Goal: Information Seeking & Learning: Learn about a topic

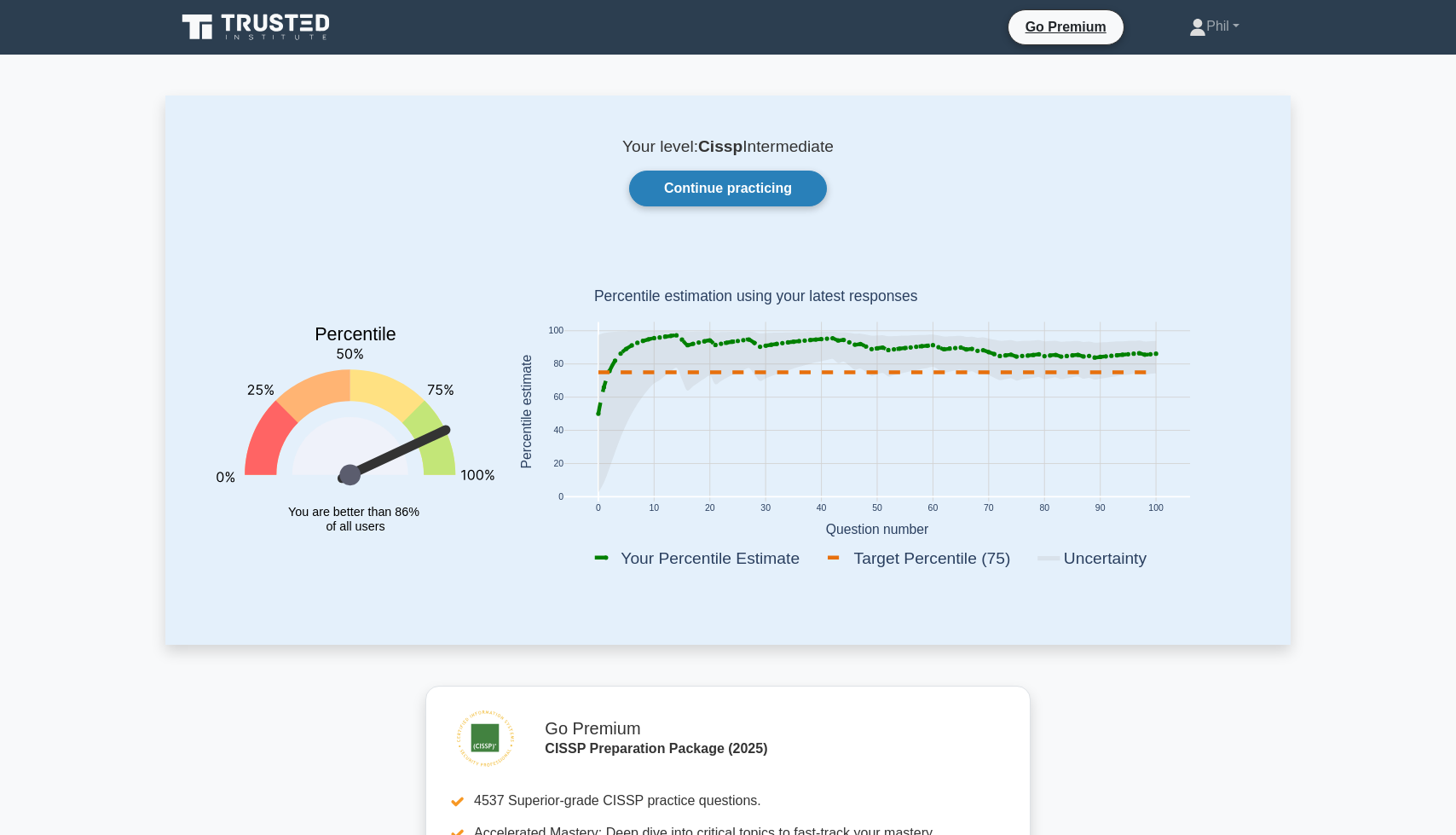
click at [699, 197] on link "Continue practicing" at bounding box center [728, 189] width 198 height 36
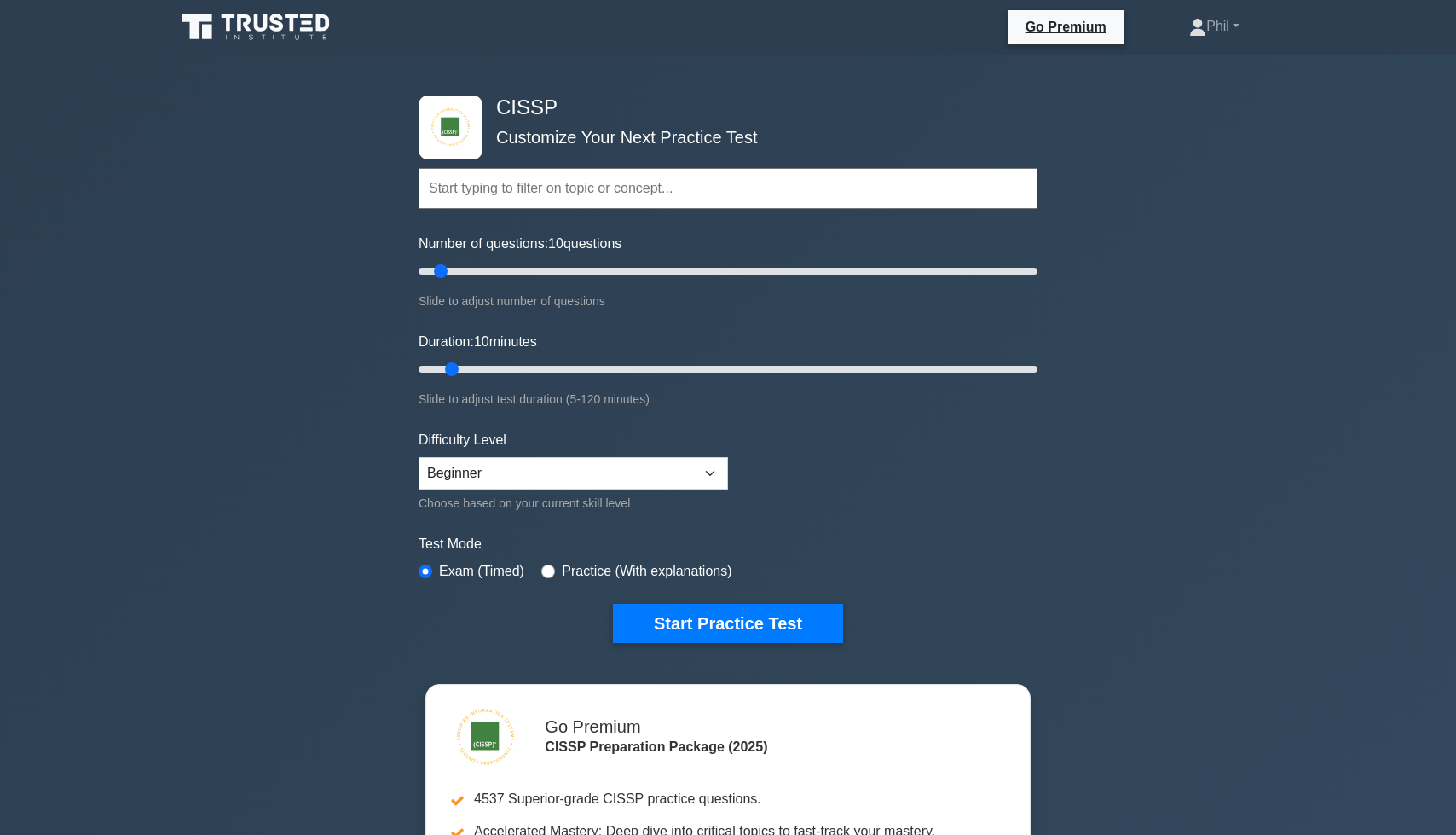
click at [506, 191] on input "text" at bounding box center [728, 189] width 619 height 41
paste input "Security Assessment and Testing"
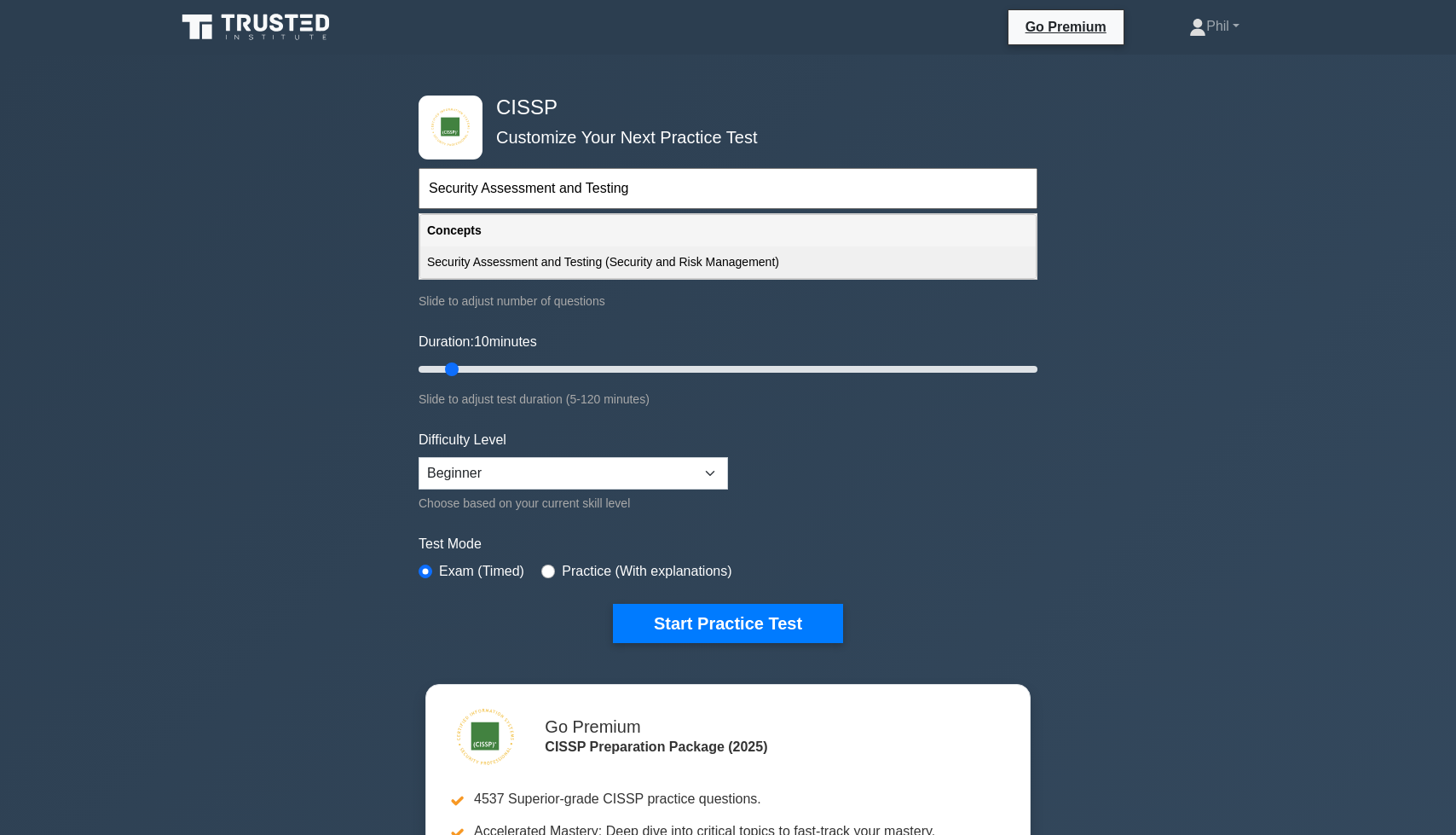
click at [631, 270] on div "Security Assessment and Testing (Security and Risk Management)" at bounding box center [728, 261] width 615 height 31
type input "Security Assessment and Testing (Security and Risk Management)"
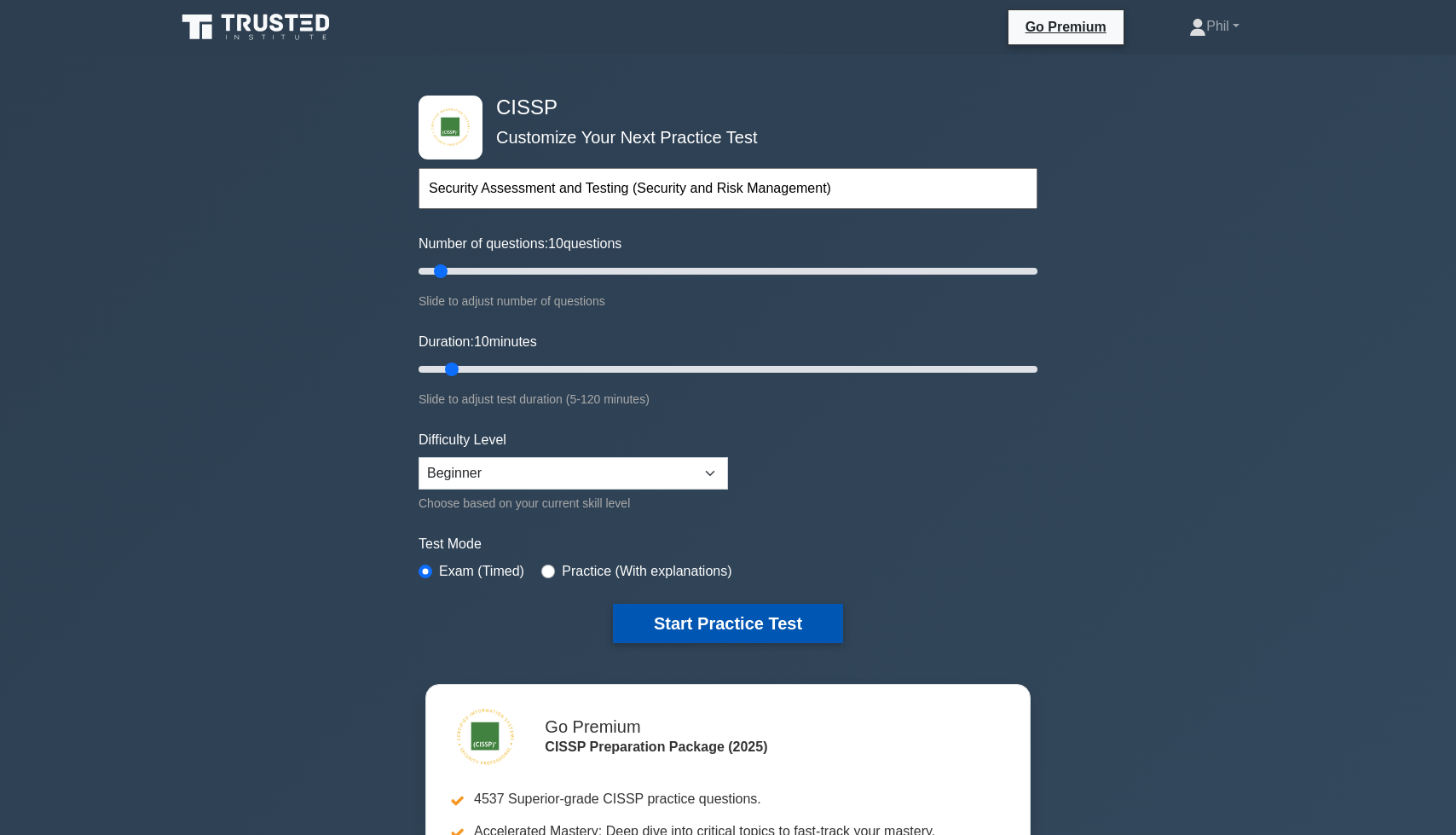
click at [759, 623] on button "Start Practice Test" at bounding box center [728, 623] width 230 height 39
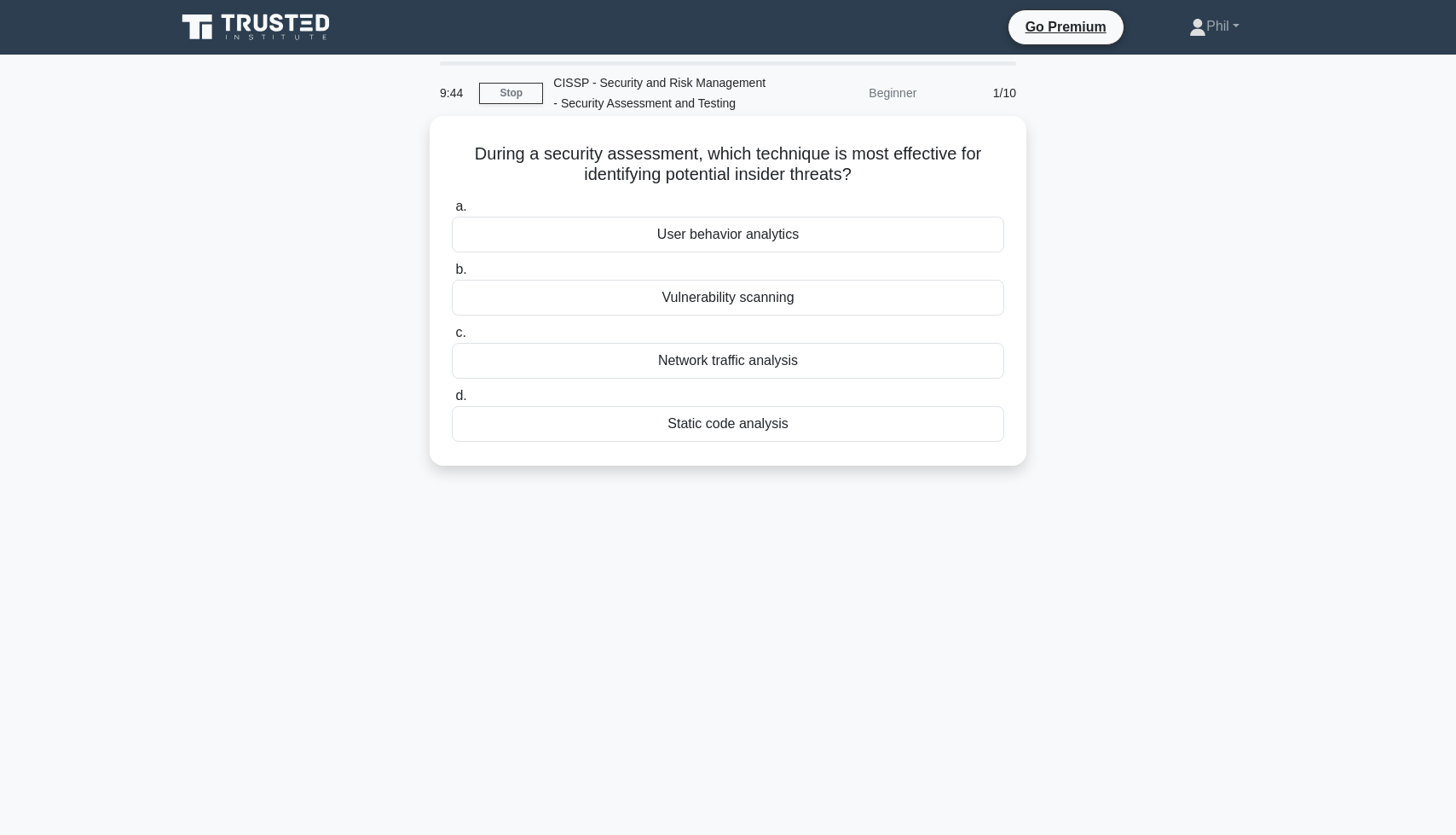
click at [868, 239] on div "User behavior analytics" at bounding box center [727, 235] width 552 height 36
click at [452, 213] on input "a. User behavior analytics" at bounding box center [452, 206] width 0 height 11
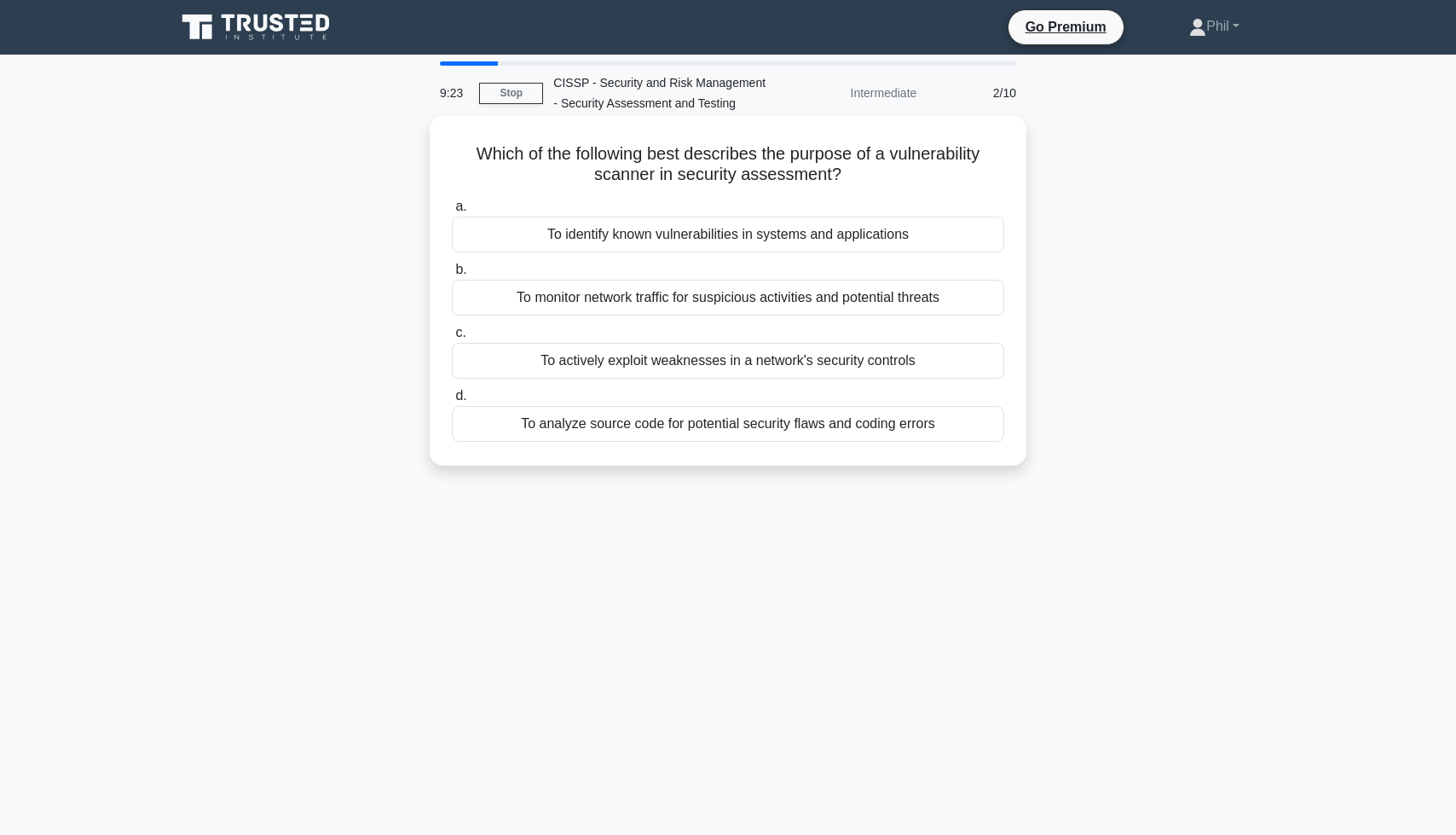
click at [817, 231] on div "To identify known vulnerabilities in systems and applications" at bounding box center [727, 235] width 552 height 36
click at [452, 213] on input "a. To identify known vulnerabilities in systems and applications" at bounding box center [452, 206] width 0 height 11
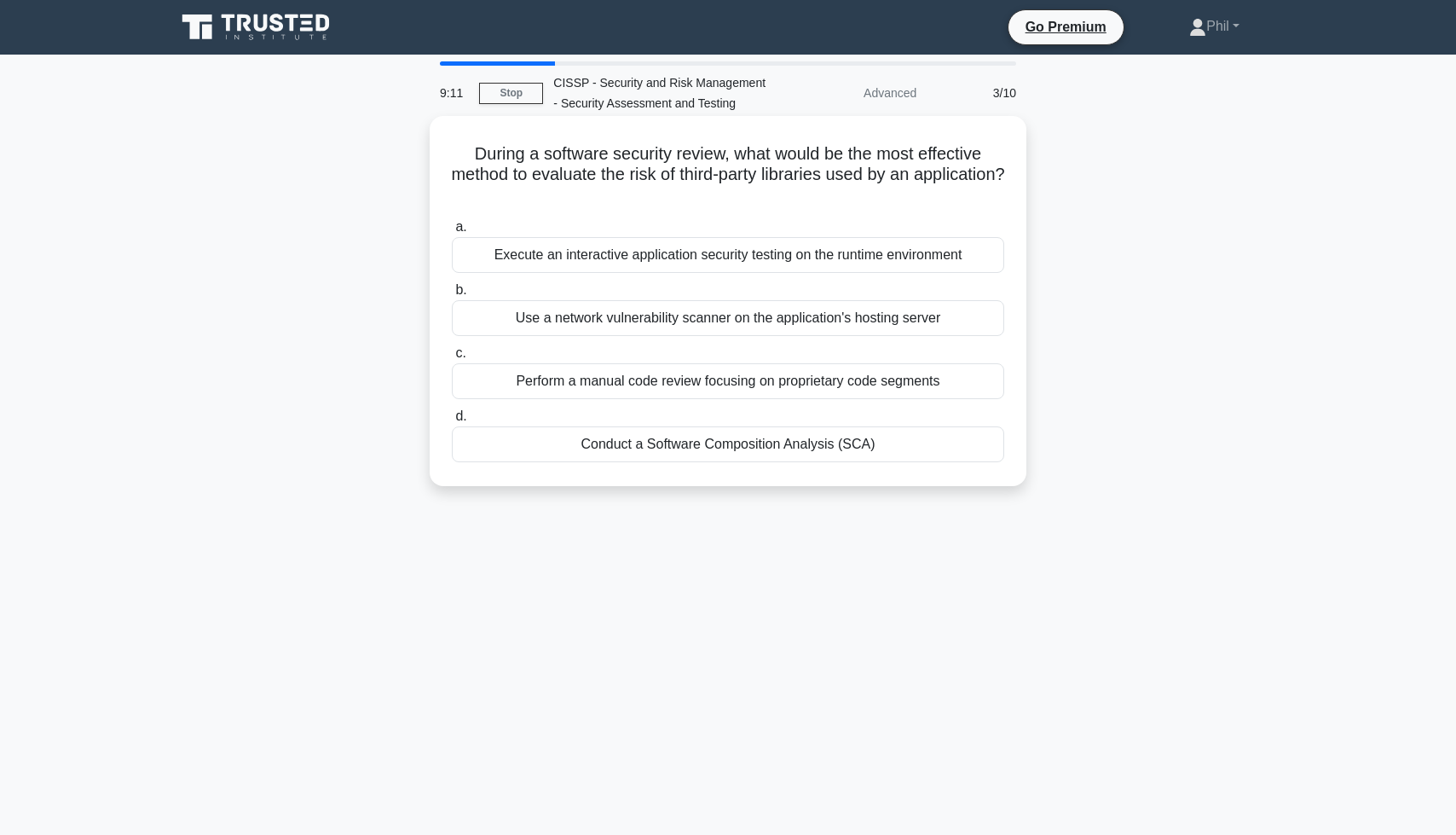
click at [893, 448] on div "Conduct a Software Composition Analysis (SCA)" at bounding box center [727, 445] width 552 height 36
click at [452, 422] on input "d. Conduct a Software Composition Analysis (SCA)" at bounding box center [452, 416] width 0 height 11
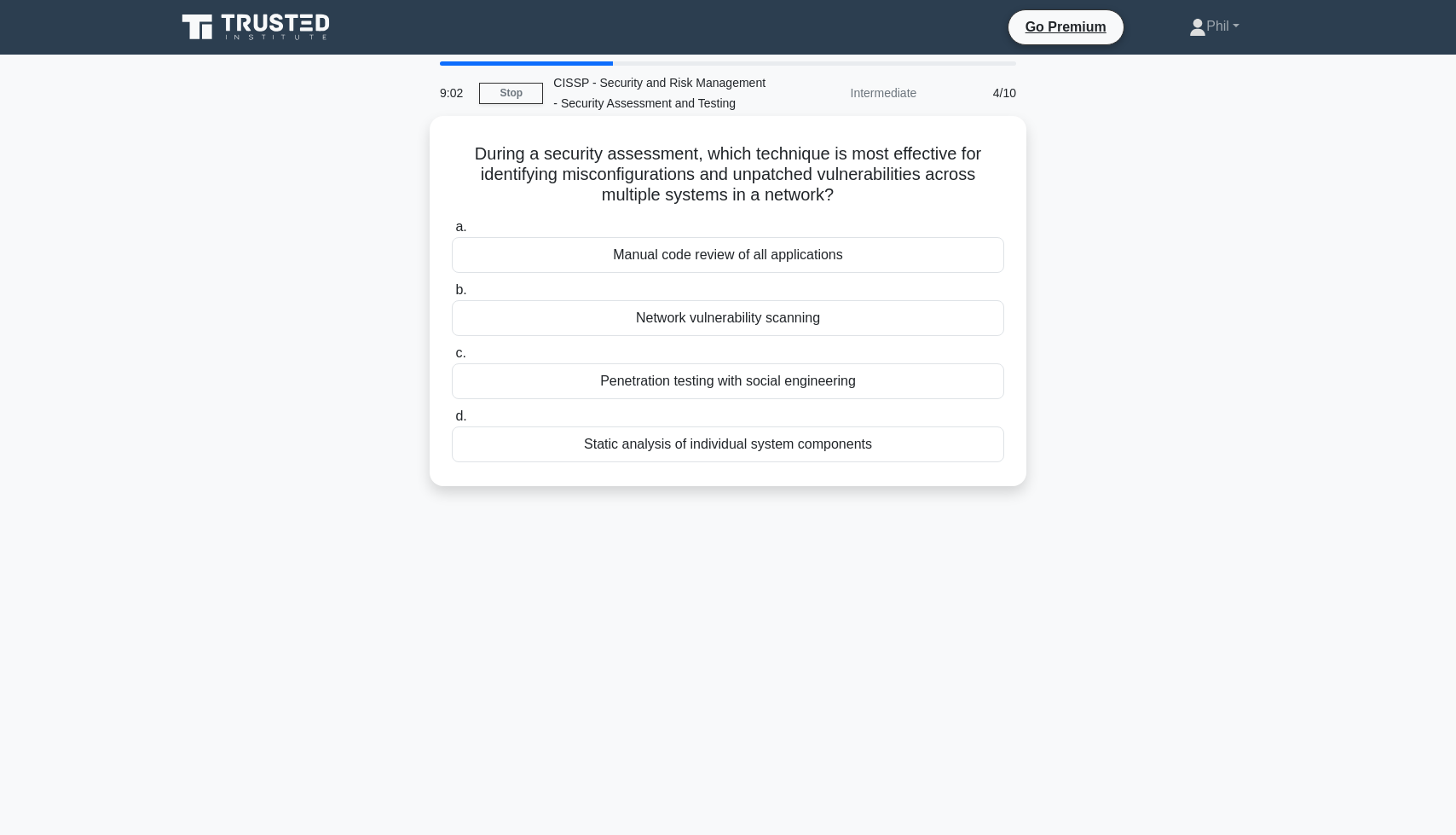
drag, startPoint x: 708, startPoint y: 173, endPoint x: 884, endPoint y: 201, distance: 178.2
click at [884, 201] on h5 "During a security assessment, which technique is most effective for identifying…" at bounding box center [727, 174] width 556 height 63
click at [880, 202] on h5 "During a security assessment, which technique is most effective for identifying…" at bounding box center [727, 174] width 556 height 63
click at [764, 319] on div "Network vulnerability scanning" at bounding box center [727, 318] width 552 height 36
click at [452, 296] on input "b. Network vulnerability scanning" at bounding box center [452, 290] width 0 height 11
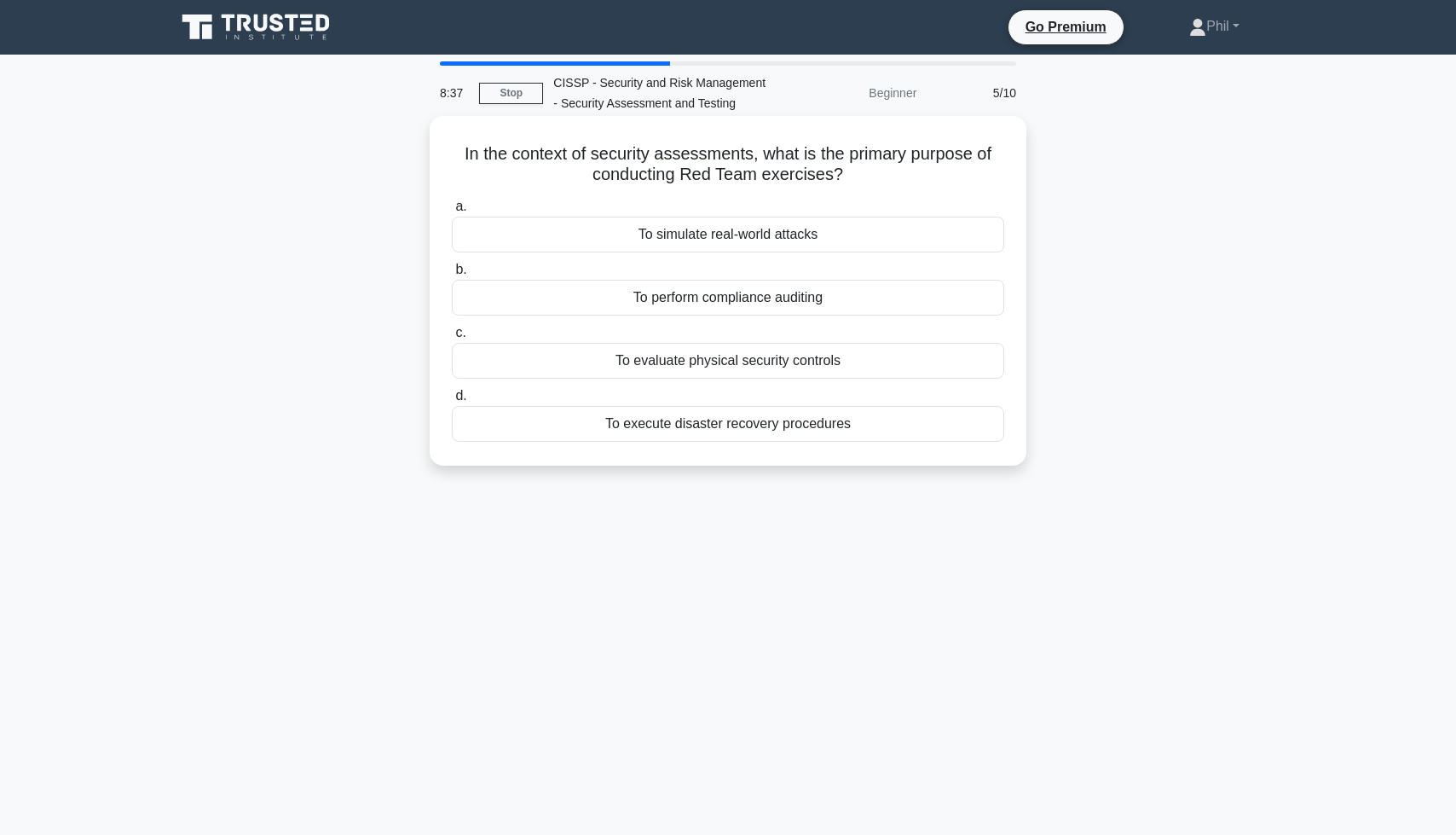
click at [776, 243] on div "To simulate real-world attacks" at bounding box center [727, 235] width 552 height 36
click at [452, 213] on input "a. To simulate real-world attacks" at bounding box center [452, 206] width 0 height 11
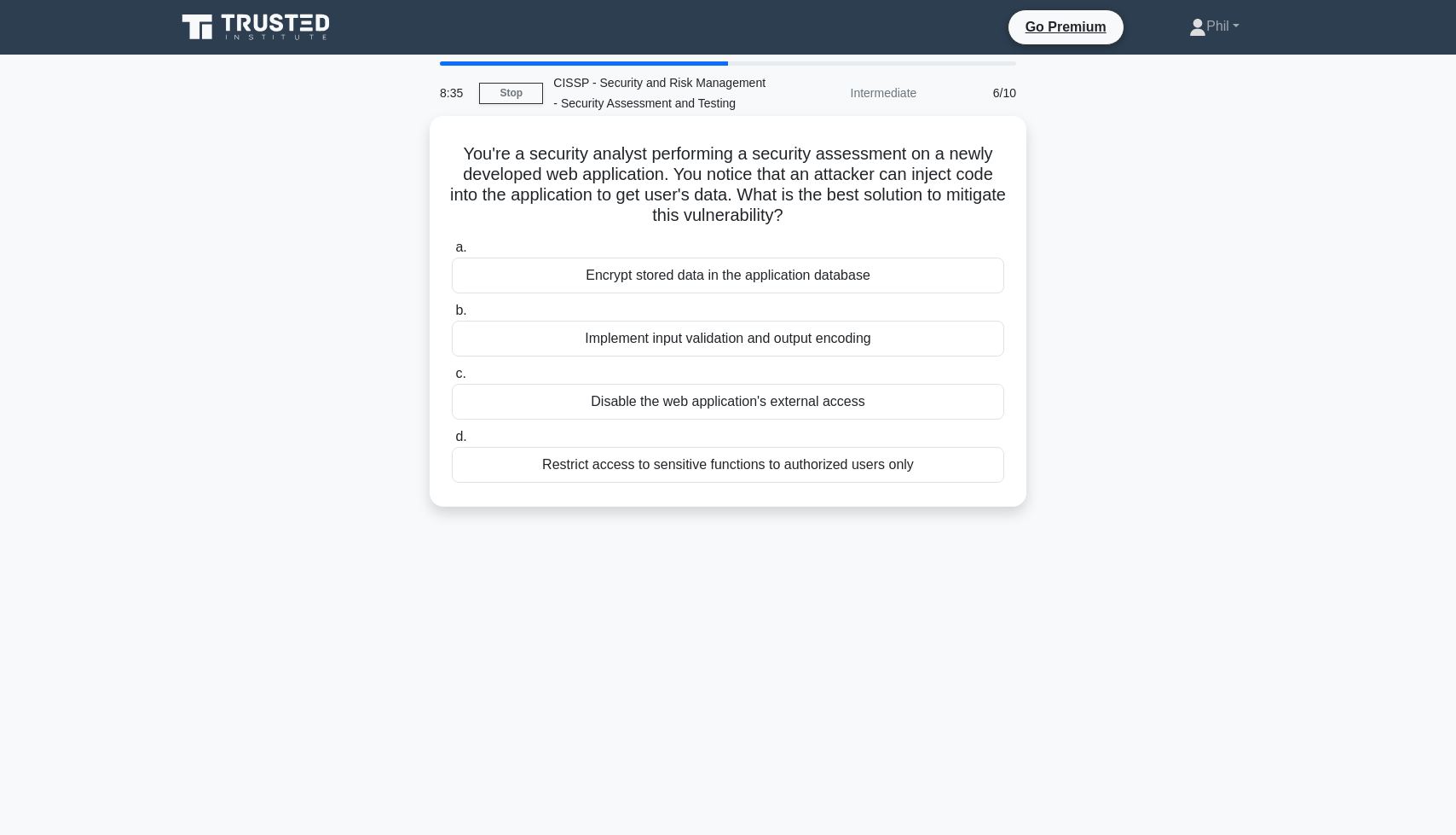
drag, startPoint x: 523, startPoint y: 156, endPoint x: 854, endPoint y: 217, distance: 336.6
click at [855, 214] on h5 "You're a security analyst performing a security assessment on a newly developed…" at bounding box center [727, 185] width 556 height 84
click at [854, 217] on h5 "You're a security analyst performing a security assessment on a newly developed…" at bounding box center [727, 185] width 556 height 84
drag, startPoint x: 672, startPoint y: 170, endPoint x: 837, endPoint y: 216, distance: 171.3
click at [837, 216] on h5 "You're a security analyst performing a security assessment on a newly developed…" at bounding box center [727, 185] width 556 height 84
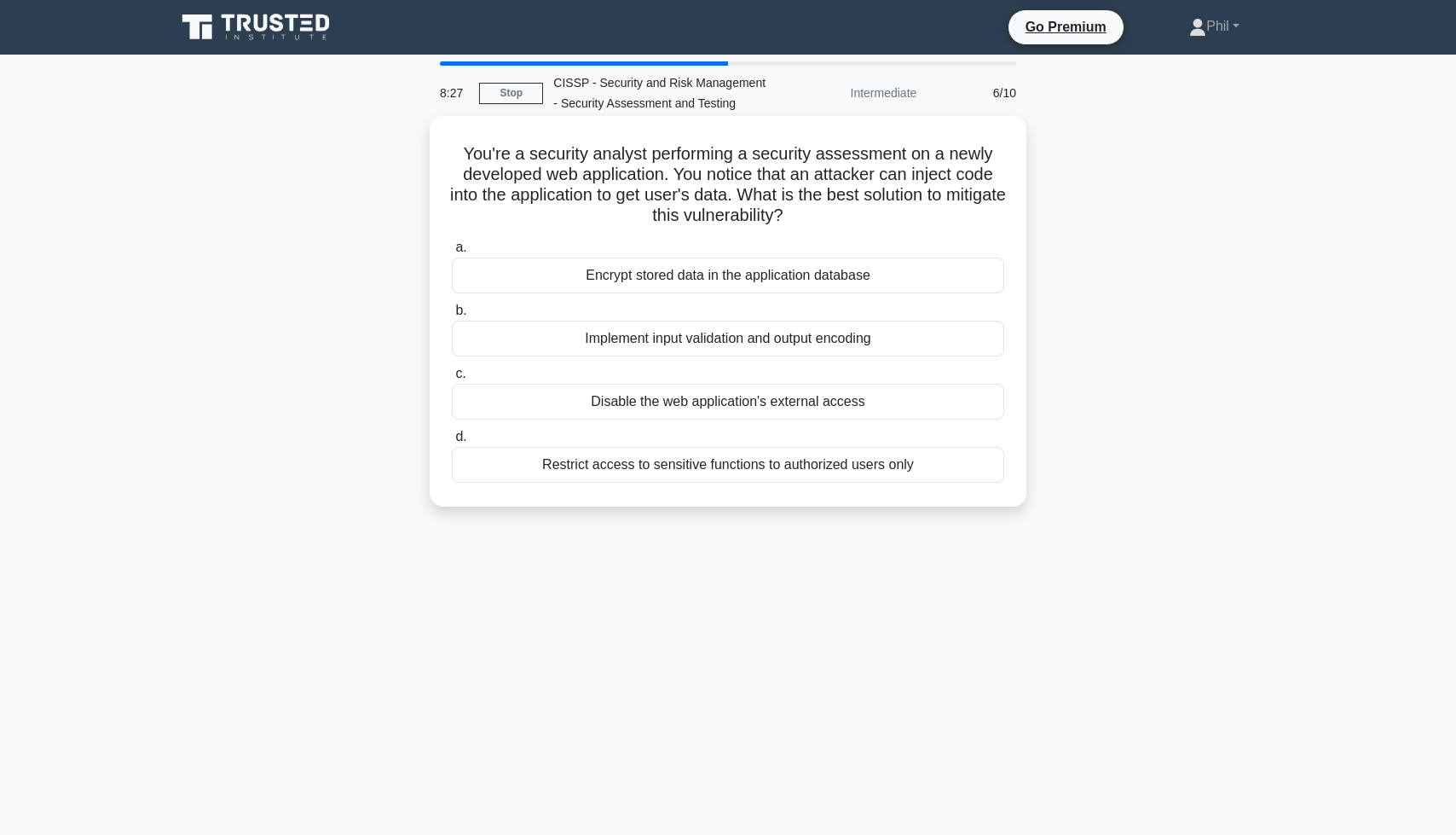
click at [584, 202] on h5 "You're a security analyst performing a security assessment on a newly developed…" at bounding box center [727, 185] width 556 height 84
click at [734, 346] on div "Implement input validation and output encoding" at bounding box center [727, 339] width 552 height 36
click at [452, 317] on input "b. Implement input validation and output encoding" at bounding box center [452, 310] width 0 height 11
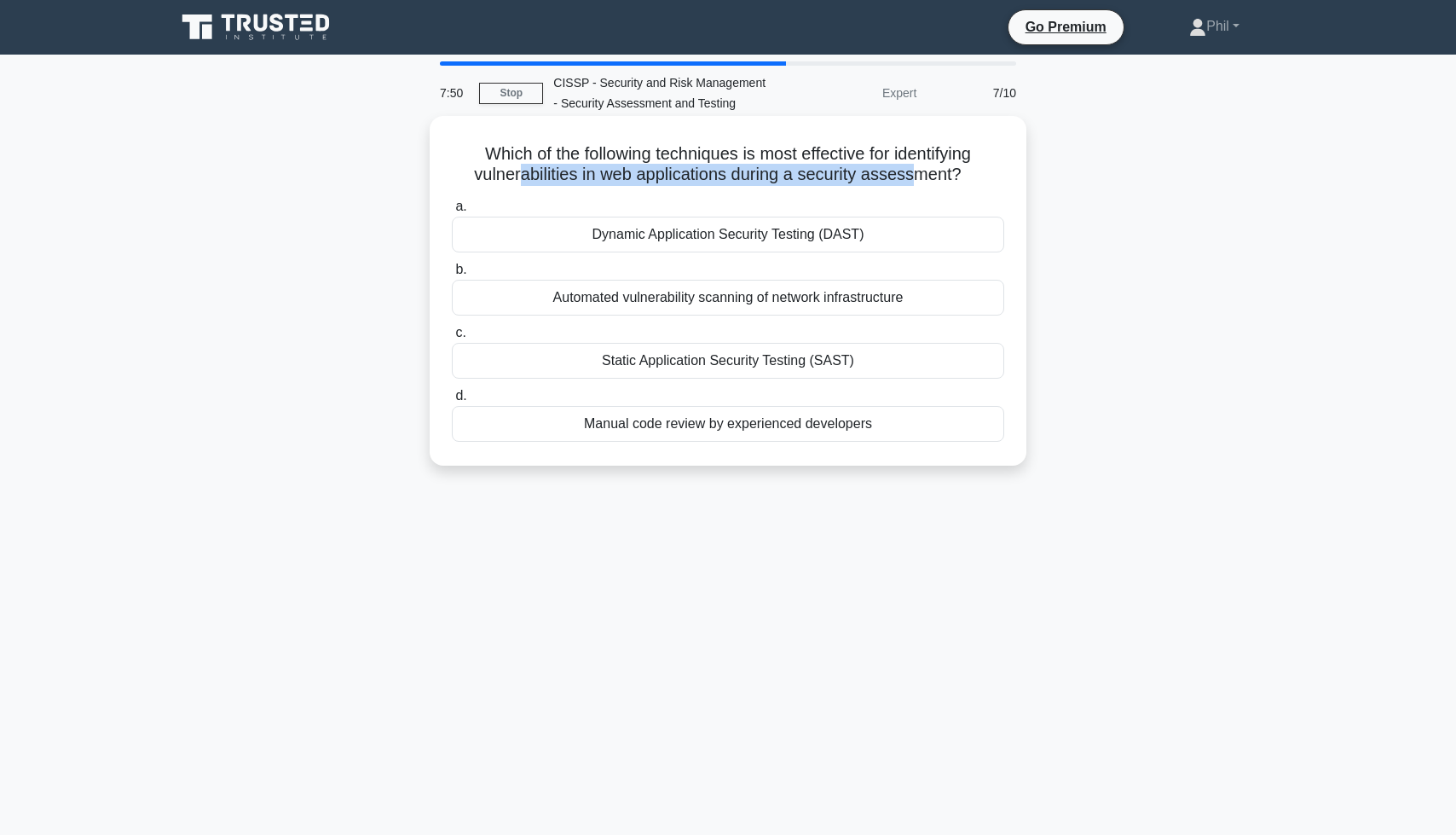
drag, startPoint x: 565, startPoint y: 179, endPoint x: 915, endPoint y: 179, distance: 350.0
click at [915, 179] on h5 "Which of the following techniques is most effective for identifying vulnerabili…" at bounding box center [727, 165] width 556 height 43
click at [788, 244] on div "Dynamic Application Security Testing (DAST)" at bounding box center [727, 235] width 552 height 36
click at [452, 213] on input "a. Dynamic Application Security Testing (DAST)" at bounding box center [452, 206] width 0 height 11
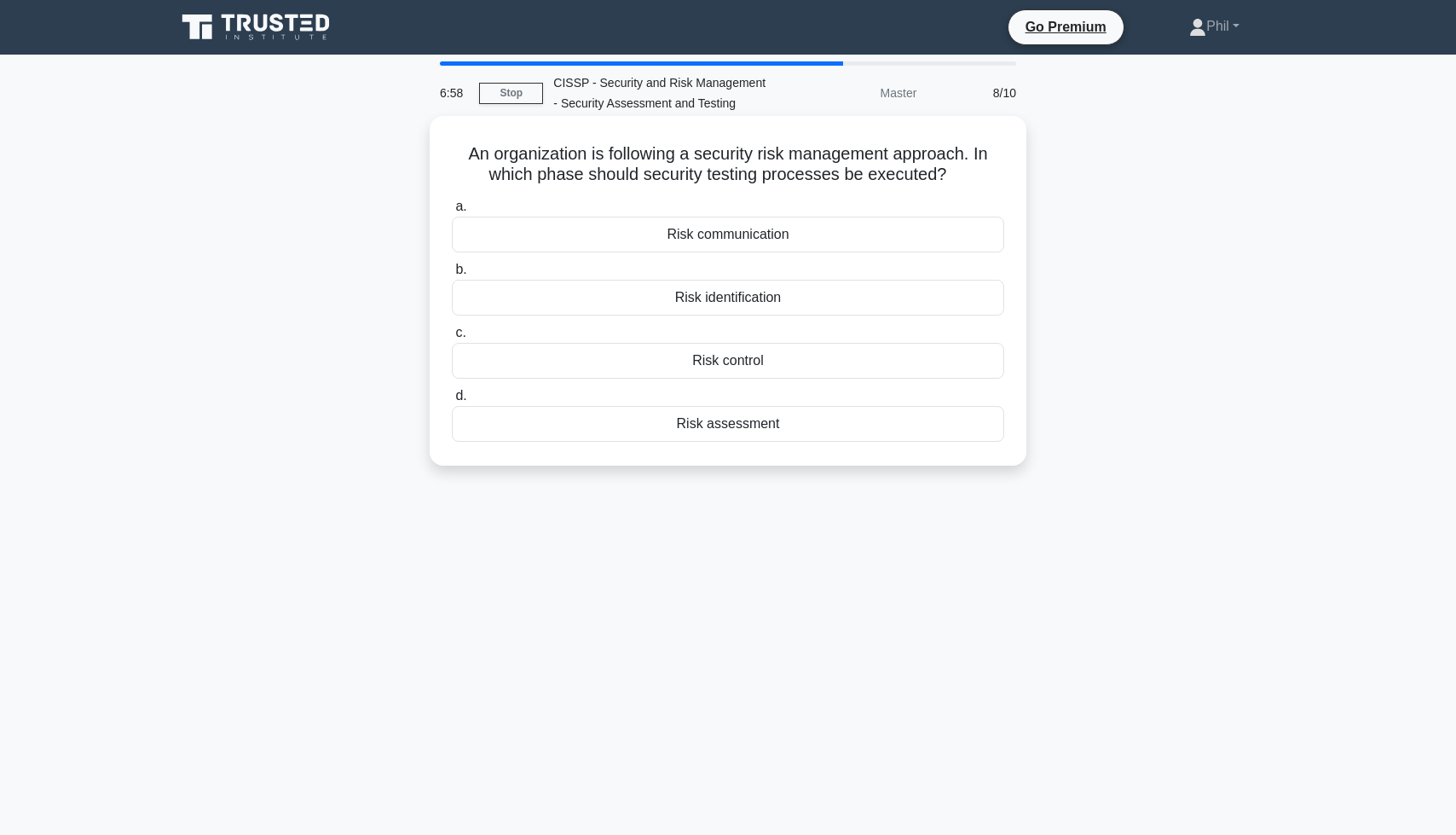
click at [762, 355] on div "Risk control" at bounding box center [727, 361] width 552 height 36
click at [452, 339] on input "c. Risk control" at bounding box center [452, 333] width 0 height 11
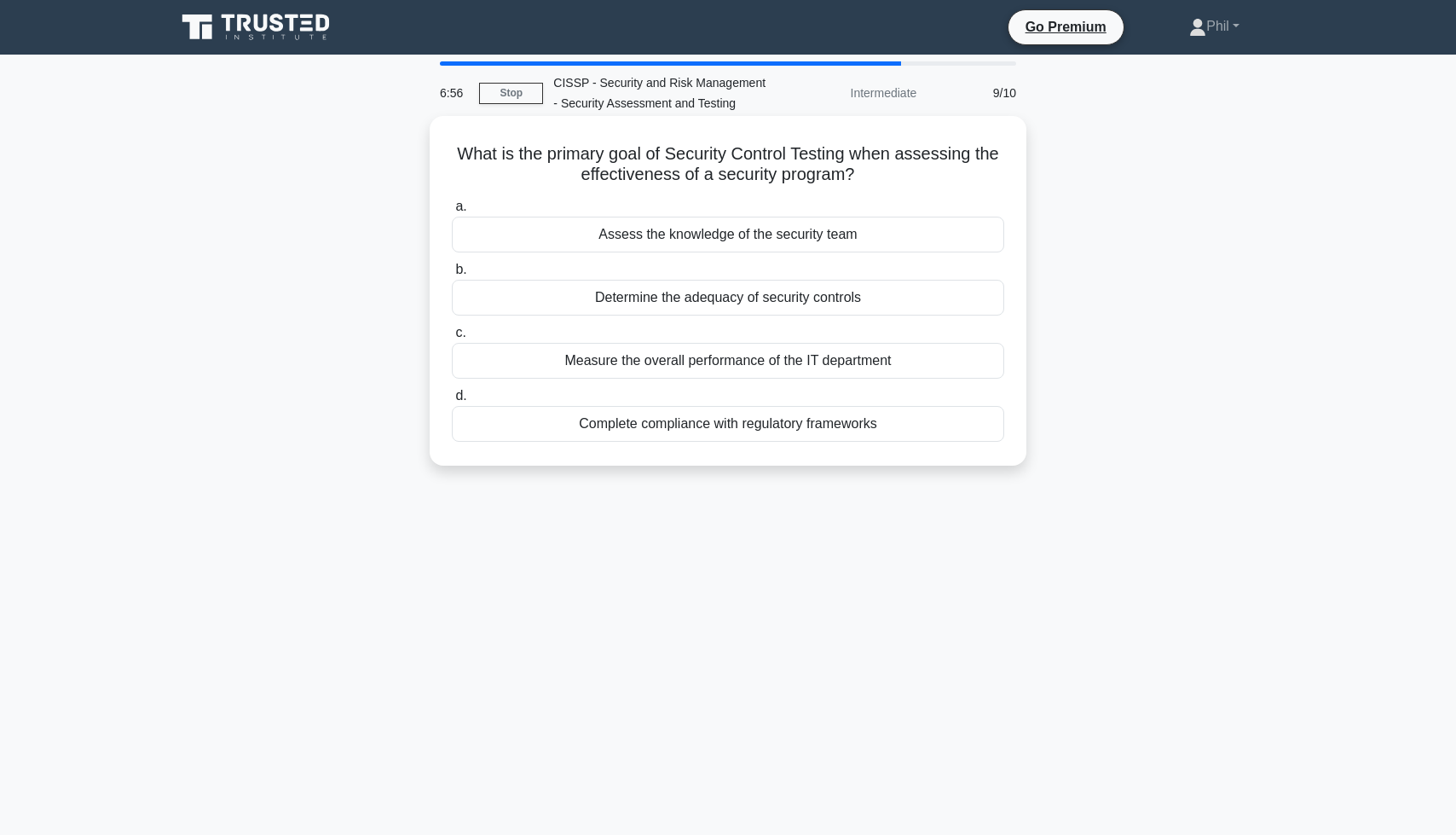
drag, startPoint x: 594, startPoint y: 160, endPoint x: 890, endPoint y: 175, distance: 296.4
click at [890, 175] on h5 "What is the primary goal of Security Control Testing when assessing the effecti…" at bounding box center [727, 165] width 556 height 43
click at [889, 306] on div "Determine the adequacy of security controls" at bounding box center [727, 298] width 552 height 36
click at [452, 276] on input "b. Determine the adequacy of security controls" at bounding box center [452, 269] width 0 height 11
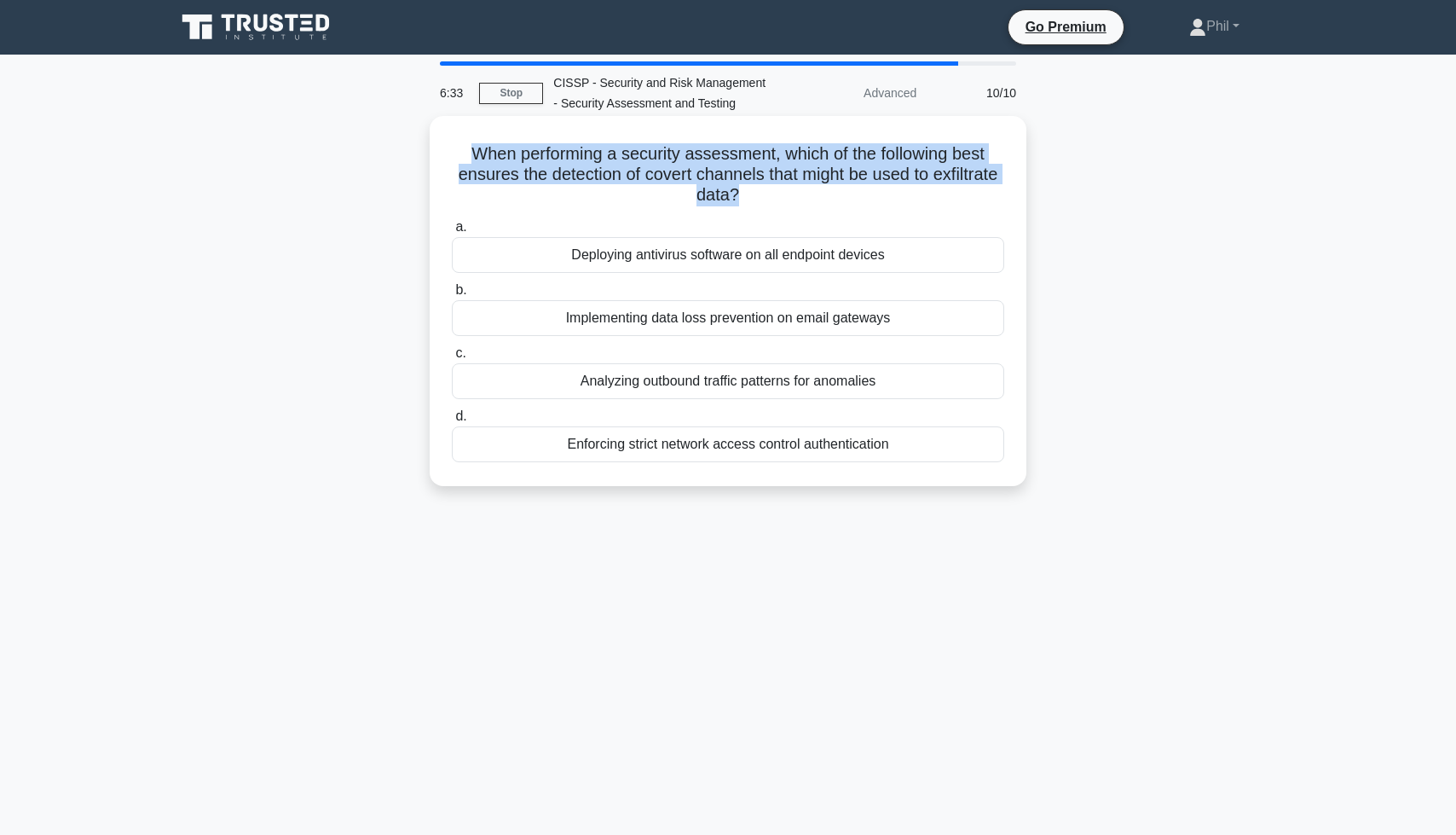
drag, startPoint x: 473, startPoint y: 152, endPoint x: 929, endPoint y: 214, distance: 460.2
click at [929, 214] on div "When performing a security assessment, which of the following best ensures the …" at bounding box center [728, 301] width 583 height 357
click at [929, 214] on div "a. Deploying antivirus software on all endpoint devices b. Implementing data lo…" at bounding box center [728, 340] width 573 height 253
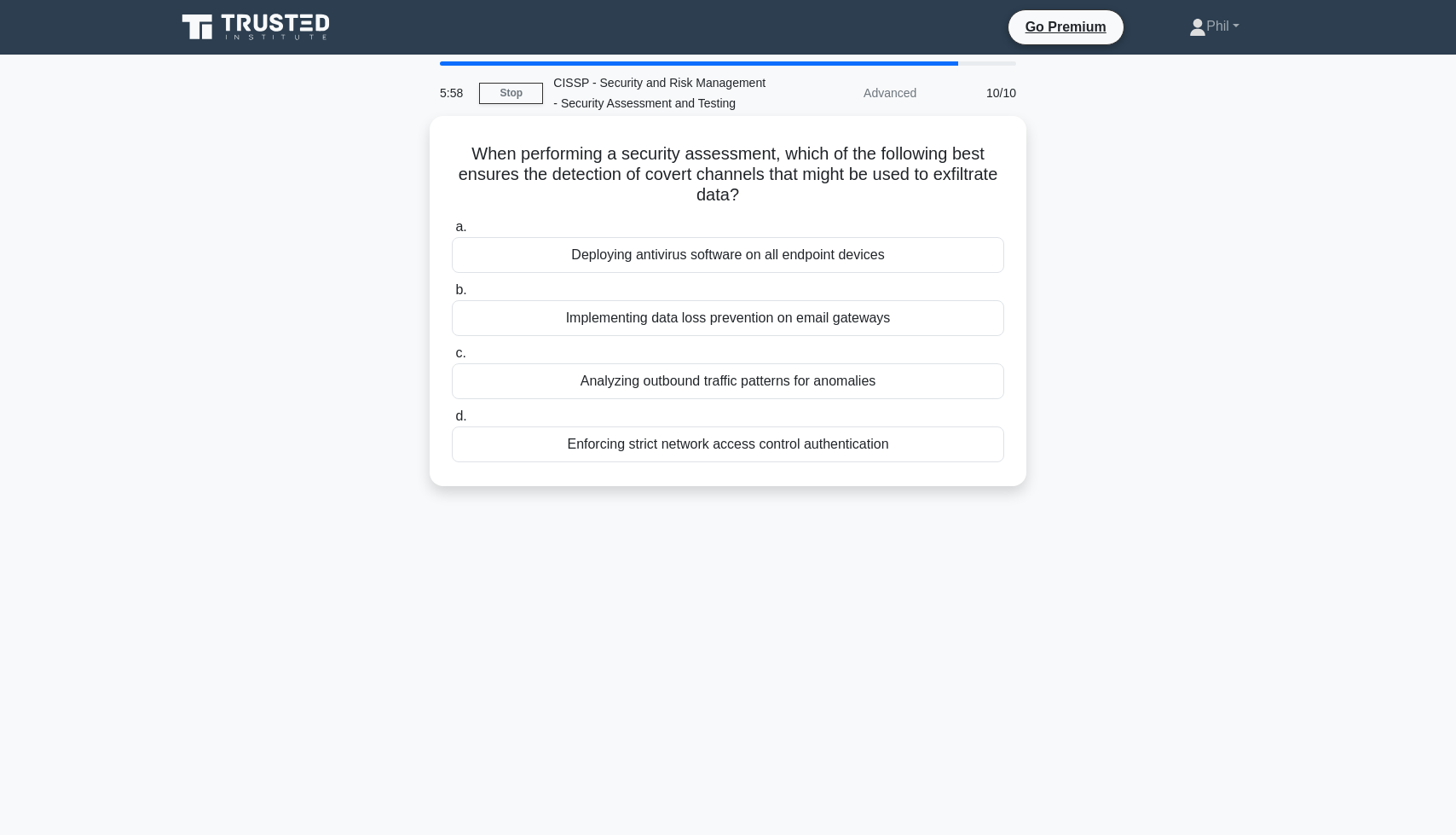
click at [907, 381] on div "Analyzing outbound traffic patterns for anomalies" at bounding box center [727, 381] width 552 height 36
click at [452, 359] on input "c. Analyzing outbound traffic patterns for anomalies" at bounding box center [452, 353] width 0 height 11
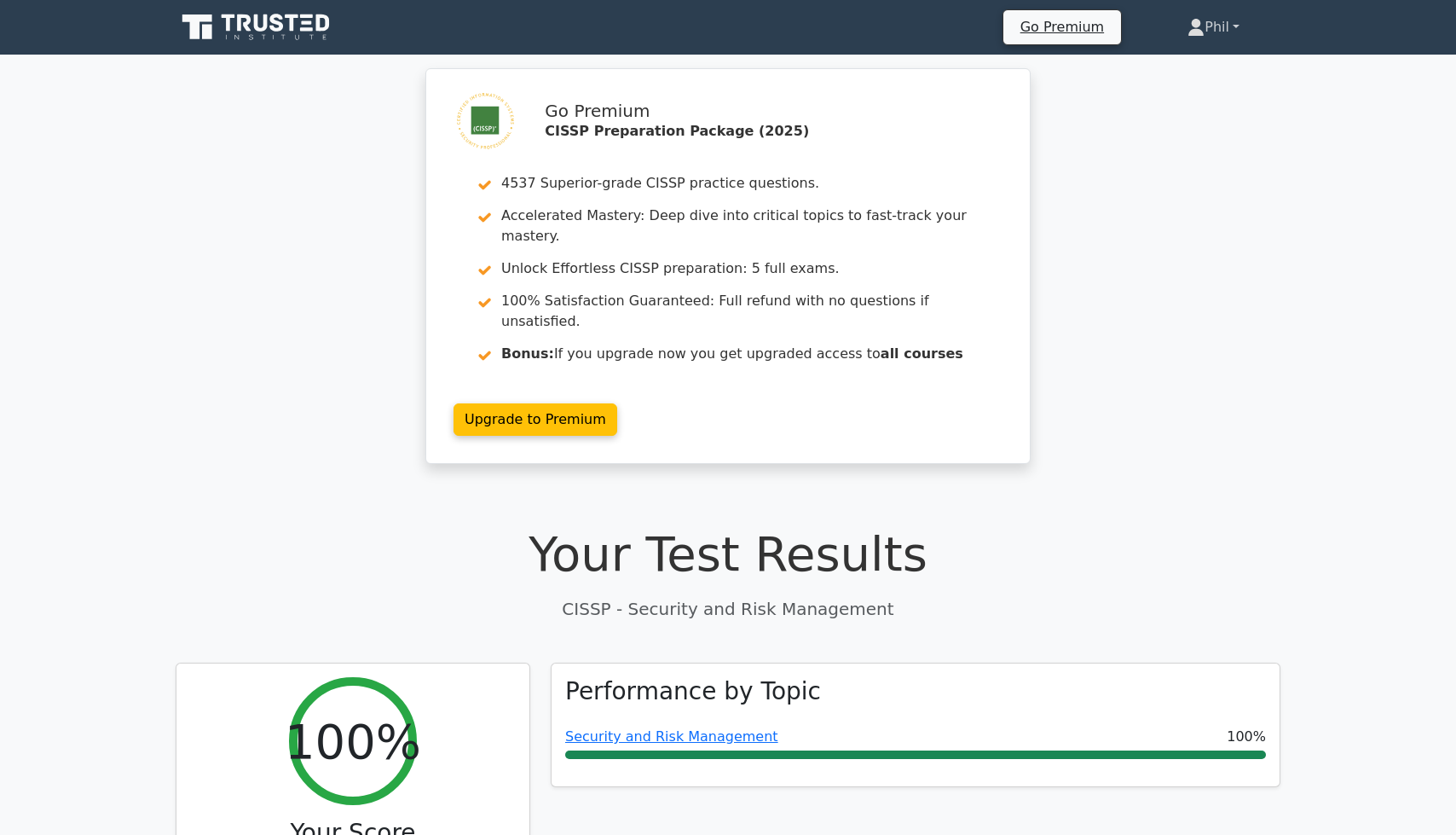
click at [1221, 28] on link "Phil" at bounding box center [1213, 28] width 134 height 34
click at [1211, 75] on link "Profile" at bounding box center [1215, 67] width 135 height 28
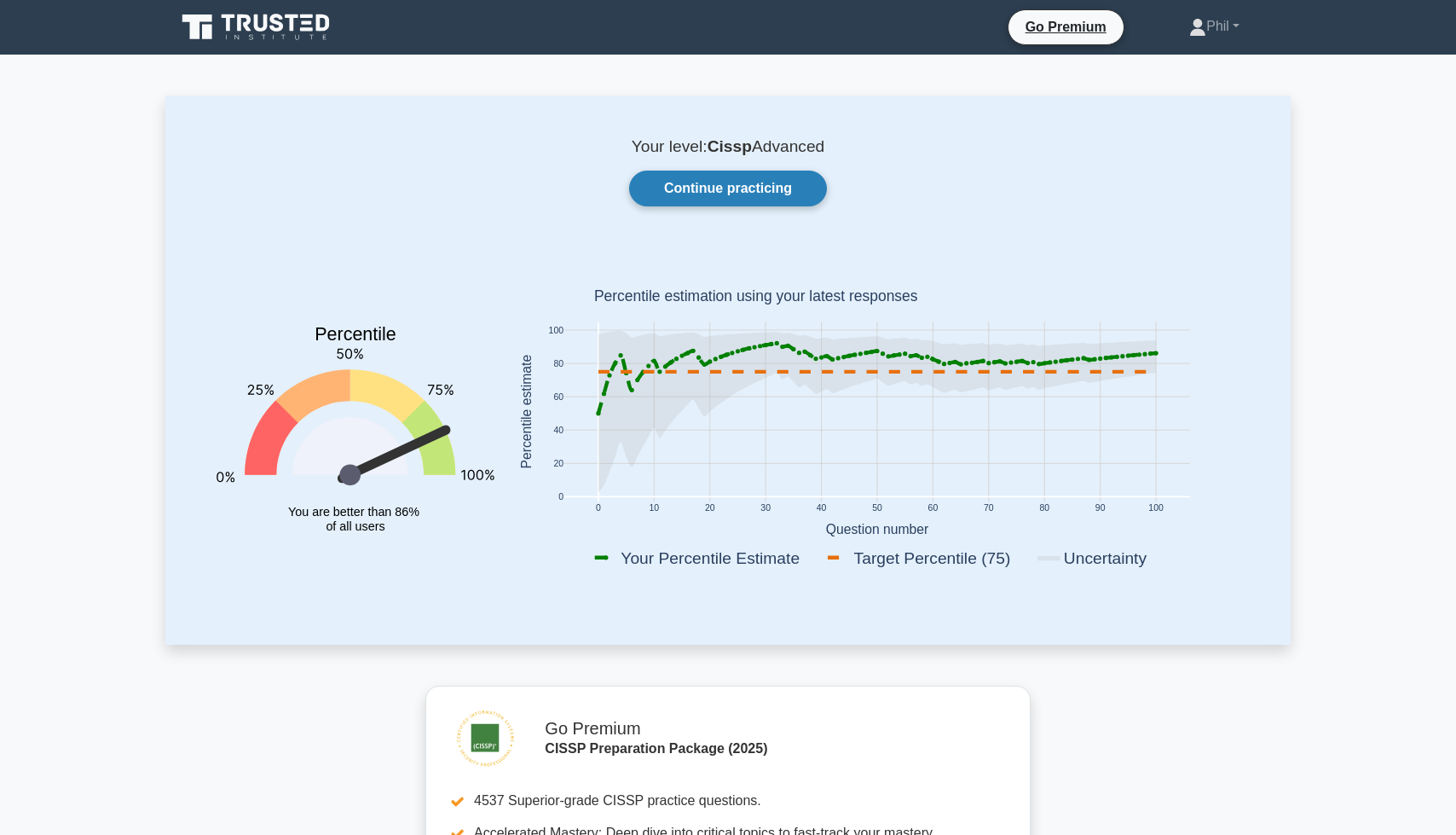
click at [703, 191] on link "Continue practicing" at bounding box center [728, 189] width 198 height 36
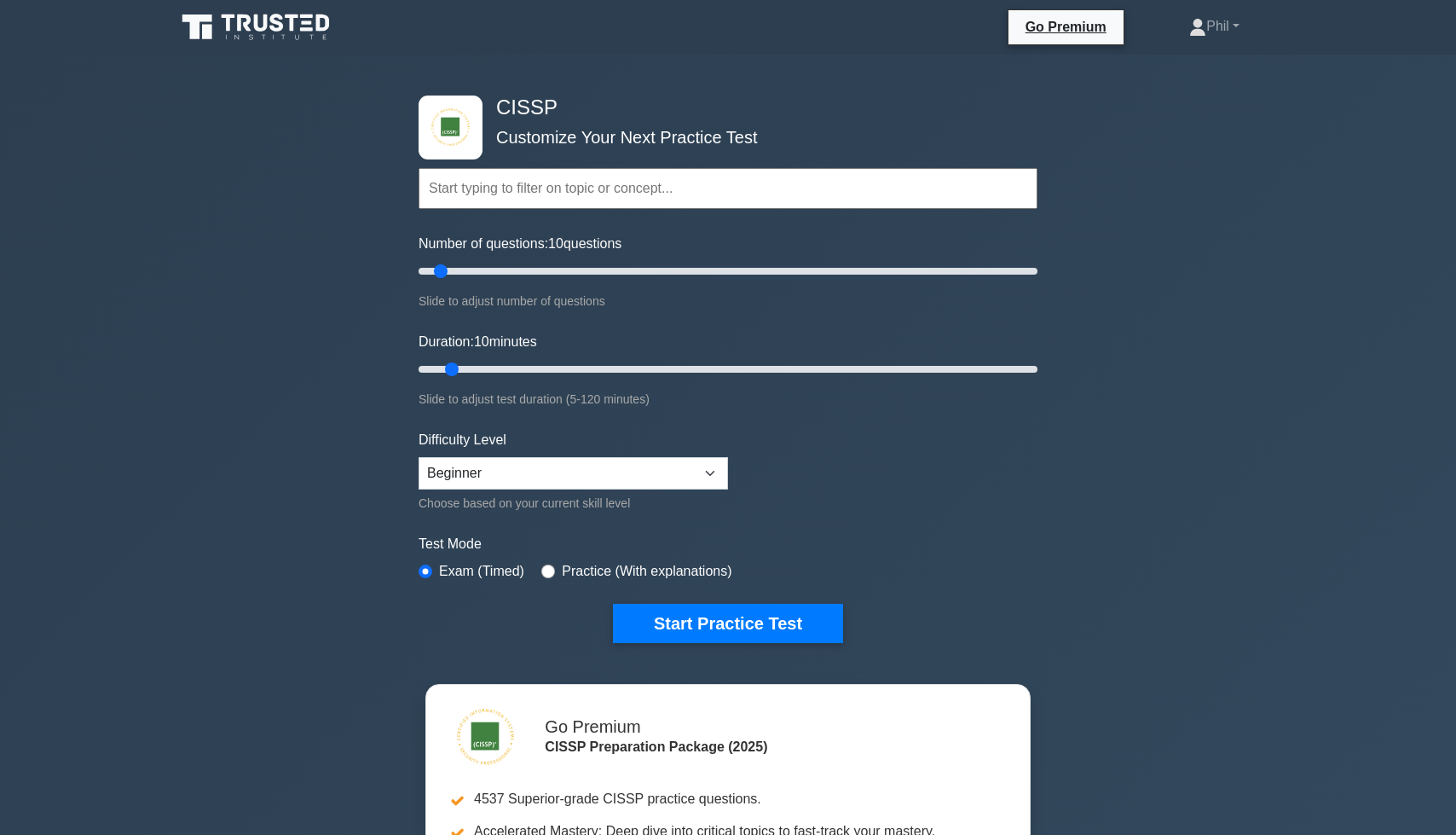
click at [479, 186] on input "text" at bounding box center [728, 189] width 619 height 41
paste input "Security Assessment and Testing"
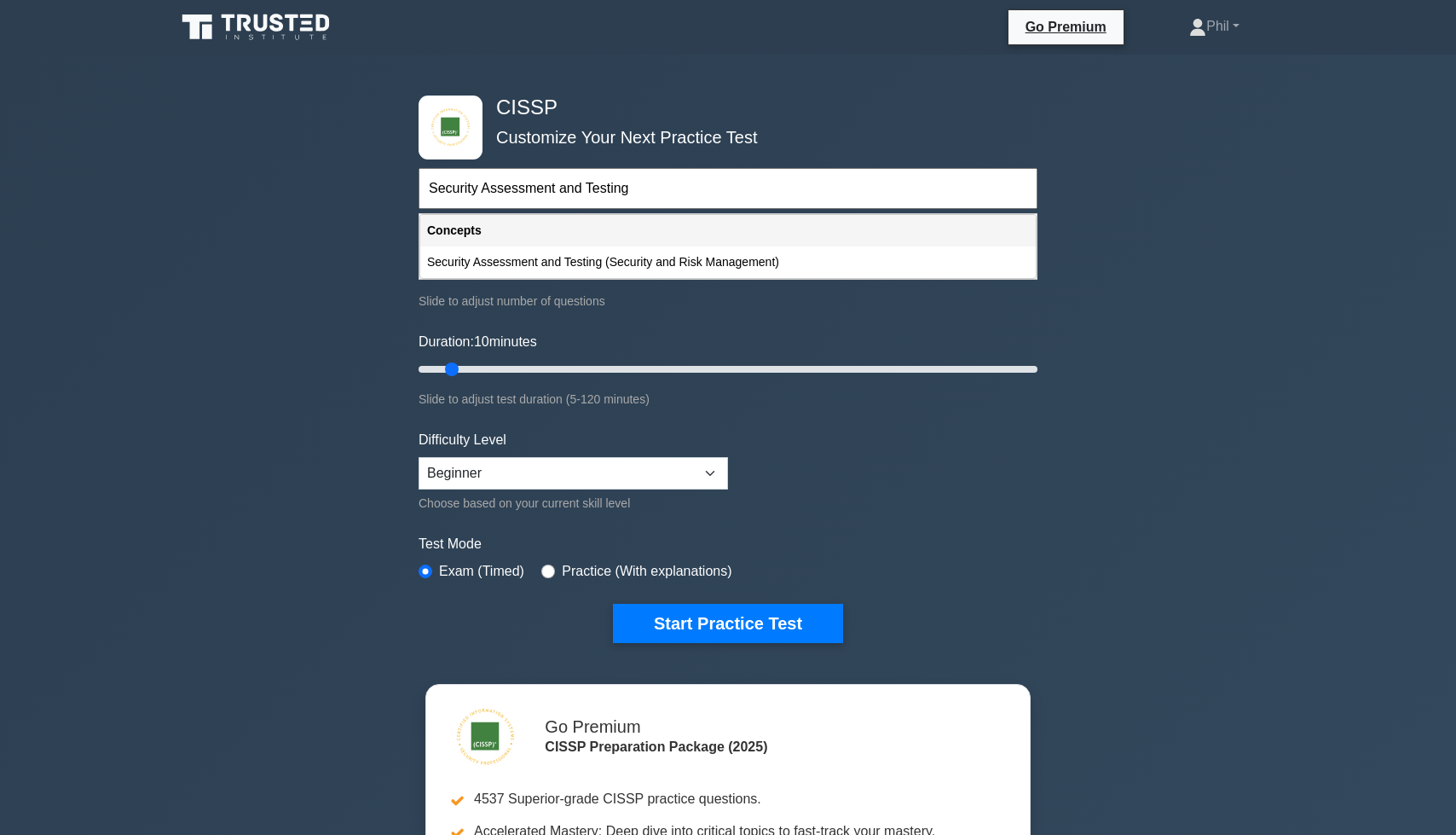
type input "Security Assessment and Testing"
click at [242, 434] on div "CISSP Customize Your Next Practice Test Security Assessment and Testing Topics …" at bounding box center [728, 558] width 1456 height 1008
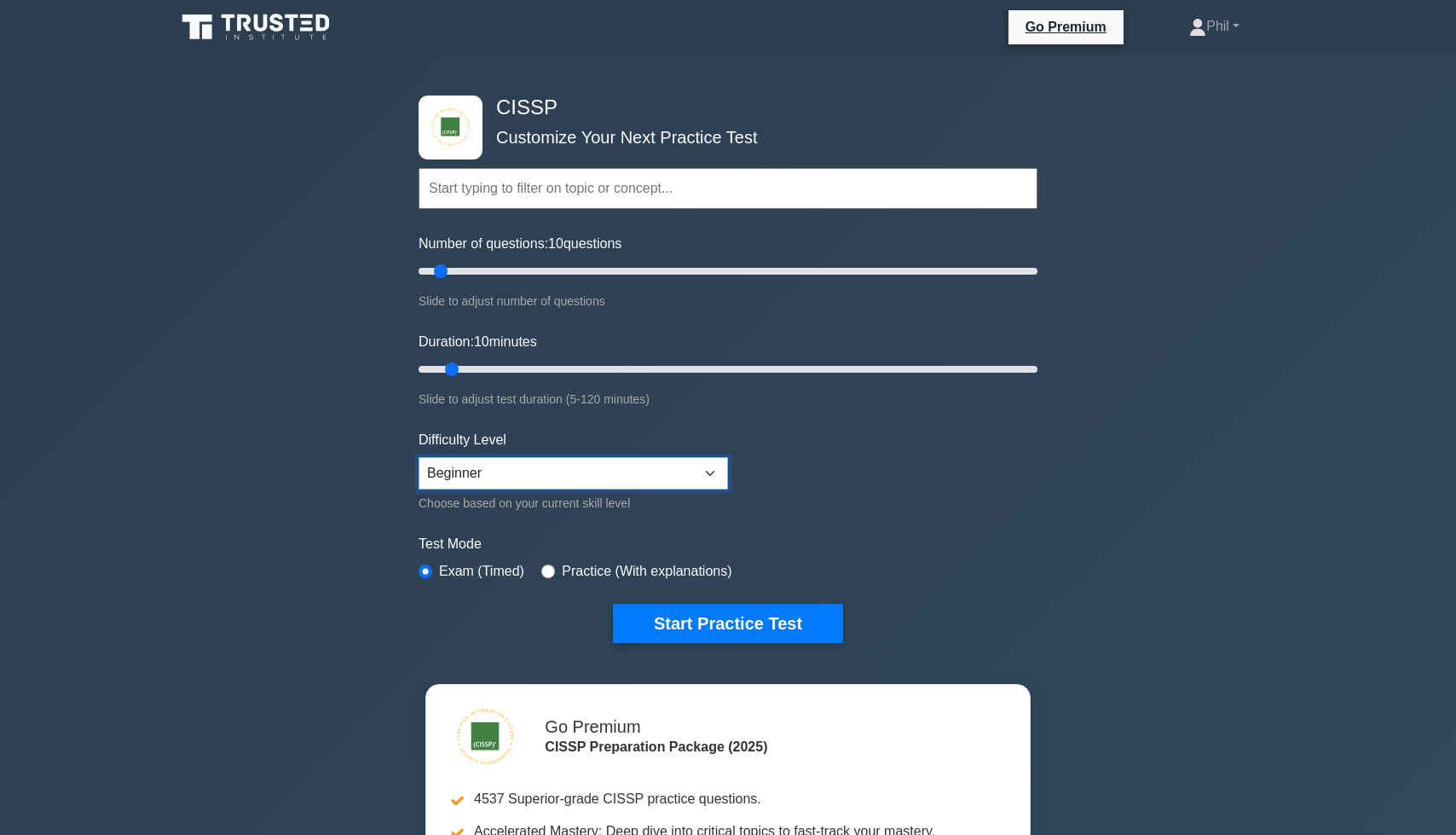
click at [524, 468] on select "Beginner Intermediate Expert" at bounding box center [573, 473] width 309 height 32
select select "expert"
click at [419, 457] on select "Beginner Intermediate Expert" at bounding box center [573, 473] width 309 height 32
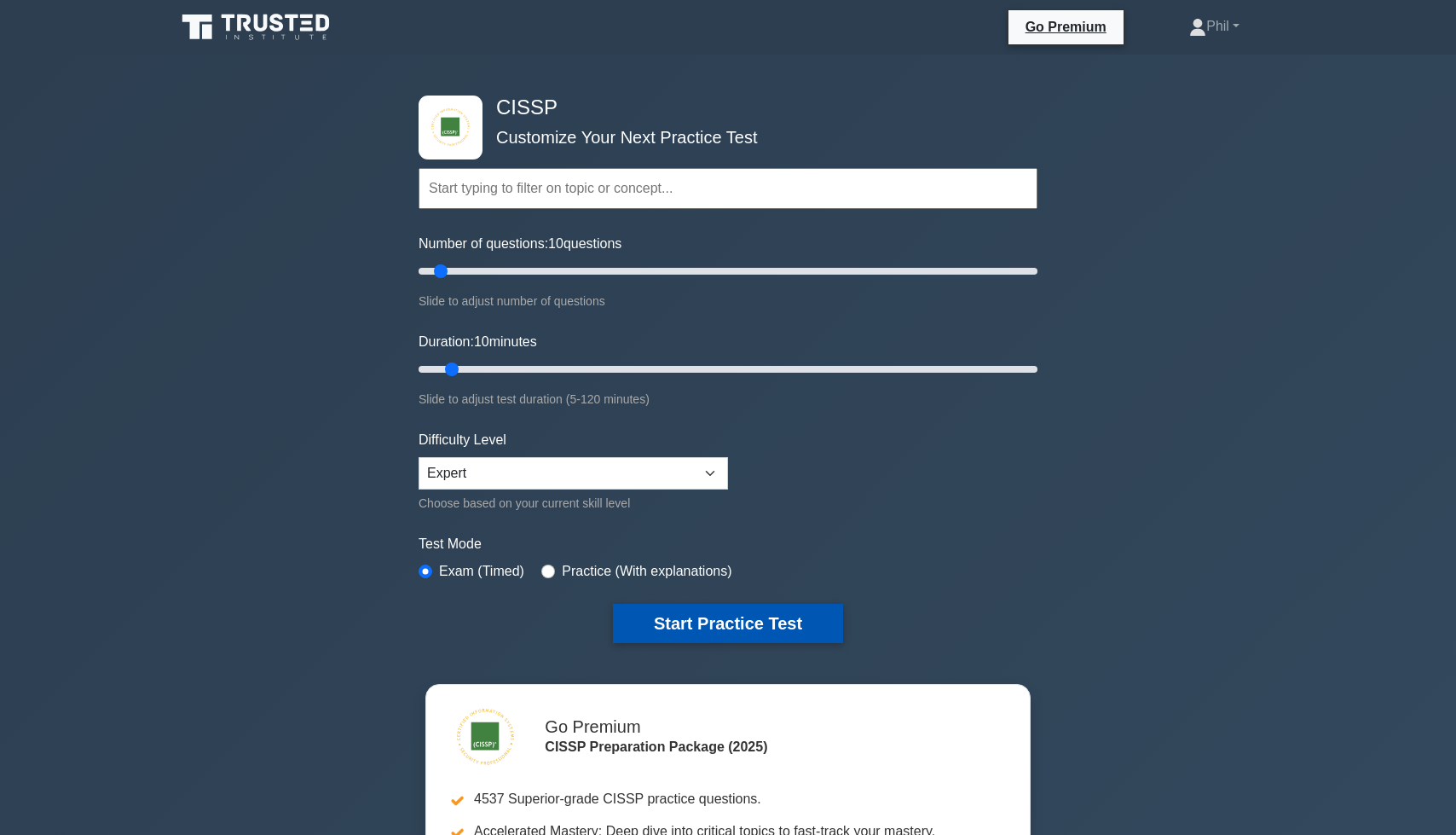
click at [716, 616] on button "Start Practice Test" at bounding box center [728, 623] width 230 height 39
click at [468, 197] on input "text" at bounding box center [728, 189] width 619 height 41
paste input "Security Assessment and Testing"
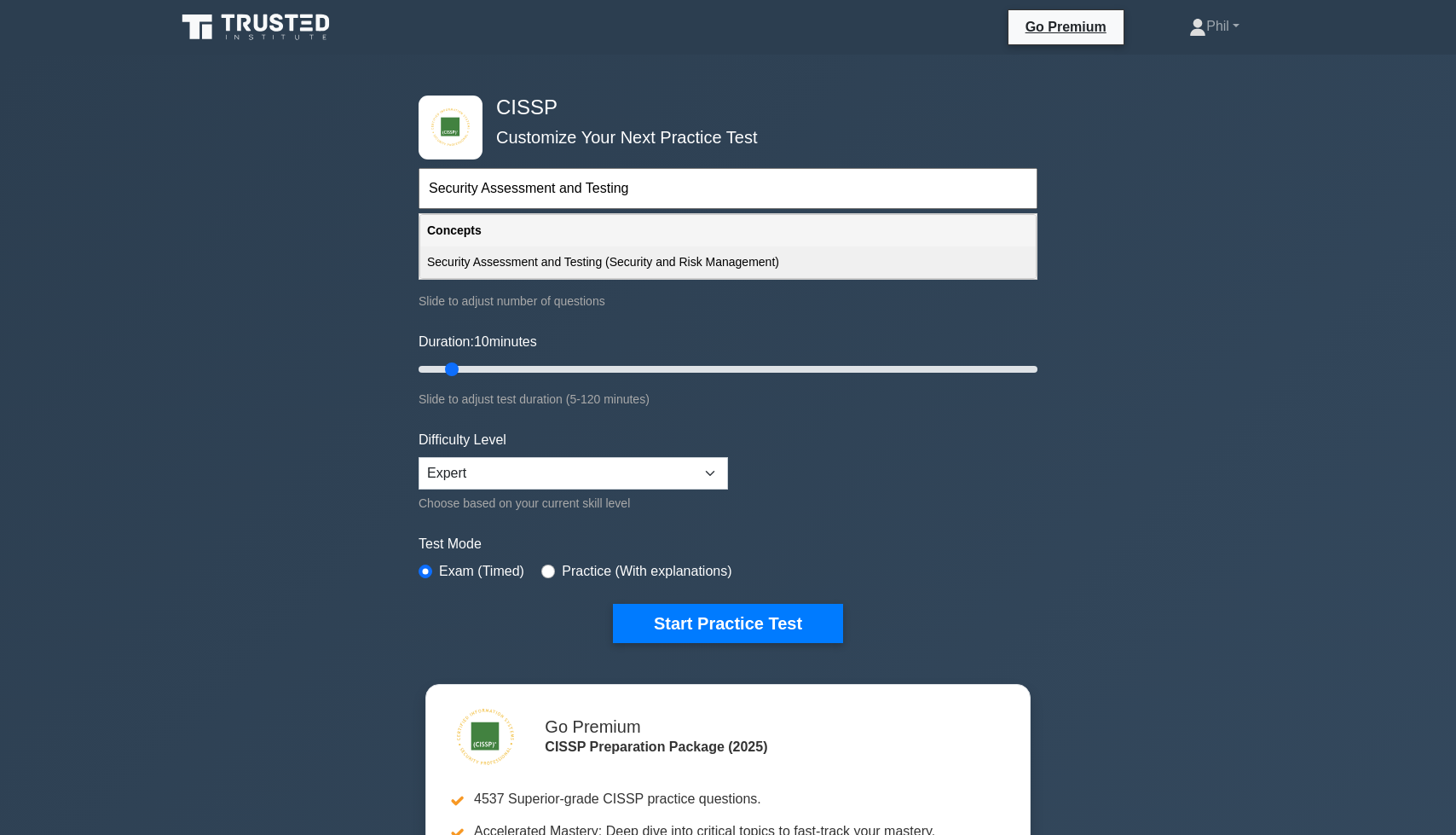
click at [569, 265] on div "Security Assessment and Testing (Security and Risk Management)" at bounding box center [728, 261] width 615 height 31
type input "Security Assessment and Testing (Security and Risk Management)"
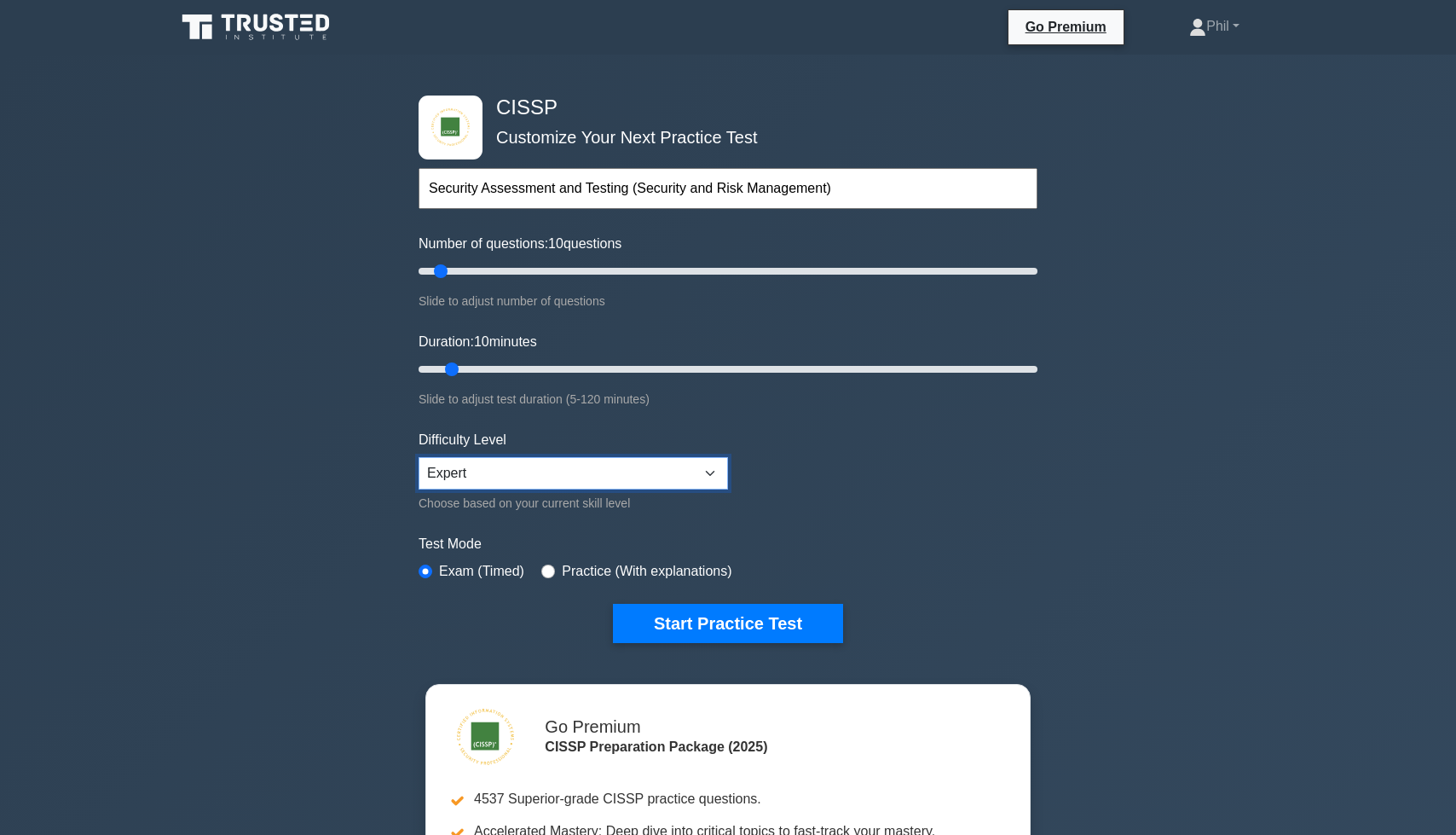
click at [514, 476] on select "Beginner Intermediate Expert" at bounding box center [573, 473] width 309 height 32
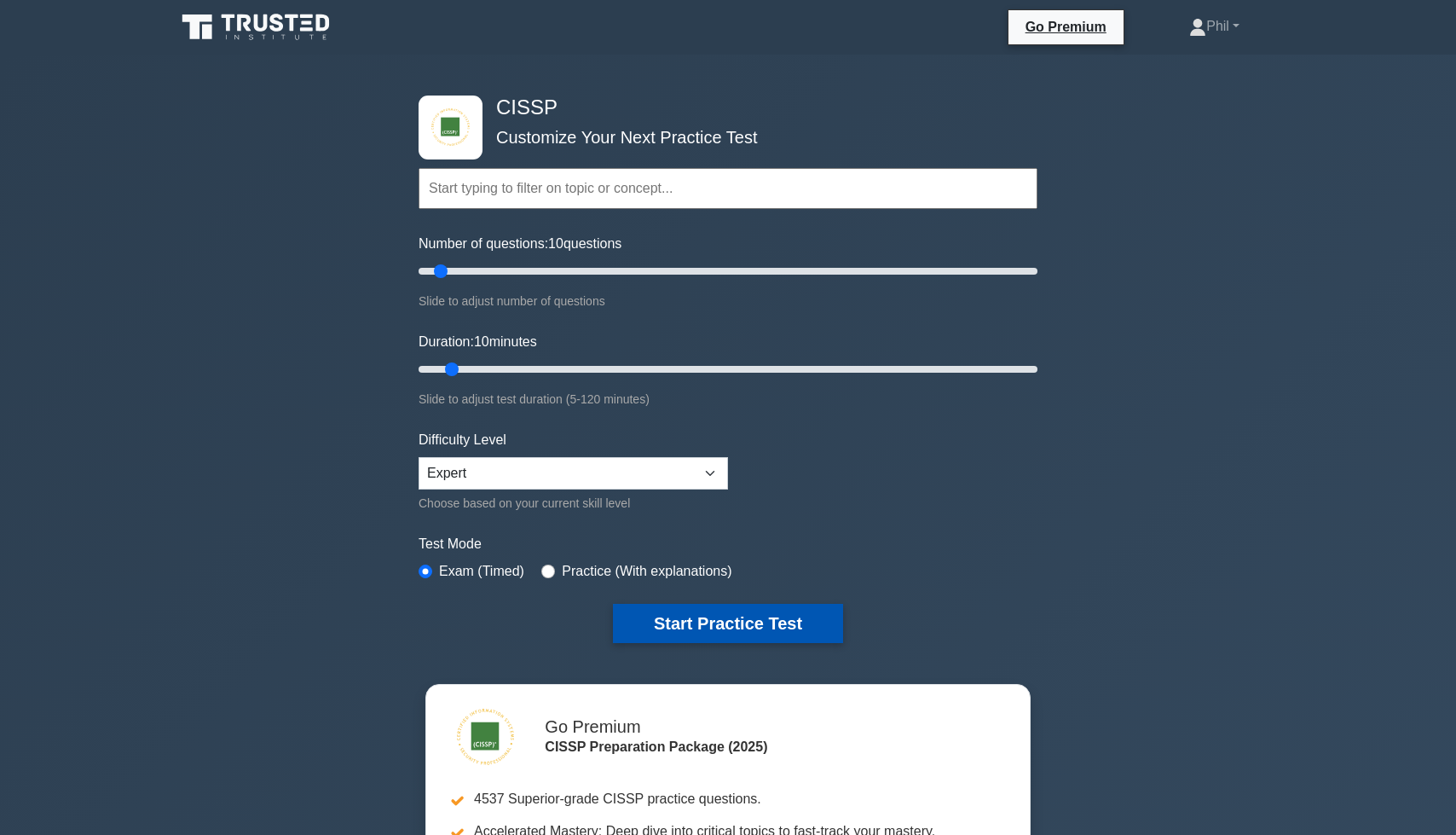
click at [780, 633] on button "Start Practice Test" at bounding box center [728, 623] width 230 height 39
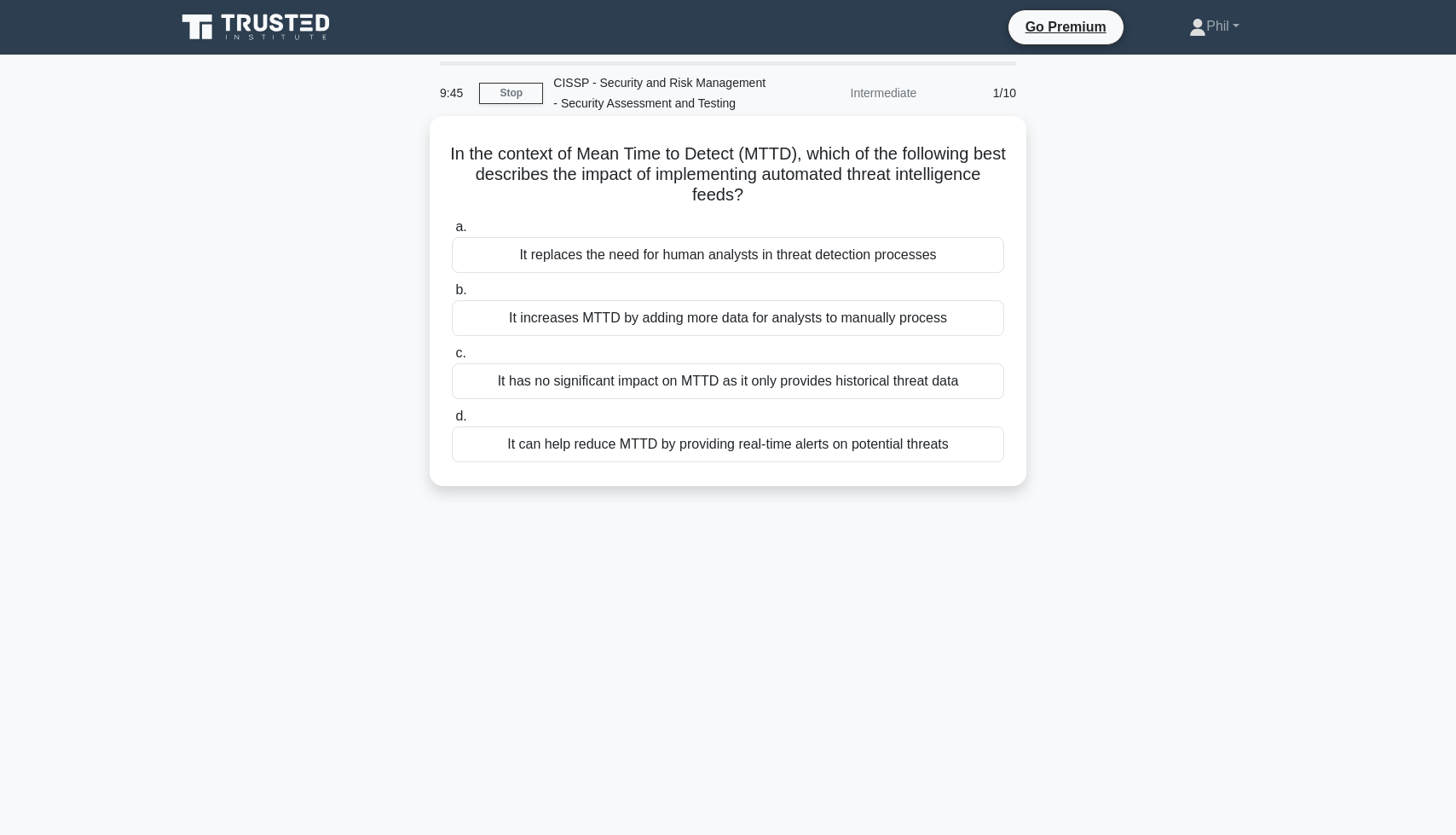
click at [930, 454] on div "It can help reduce MTTD by providing real-time alerts on potential threats" at bounding box center [727, 445] width 552 height 36
click at [452, 422] on input "d. It can help reduce MTTD by providing real-time alerts on potential threats" at bounding box center [452, 416] width 0 height 11
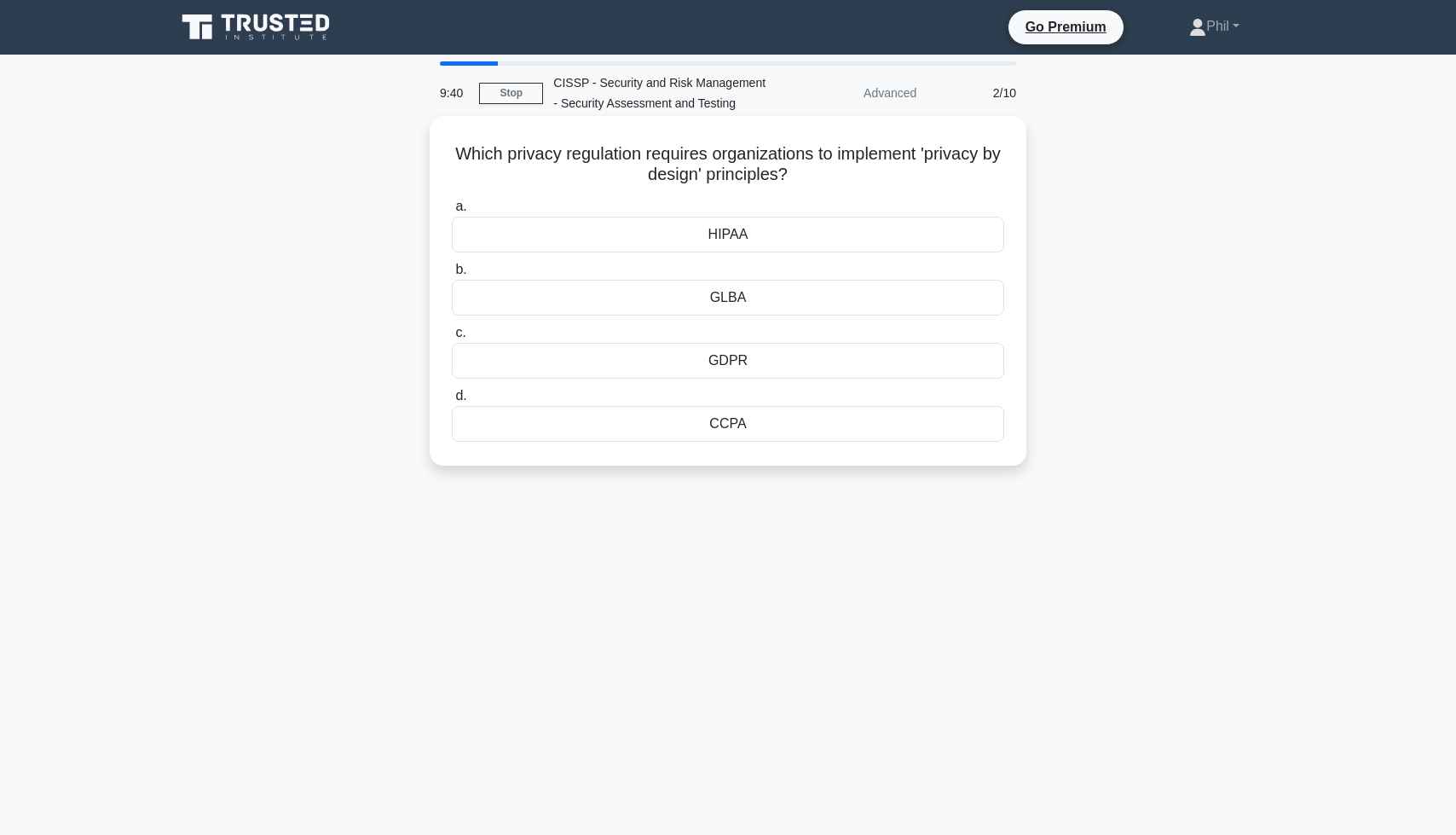
click at [802, 235] on div "HIPAA" at bounding box center [727, 235] width 552 height 36
click at [452, 213] on input "a. HIPAA" at bounding box center [452, 206] width 0 height 11
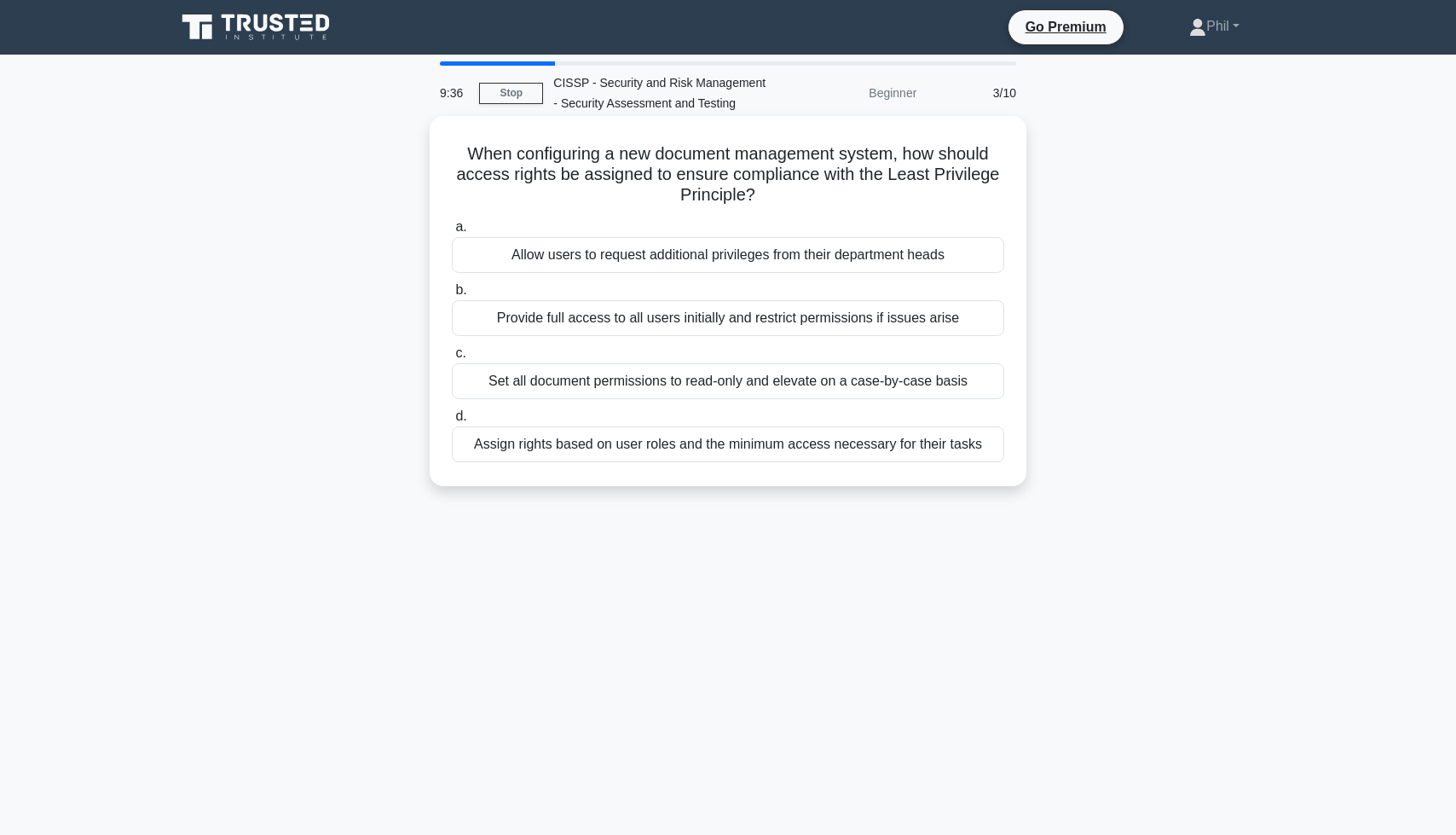
drag, startPoint x: 488, startPoint y: 143, endPoint x: 784, endPoint y: 198, distance: 301.1
click at [784, 198] on h5 "When configuring a new document management system, how should access rights be …" at bounding box center [727, 174] width 556 height 63
drag, startPoint x: 784, startPoint y: 198, endPoint x: 878, endPoint y: 237, distance: 101.8
click at [784, 198] on h5 "When configuring a new document management system, how should access rights be …" at bounding box center [727, 174] width 556 height 63
click at [763, 449] on div "Assign rights based on user roles and the minimum access necessary for their ta…" at bounding box center [727, 445] width 552 height 36
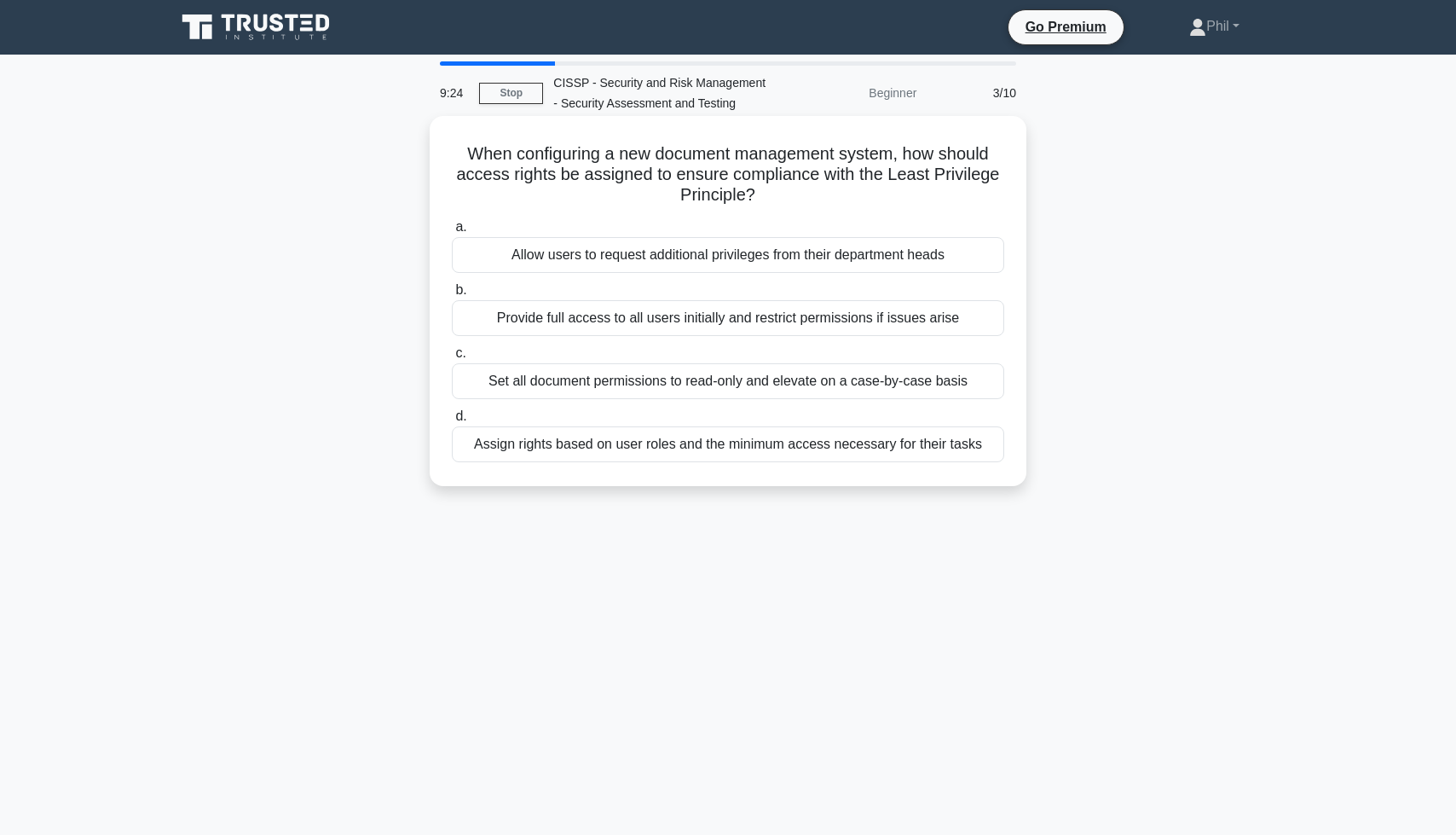
click at [452, 422] on input "d. Assign rights based on user roles and the minimum access necessary for their…" at bounding box center [452, 416] width 0 height 11
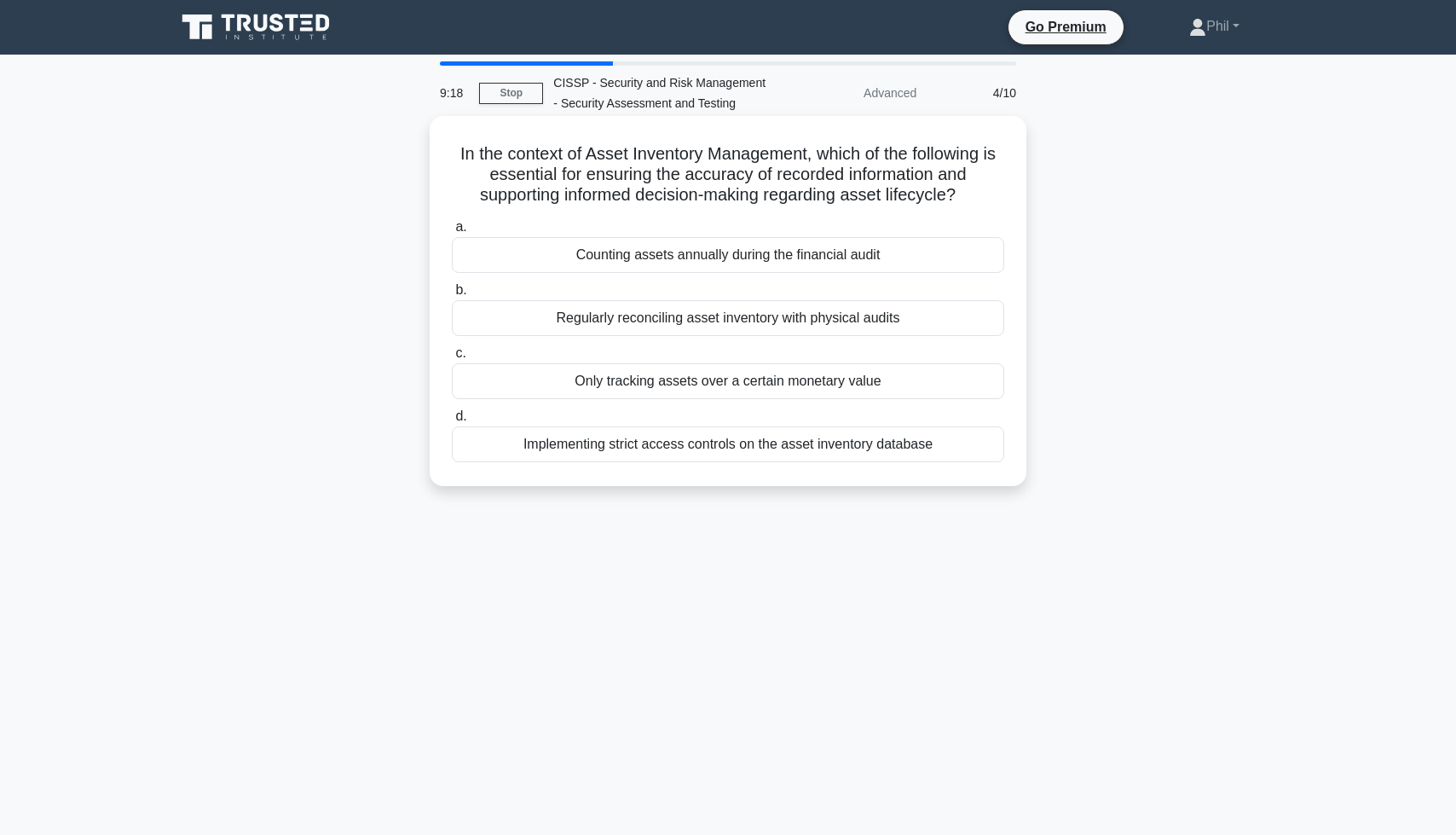
drag, startPoint x: 592, startPoint y: 151, endPoint x: 1000, endPoint y: 205, distance: 411.6
click at [1000, 205] on h5 "In the context of Asset Inventory Management, which of the following is essenti…" at bounding box center [727, 174] width 556 height 63
click at [998, 205] on h5 "In the context of Asset Inventory Management, which of the following is essenti…" at bounding box center [727, 174] width 556 height 63
drag, startPoint x: 607, startPoint y: 195, endPoint x: 964, endPoint y: 191, distance: 357.0
click at [964, 191] on h5 "In the context of Asset Inventory Management, which of the following is essenti…" at bounding box center [727, 174] width 556 height 63
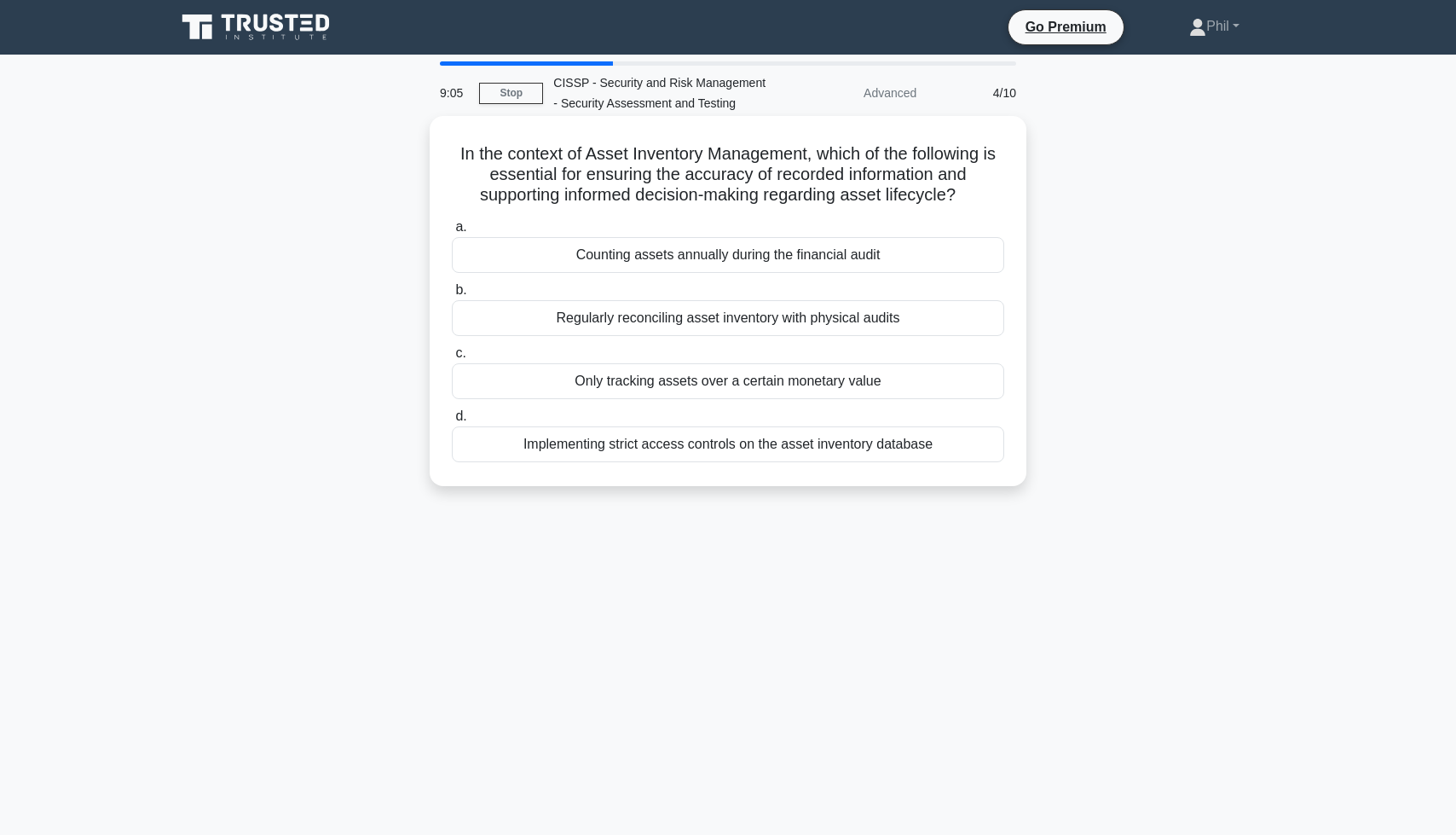
click at [964, 191] on icon ".spinner_0XTQ{transform-origin:center;animation:spinner_y6GP .75s linear infini…" at bounding box center [965, 196] width 20 height 20
click at [900, 320] on div "Regularly reconciling asset inventory with physical audits" at bounding box center [727, 318] width 552 height 36
click at [452, 296] on input "b. Regularly reconciling asset inventory with physical audits" at bounding box center [452, 290] width 0 height 11
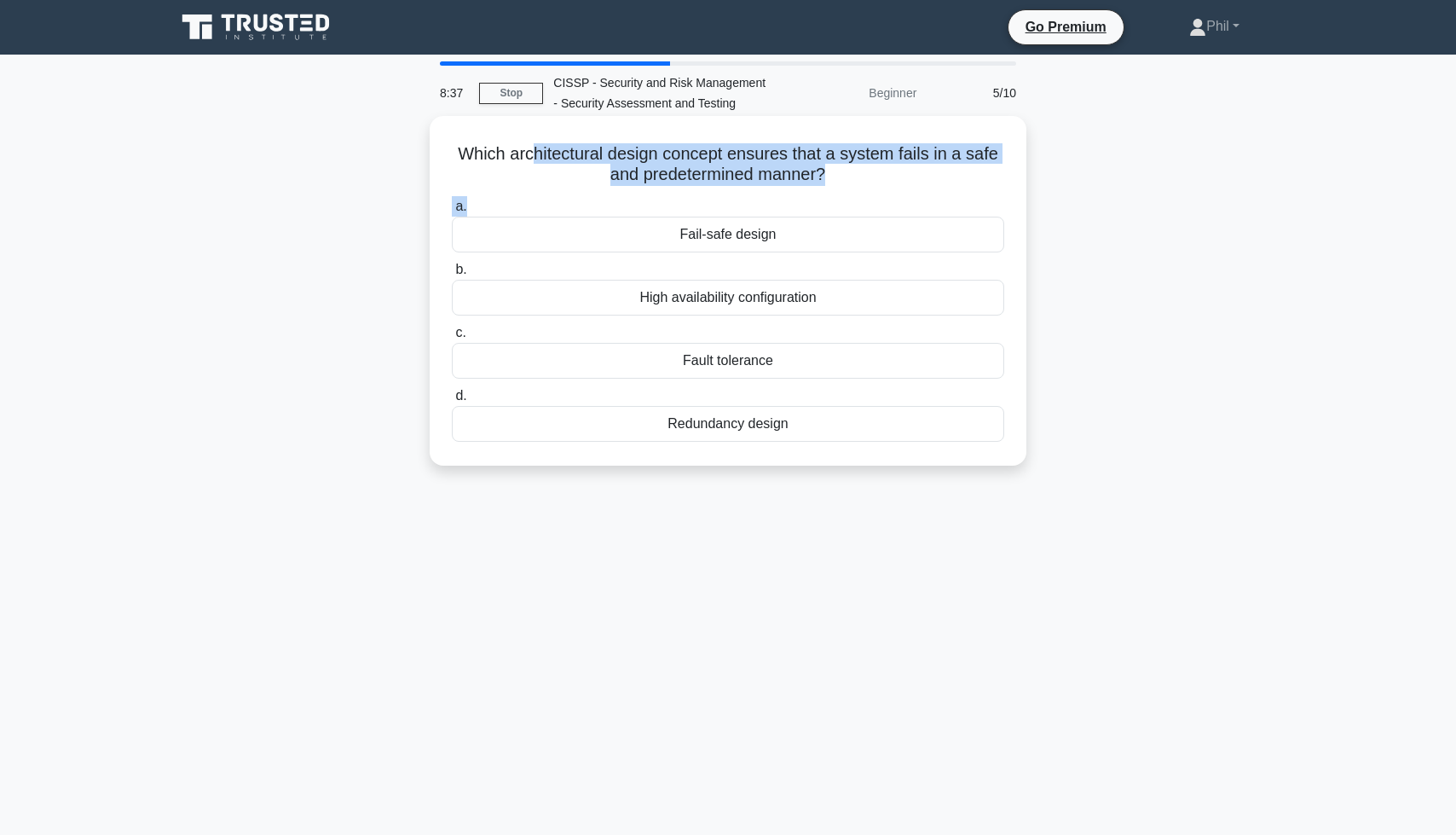
drag, startPoint x: 534, startPoint y: 151, endPoint x: 819, endPoint y: 201, distance: 289.4
click at [819, 201] on div "Which architectural design concept ensures that a system fails in a safe and pr…" at bounding box center [728, 291] width 583 height 336
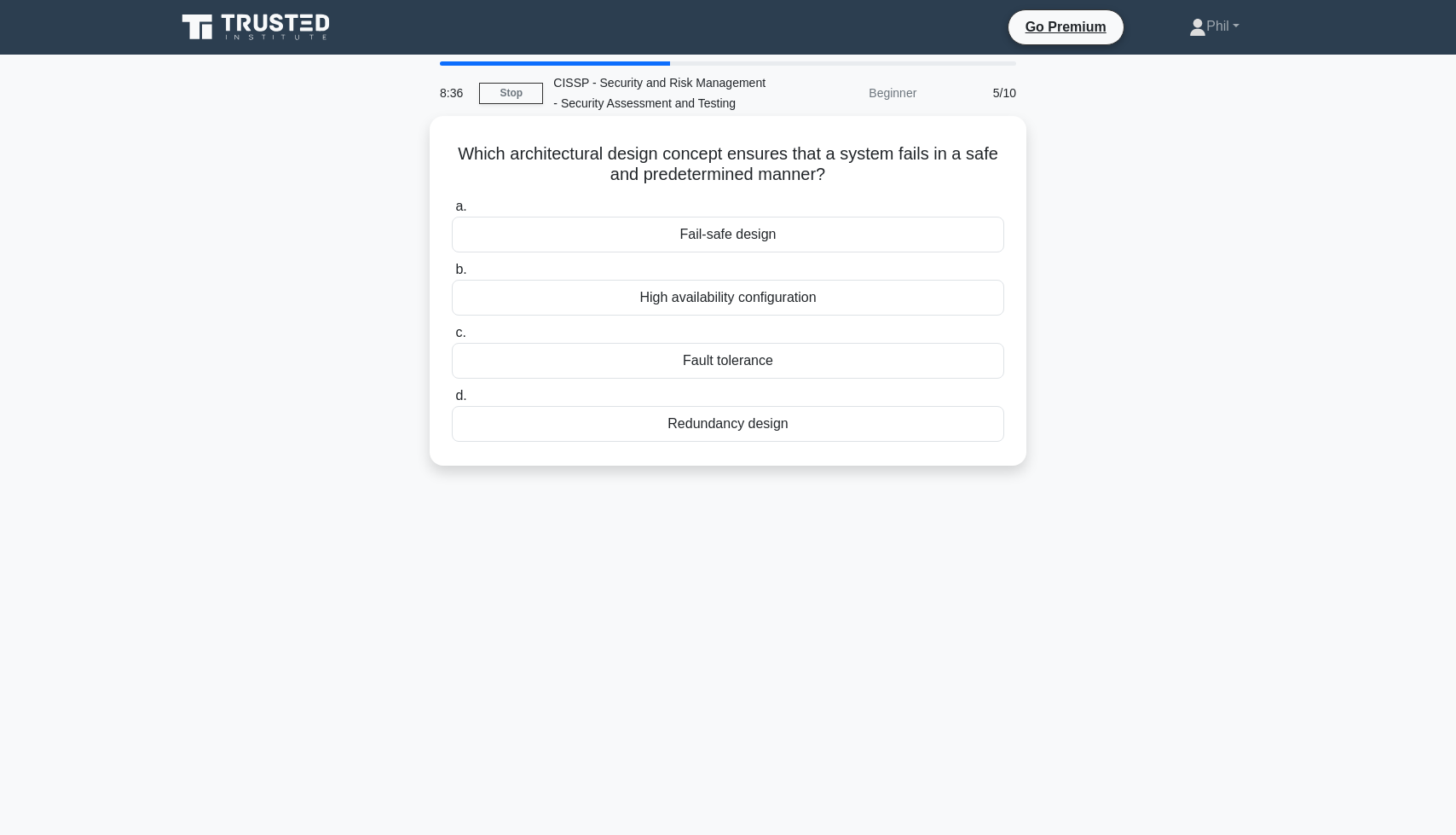
drag, startPoint x: 820, startPoint y: 178, endPoint x: 920, endPoint y: 213, distance: 105.9
click at [820, 178] on h5 "Which architectural design concept ensures that a system fails in a safe and pr…" at bounding box center [727, 165] width 556 height 43
click at [841, 225] on div "Fail-safe design" at bounding box center [727, 235] width 552 height 36
click at [452, 213] on input "a. Fail-safe design" at bounding box center [452, 206] width 0 height 11
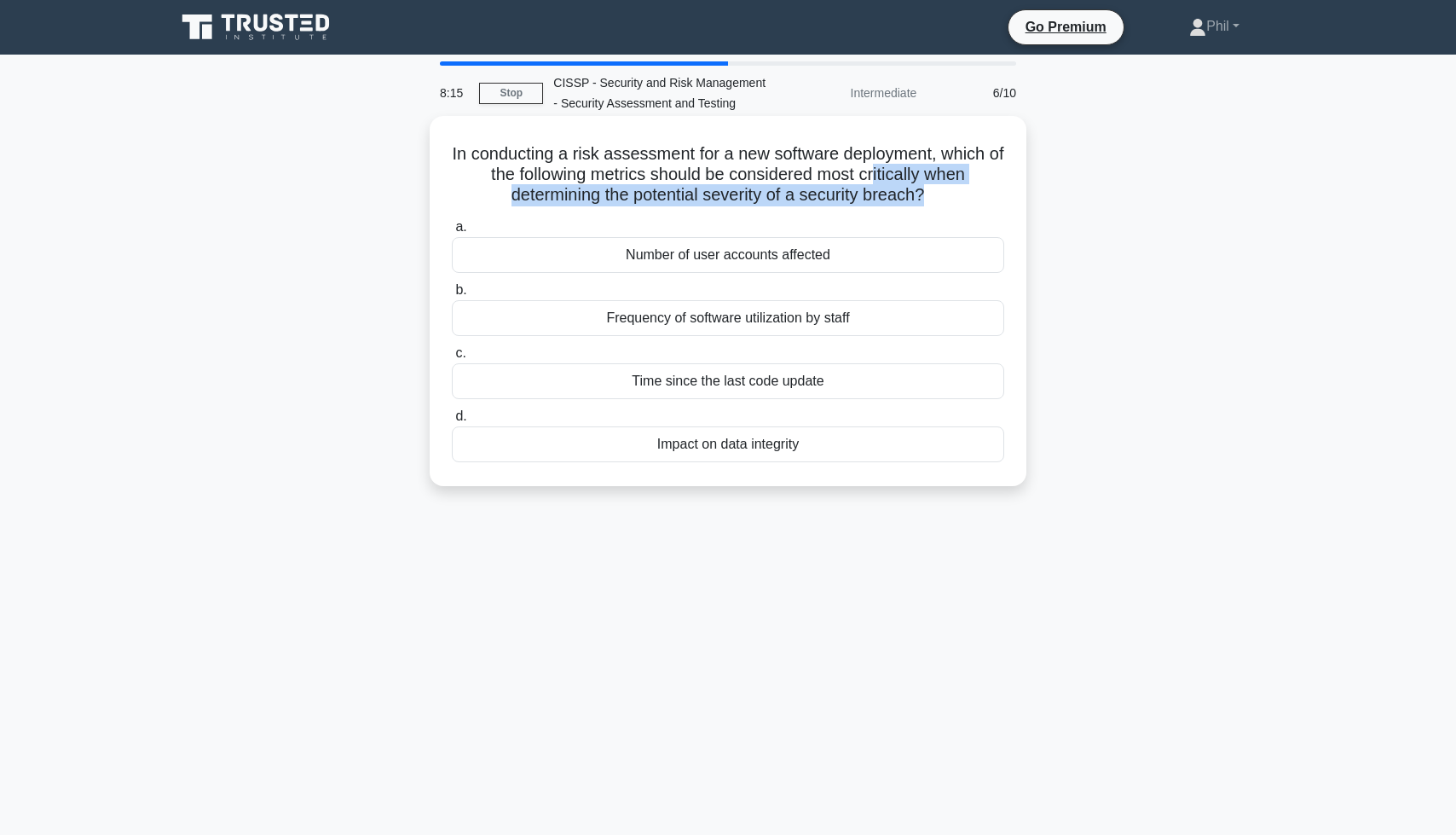
drag, startPoint x: 886, startPoint y: 173, endPoint x: 924, endPoint y: 192, distance: 42.5
click at [923, 191] on h5 "In conducting a risk assessment for a new software deployment, which of the fol…" at bounding box center [727, 174] width 556 height 63
click at [926, 192] on h5 "In conducting a risk assessment for a new software deployment, which of the fol…" at bounding box center [727, 174] width 556 height 63
click at [939, 263] on div "Number of user accounts affected" at bounding box center [727, 255] width 552 height 36
click at [452, 233] on input "a. Number of user accounts affected" at bounding box center [452, 227] width 0 height 11
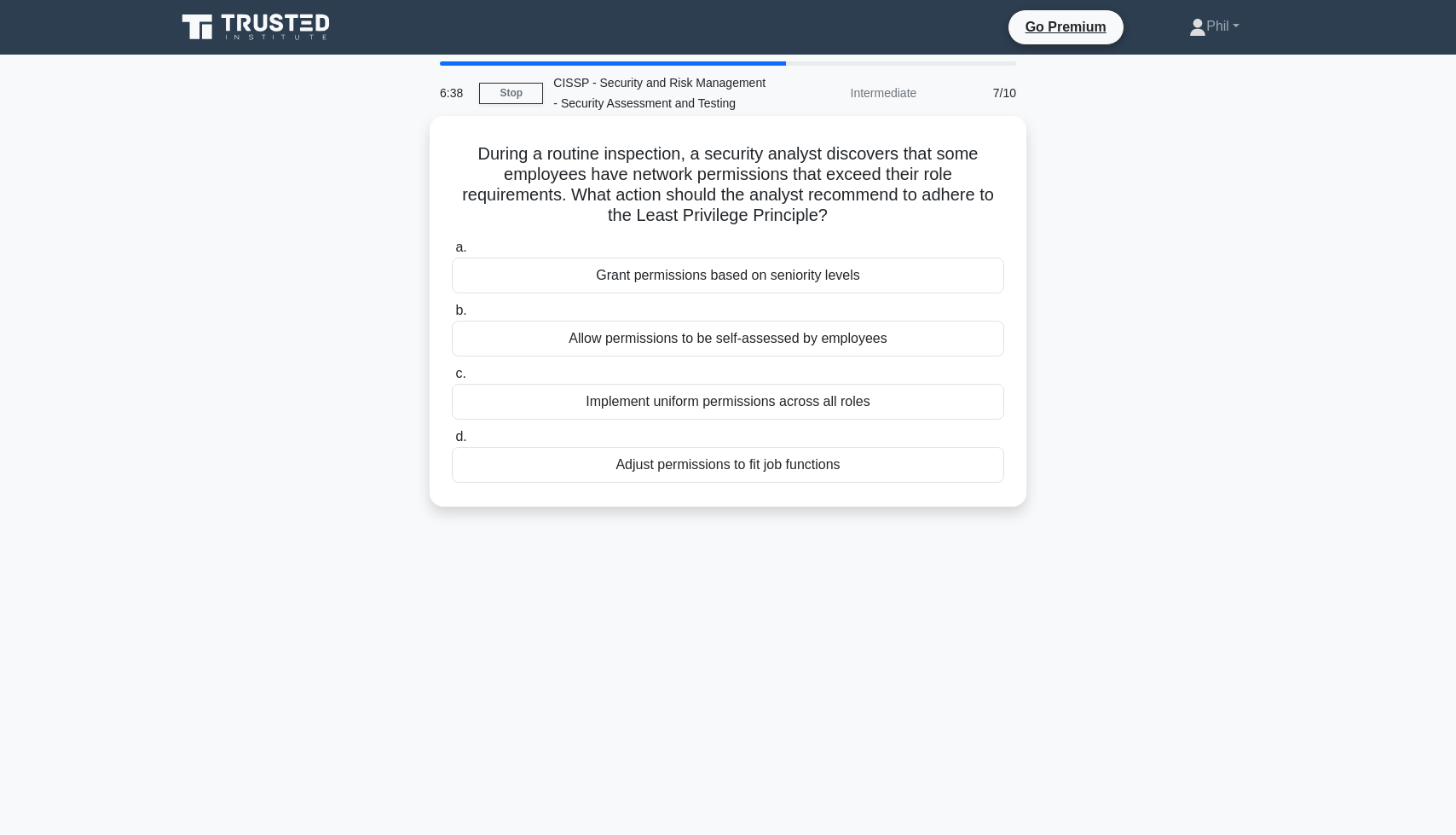
click at [884, 285] on div "Grant permissions based on seniority levels" at bounding box center [727, 276] width 552 height 36
click at [452, 253] on input "a. Grant permissions based on seniority levels" at bounding box center [452, 247] width 0 height 11
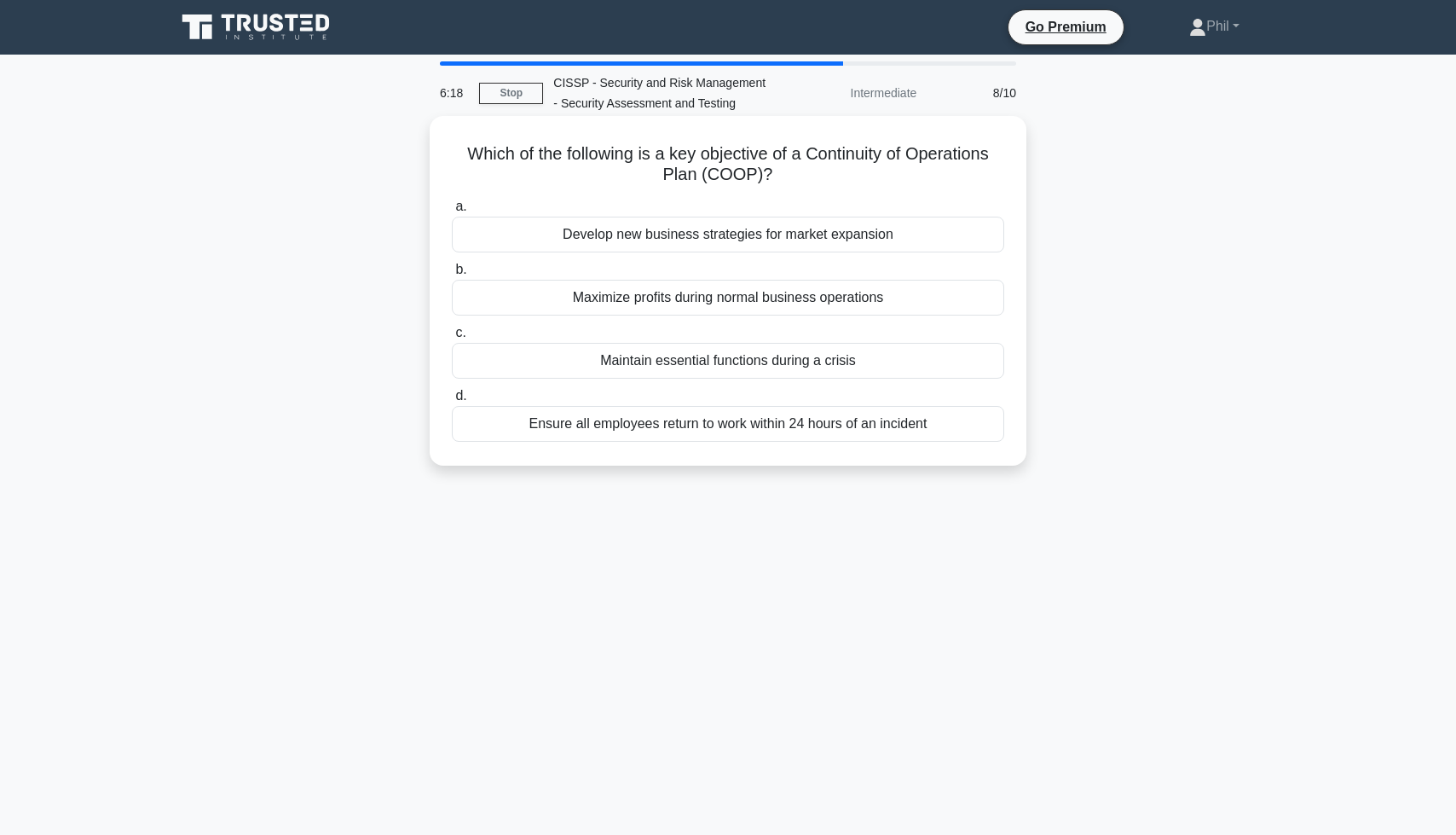
click at [896, 358] on div "Maintain essential functions during a crisis" at bounding box center [727, 361] width 552 height 36
click at [452, 339] on input "c. Maintain essential functions during a crisis" at bounding box center [452, 333] width 0 height 11
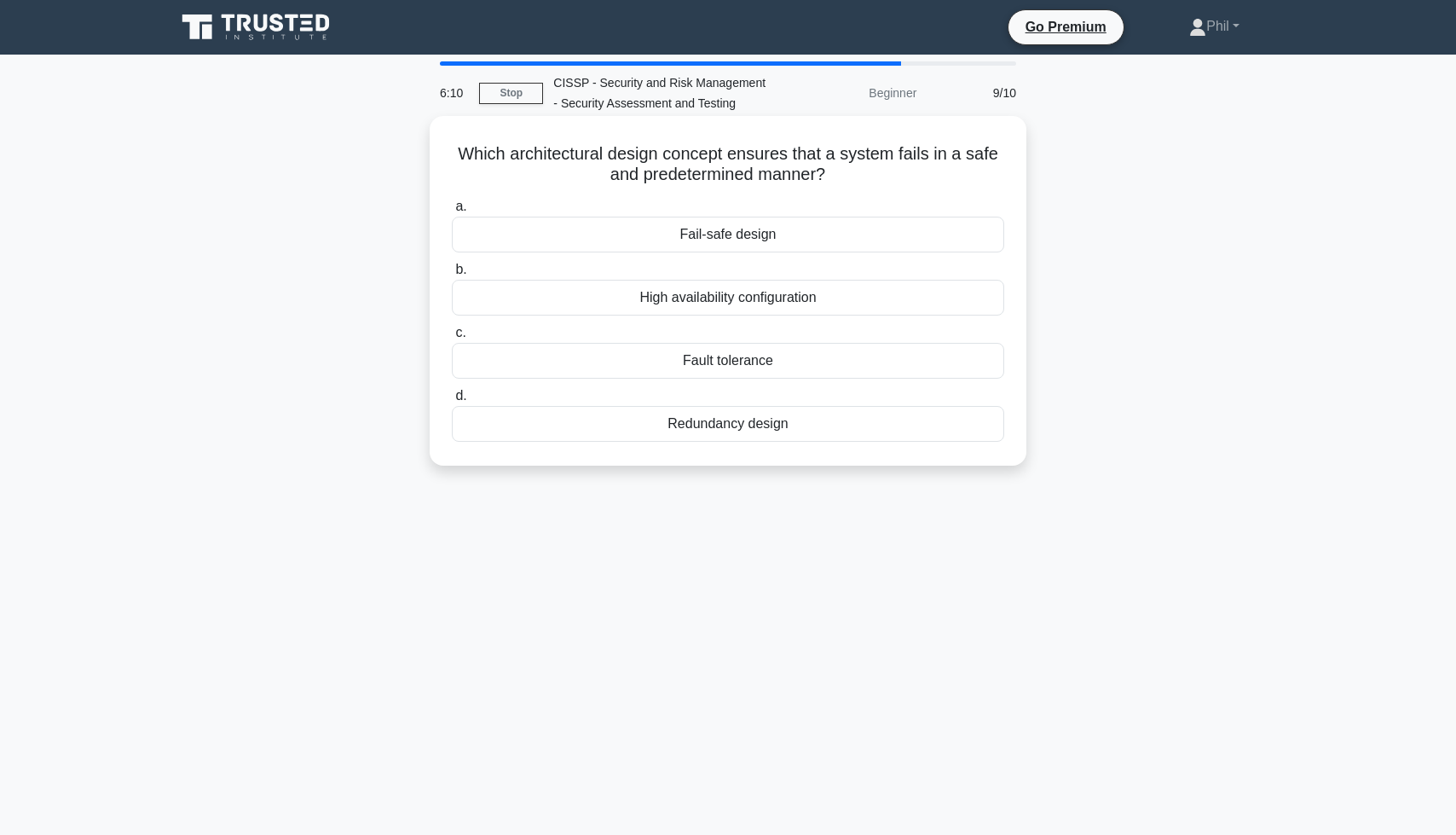
click at [819, 238] on div "Fail-safe design" at bounding box center [727, 235] width 552 height 36
click at [452, 213] on input "a. Fail-safe design" at bounding box center [452, 206] width 0 height 11
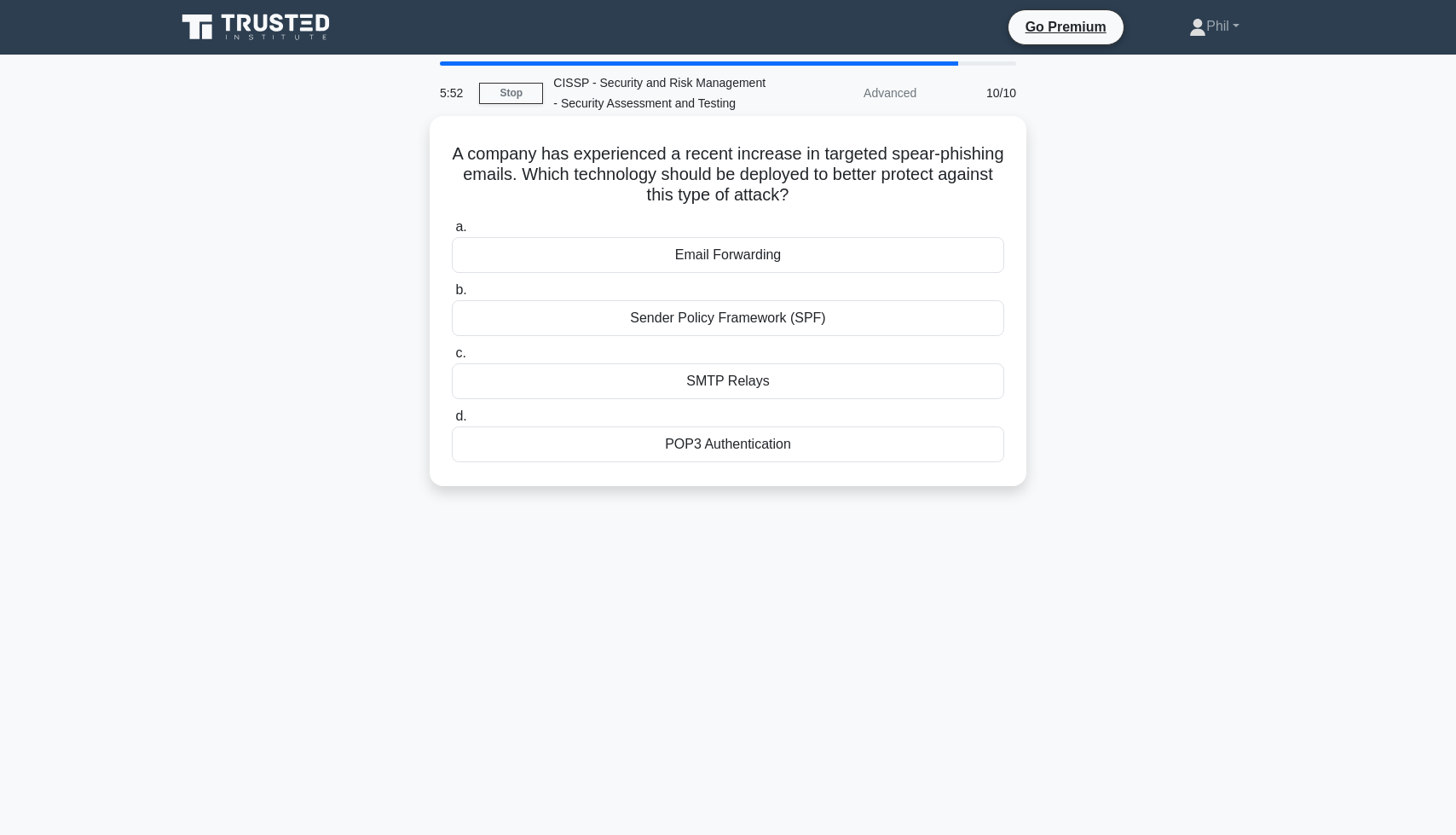
click at [792, 319] on div "Sender Policy Framework (SPF)" at bounding box center [727, 318] width 552 height 36
click at [452, 296] on input "b. Sender Policy Framework (SPF)" at bounding box center [452, 290] width 0 height 11
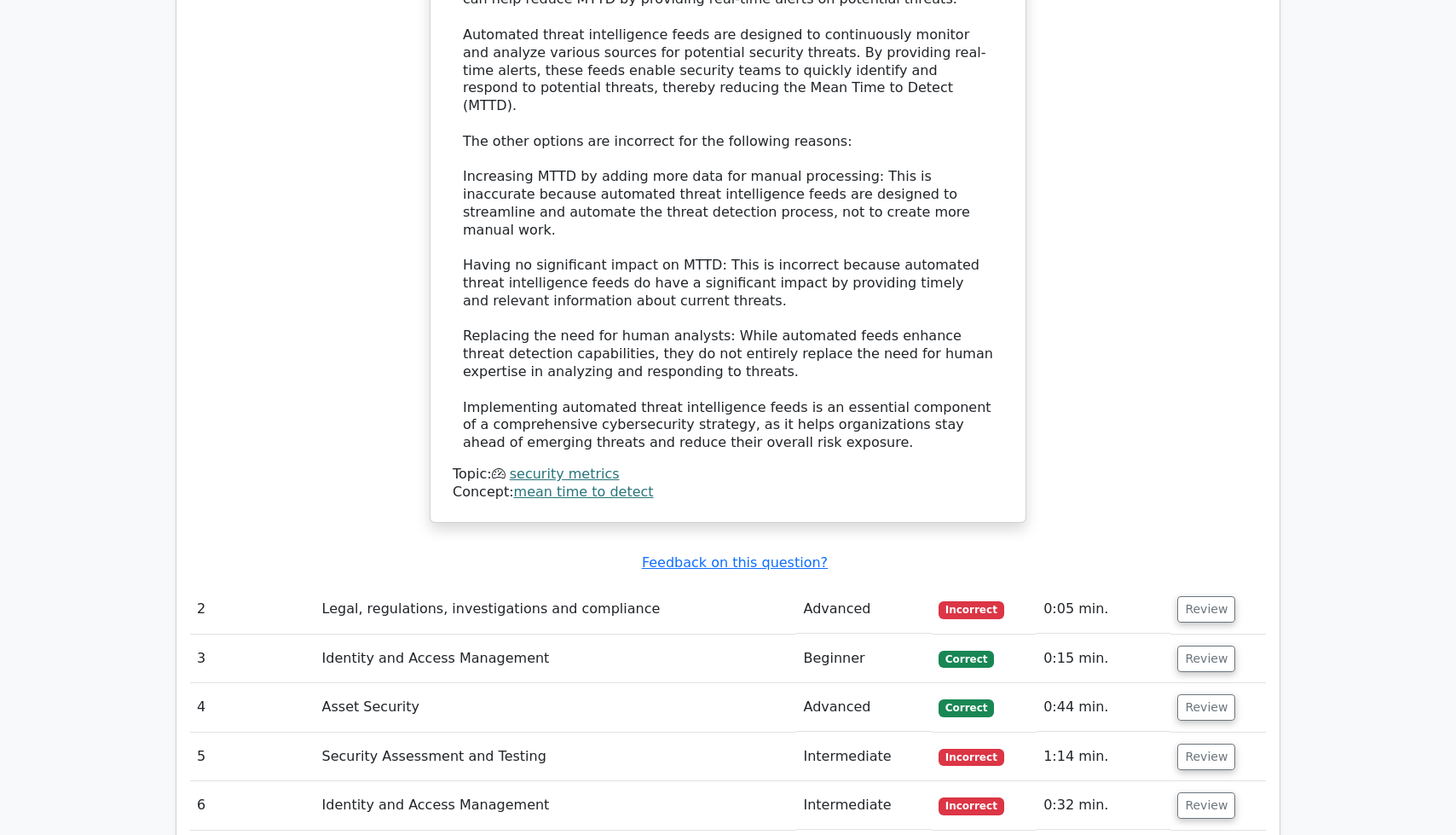
scroll to position [2117, 0]
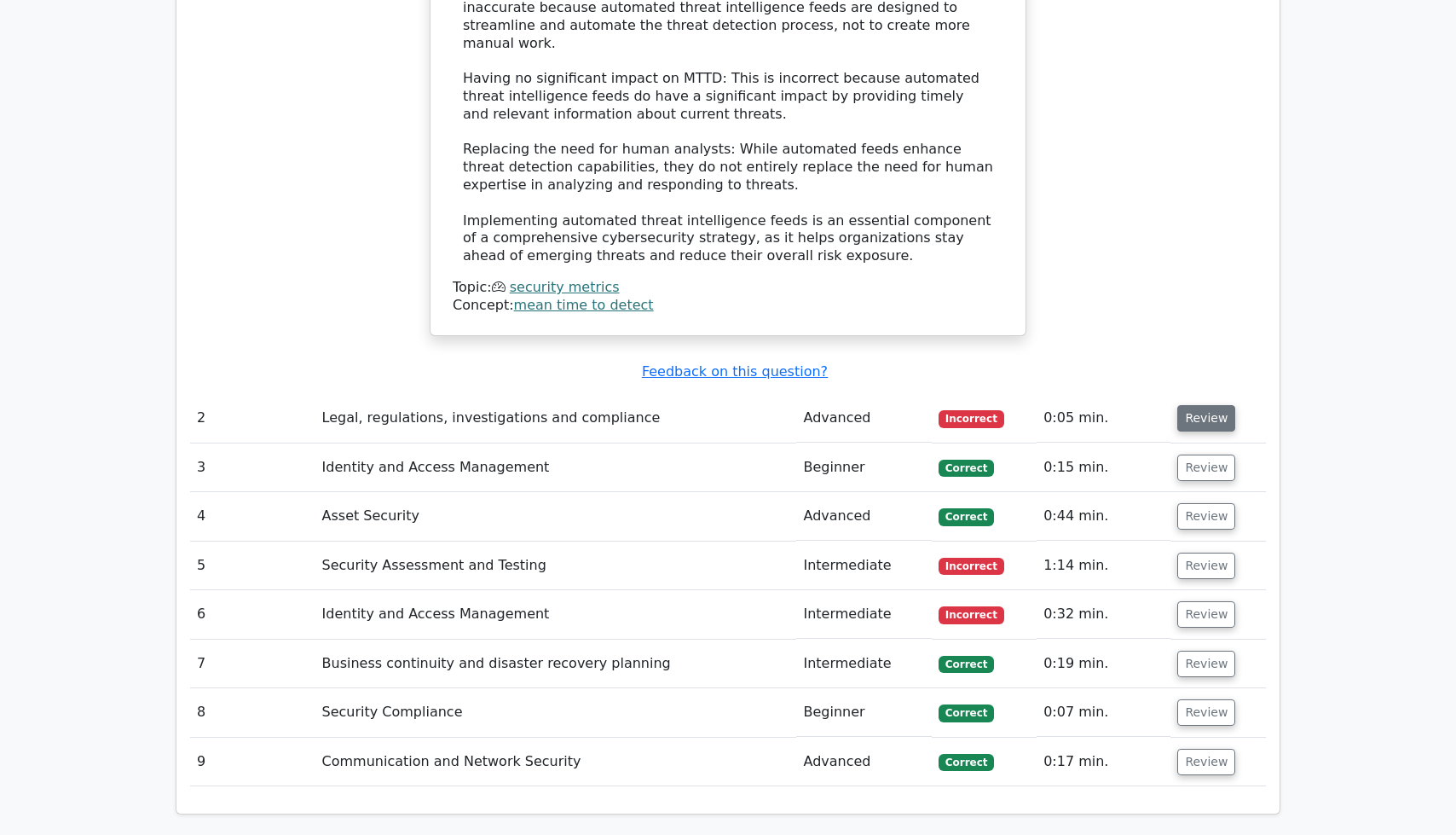
click at [1198, 405] on button "Review" at bounding box center [1206, 419] width 58 height 27
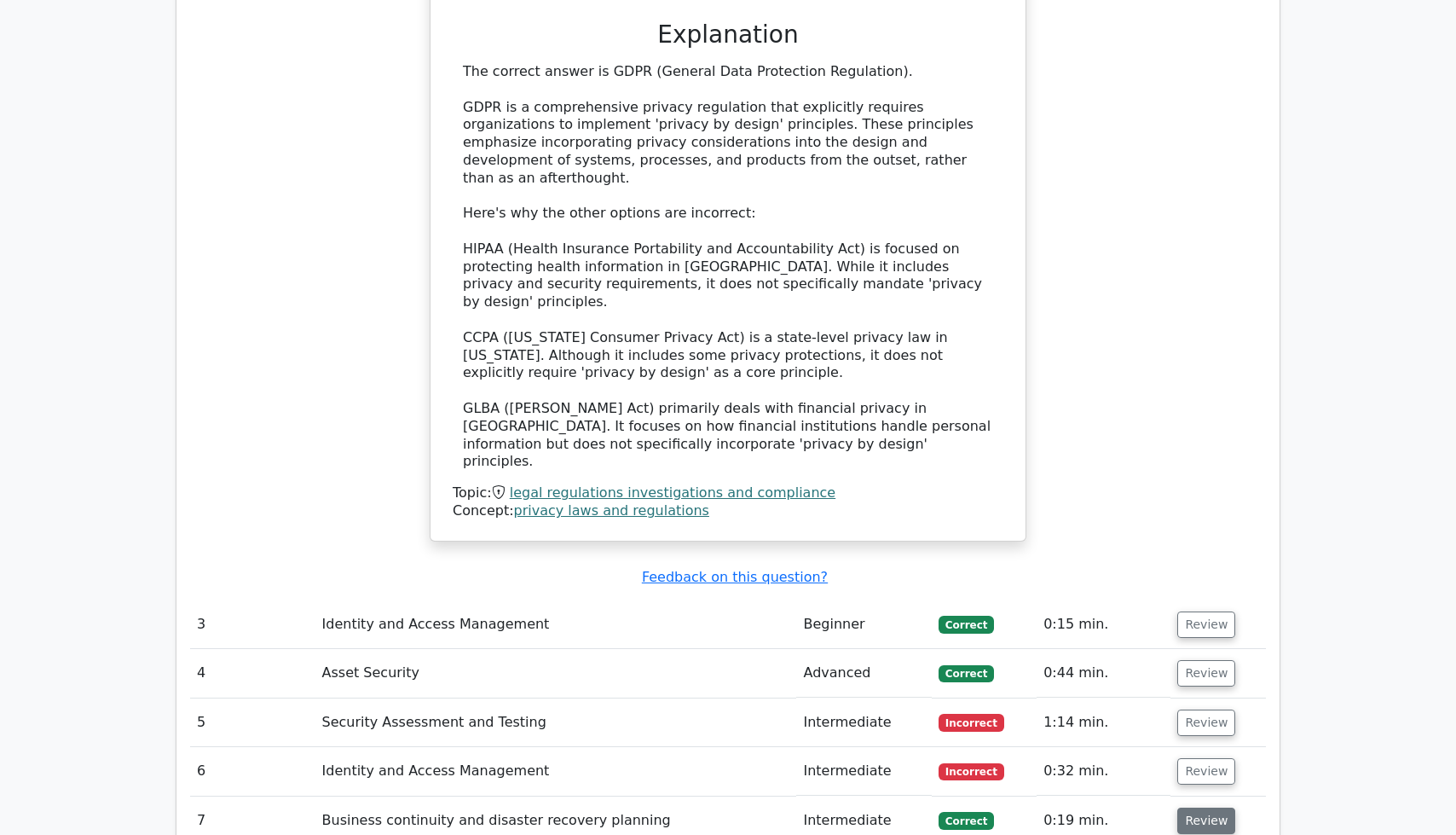
scroll to position [3129, 0]
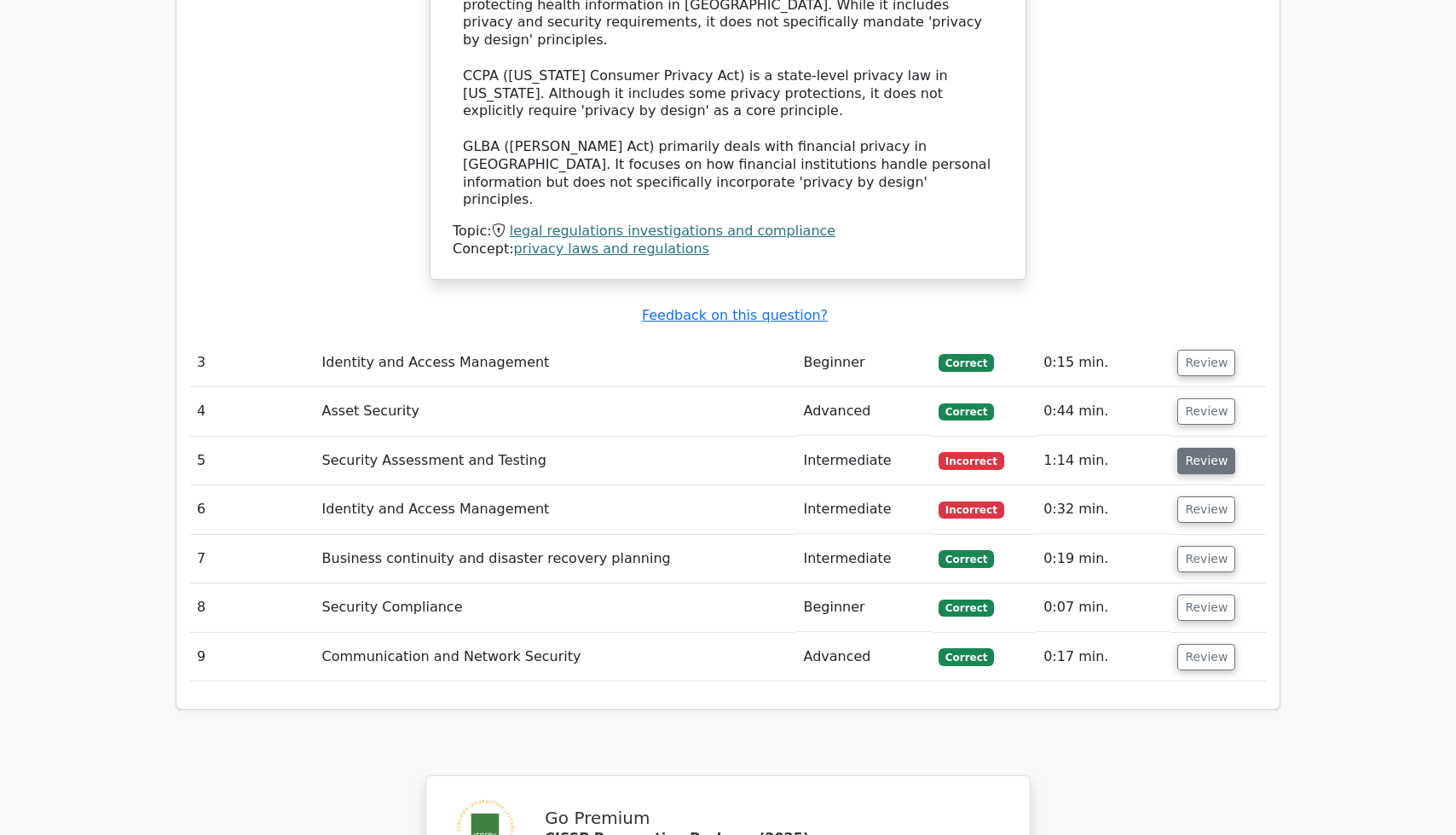
click at [1215, 448] on button "Review" at bounding box center [1206, 462] width 58 height 27
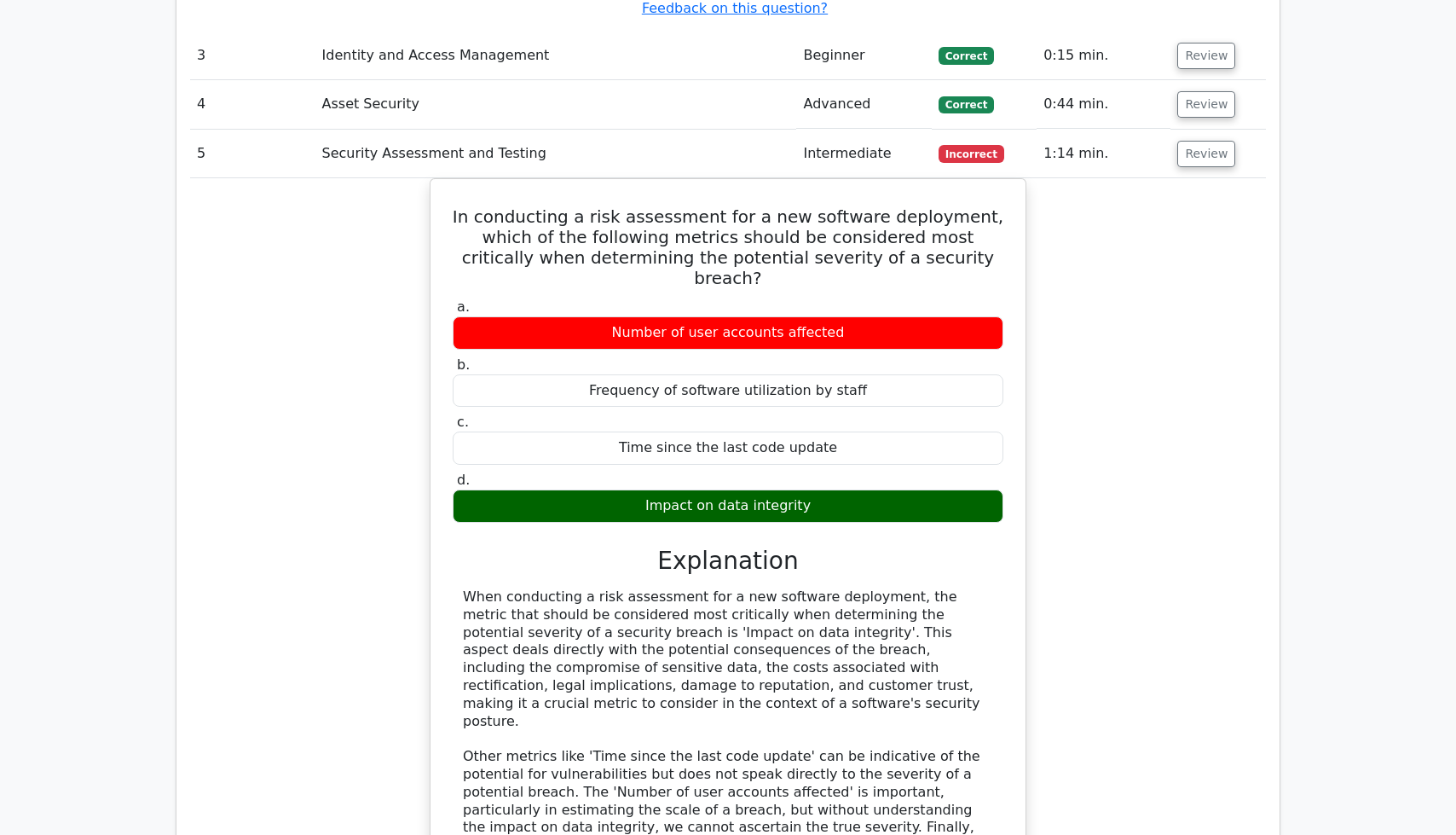
scroll to position [3481, 0]
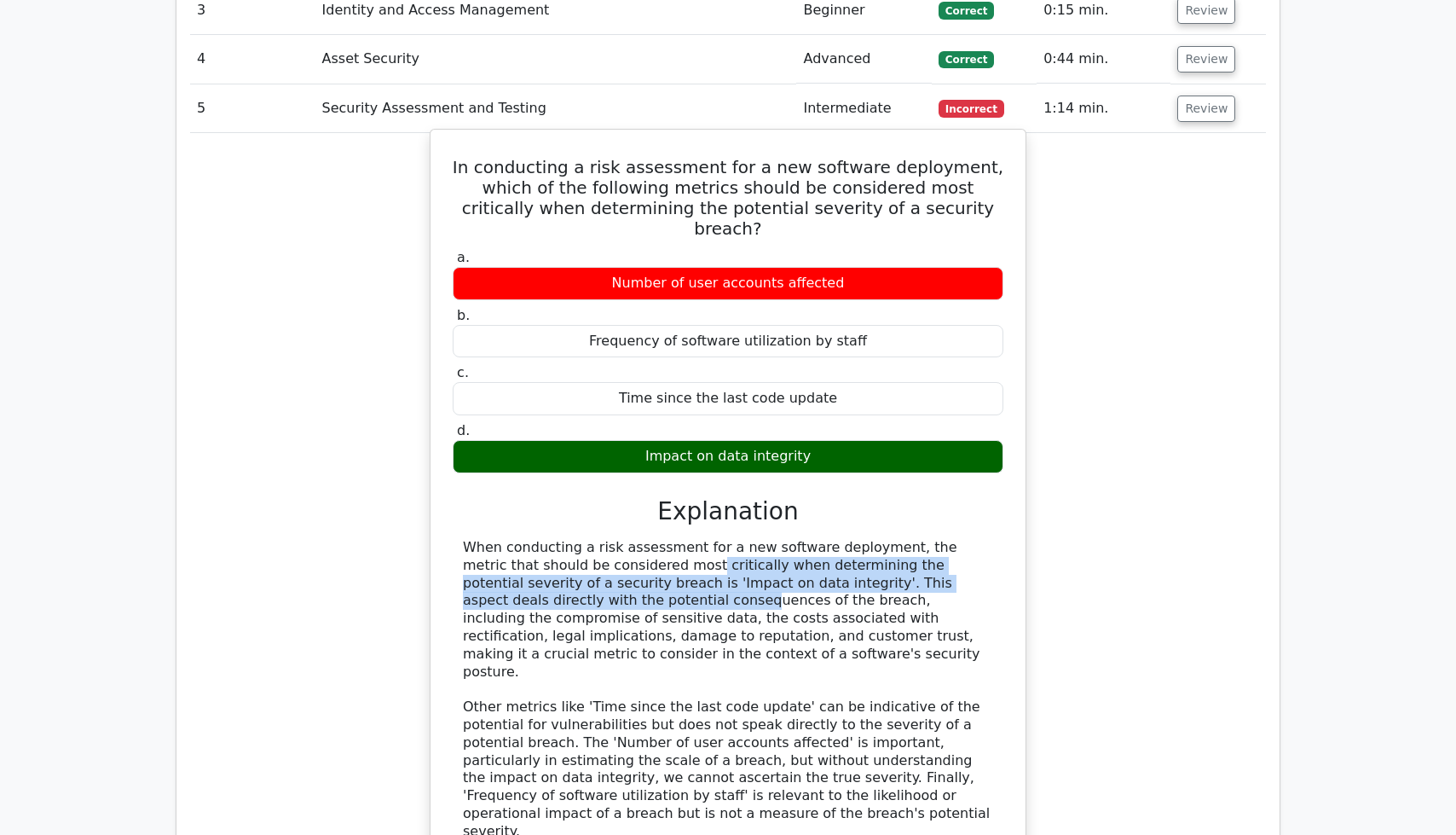
drag, startPoint x: 518, startPoint y: 410, endPoint x: 996, endPoint y: 431, distance: 478.5
click at [996, 539] on div "When conducting a risk assessment for a new software deployment, the metric tha…" at bounding box center [728, 690] width 551 height 302
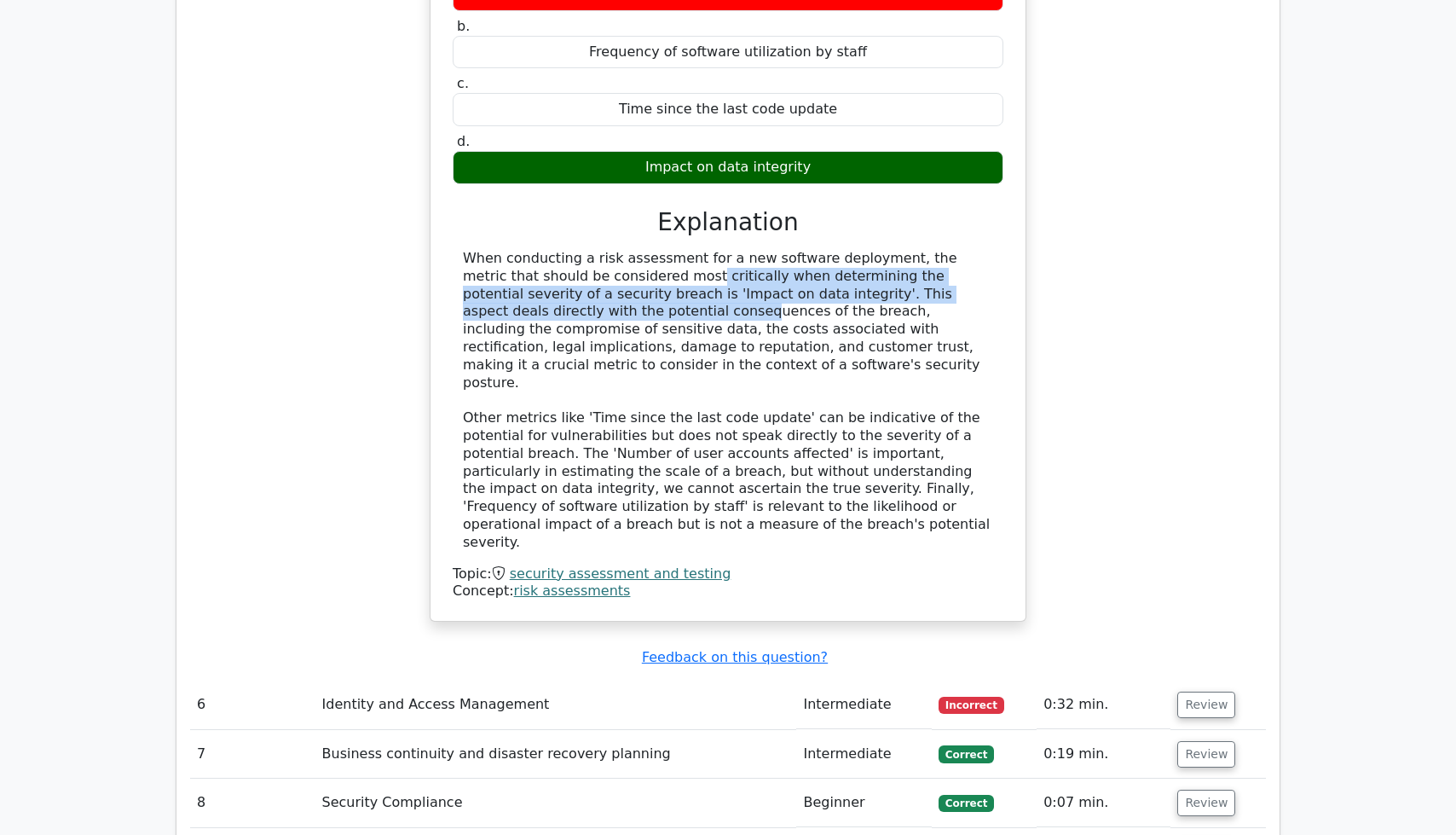
scroll to position [4049, 0]
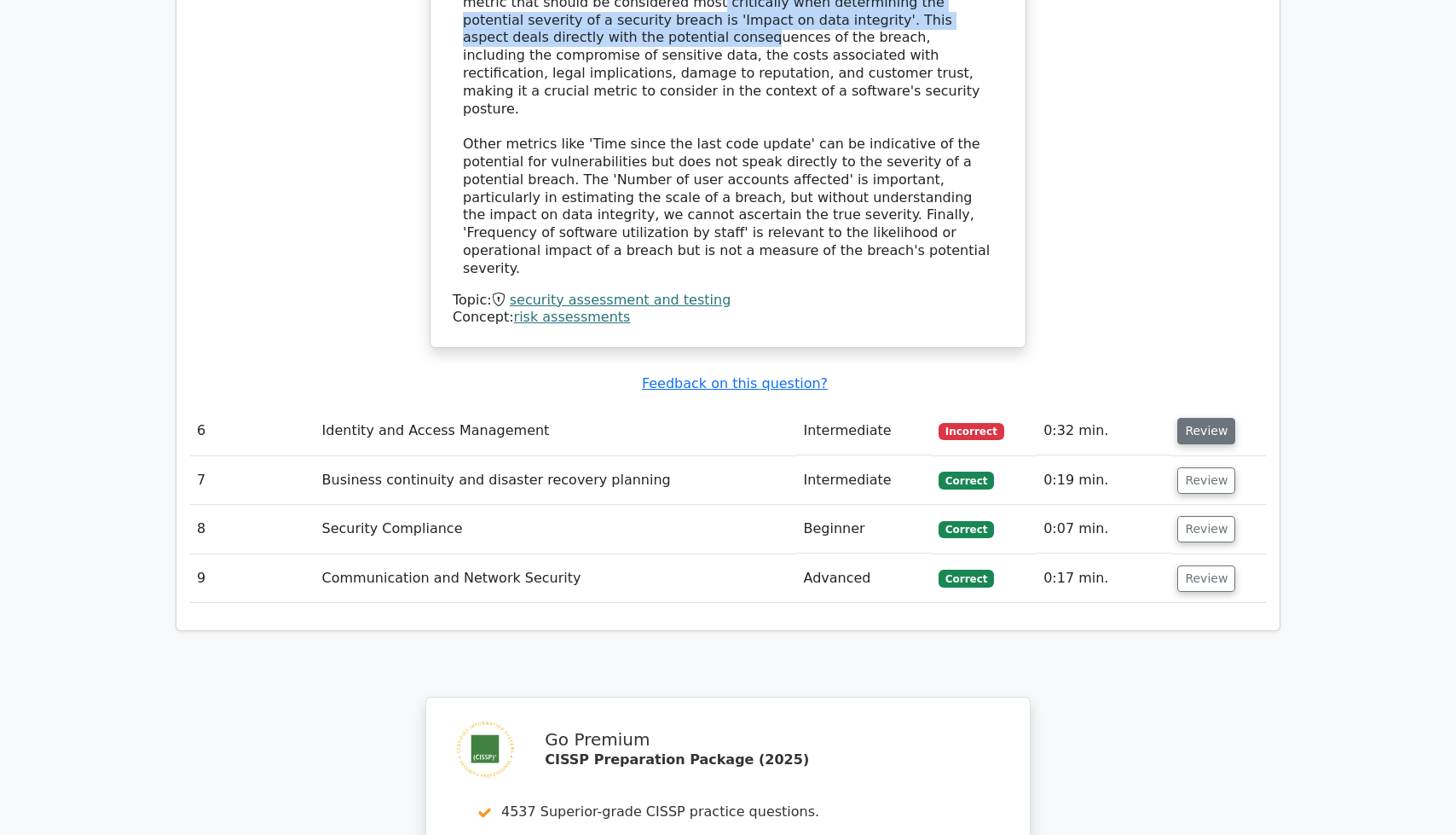
click at [1195, 418] on button "Review" at bounding box center [1206, 431] width 58 height 27
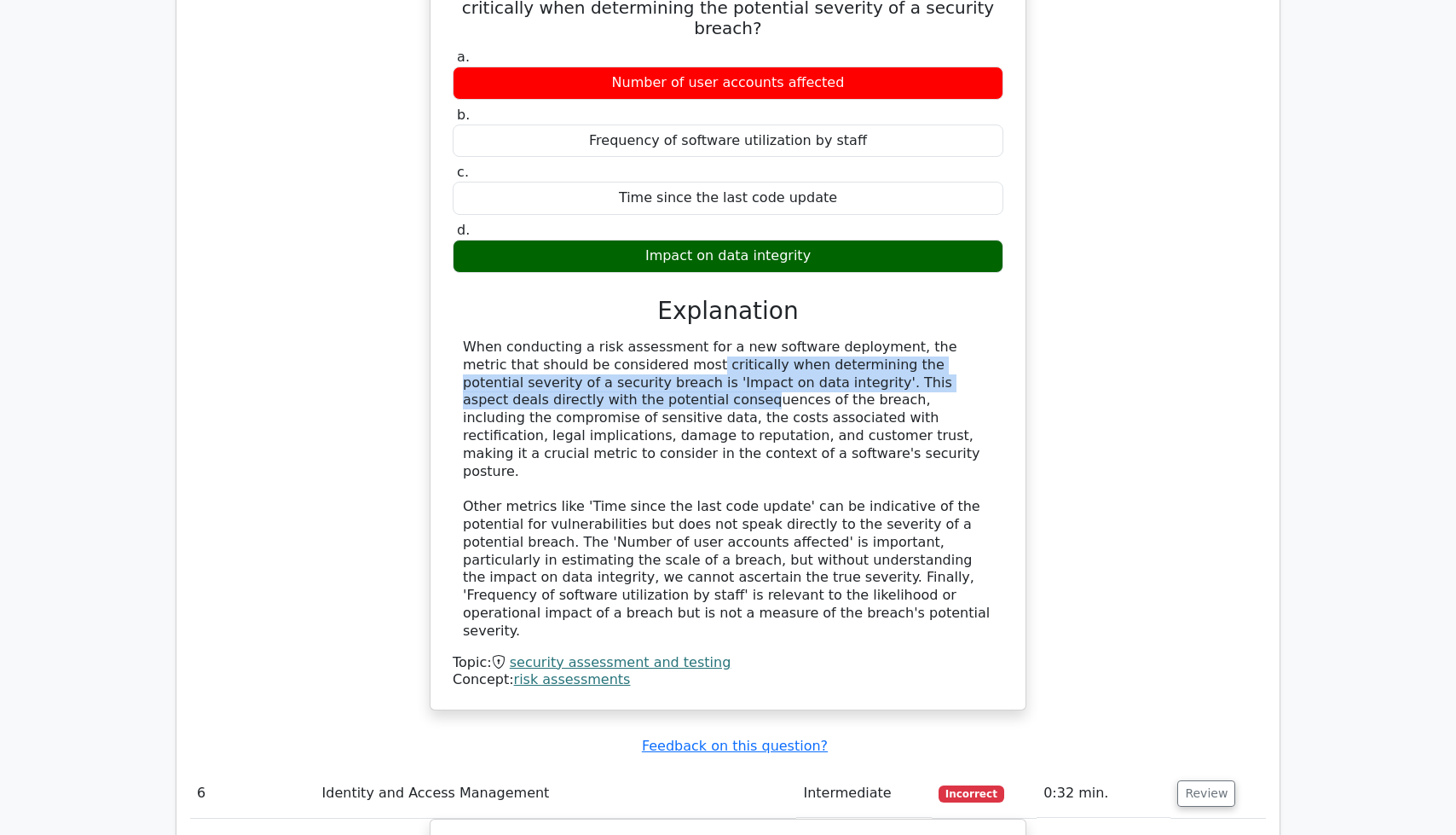
scroll to position [3325, 0]
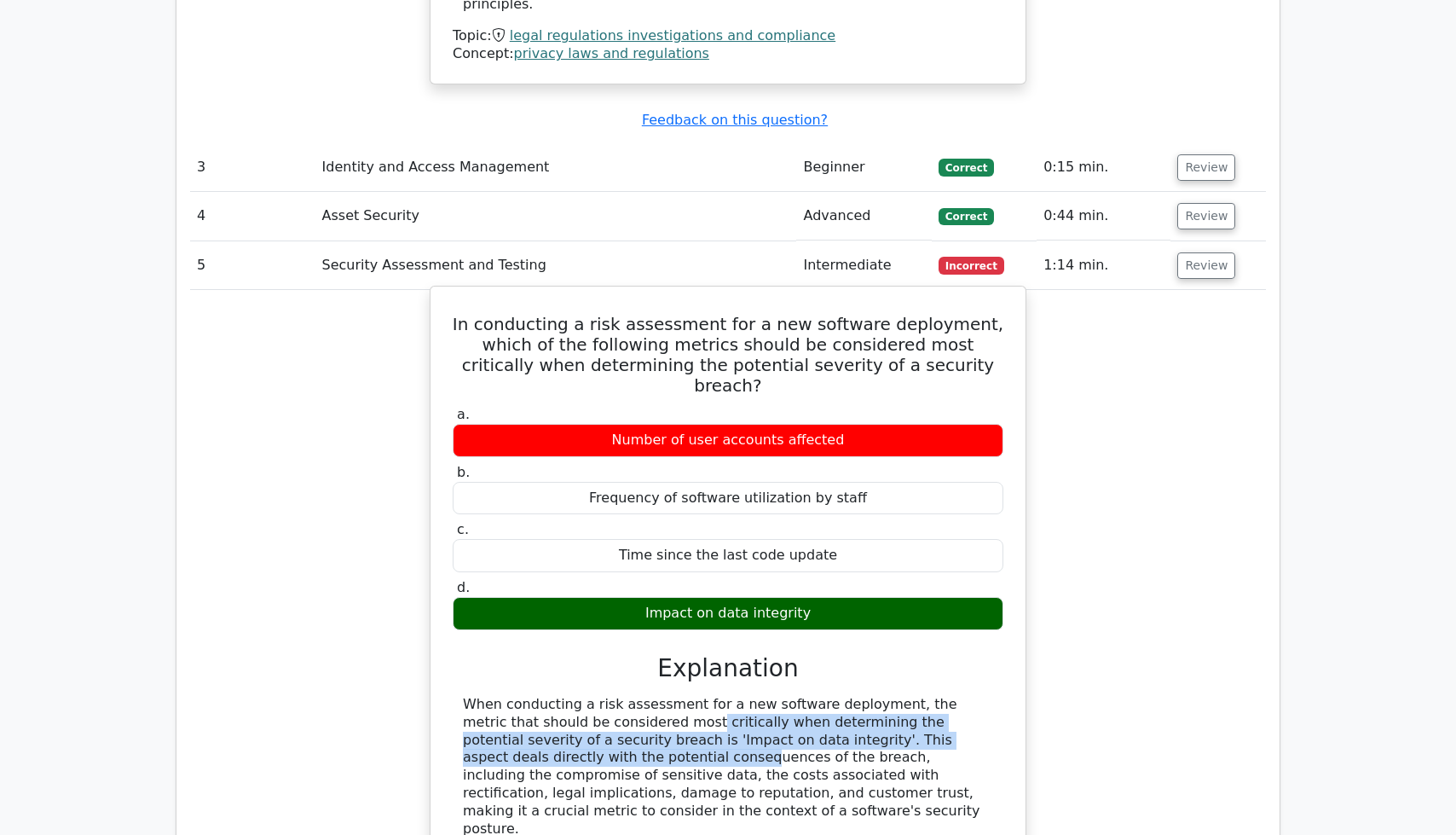
drag, startPoint x: 452, startPoint y: 189, endPoint x: 880, endPoint y: 470, distance: 512.0
click at [880, 470] on div "In conducting a risk assessment for a new software deployment, which of the fol…" at bounding box center [728, 677] width 581 height 767
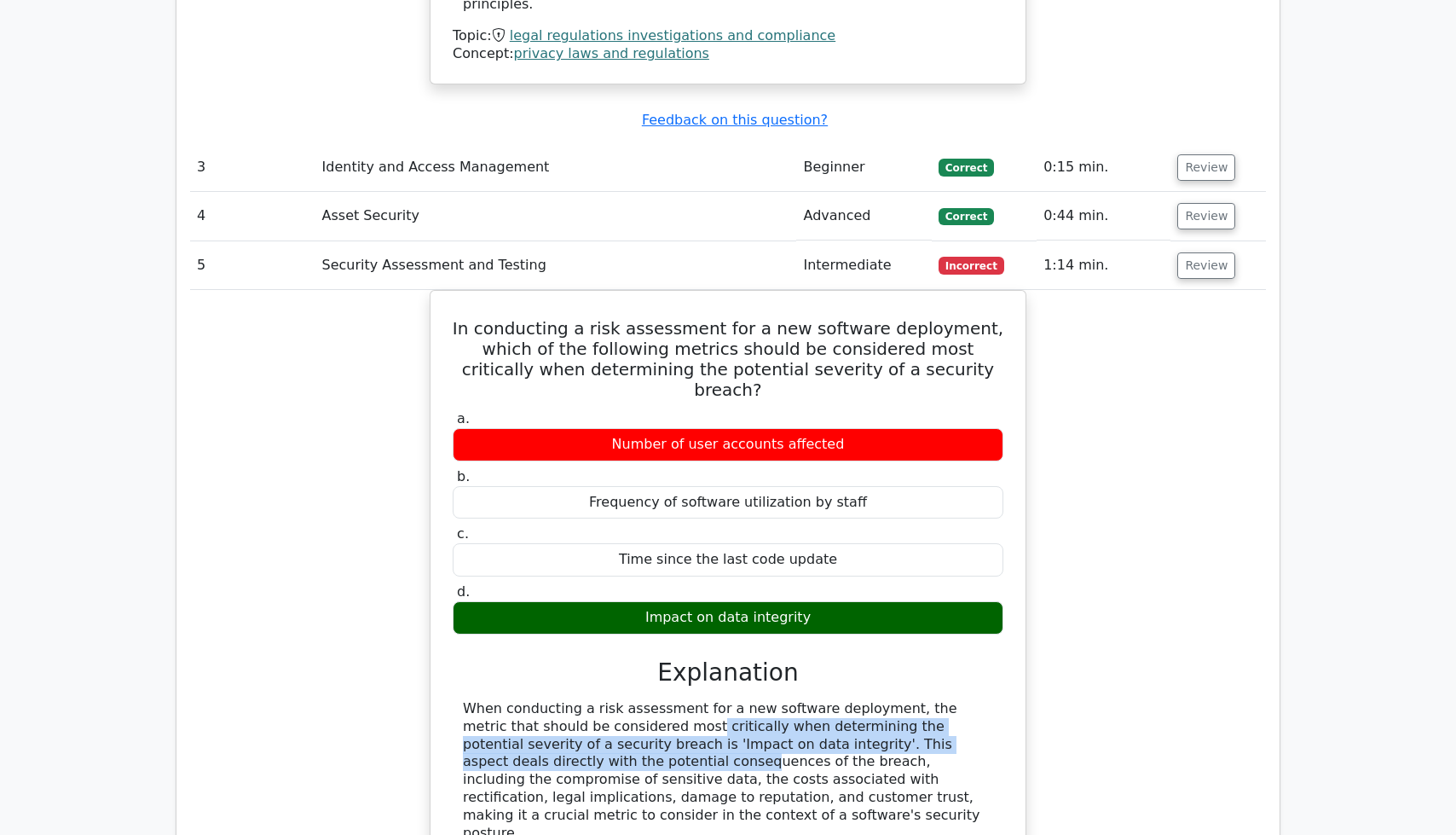
copy div "In conducting a risk assessment for a new software deployment, which of the fol…"
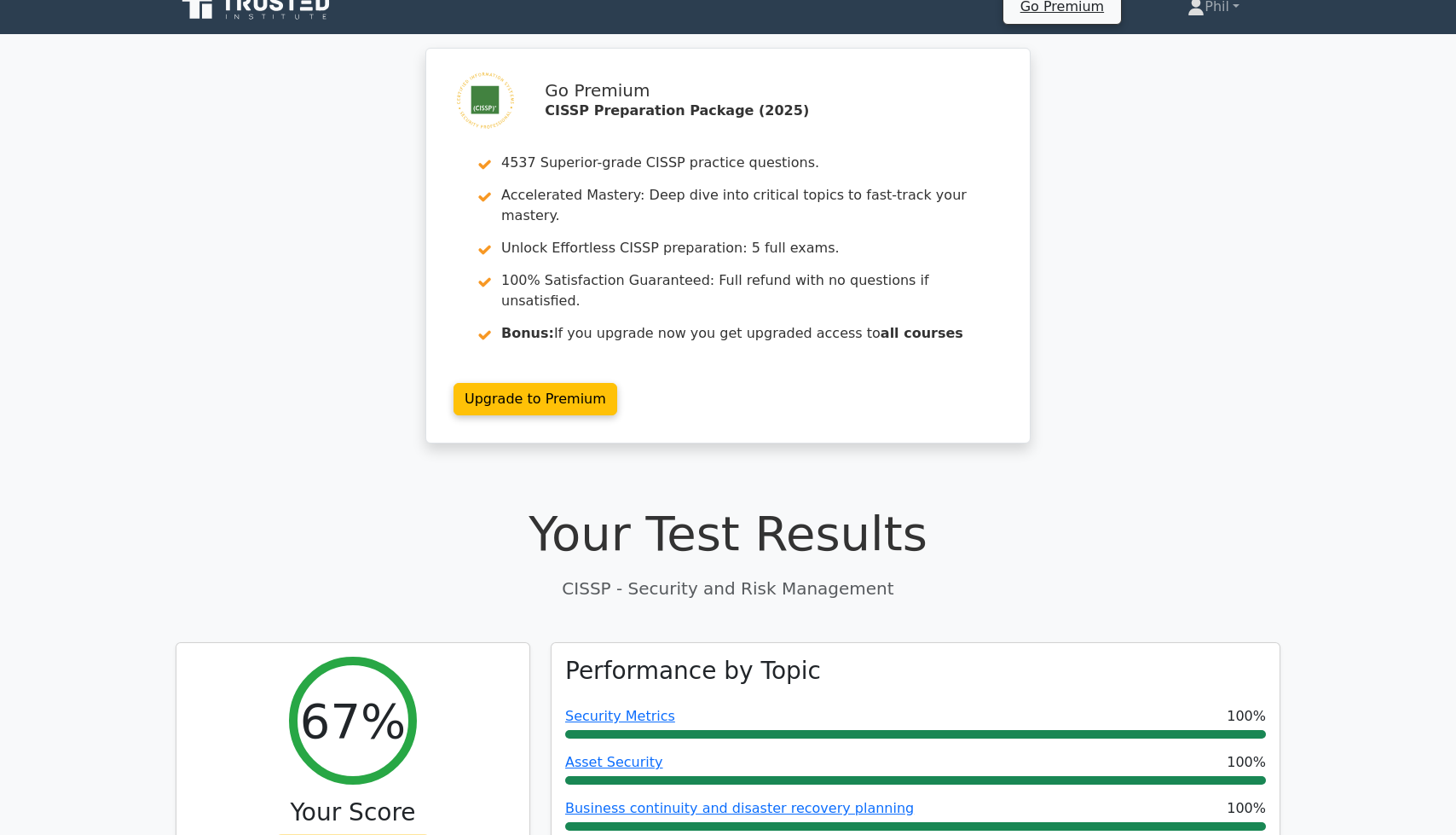
scroll to position [0, 0]
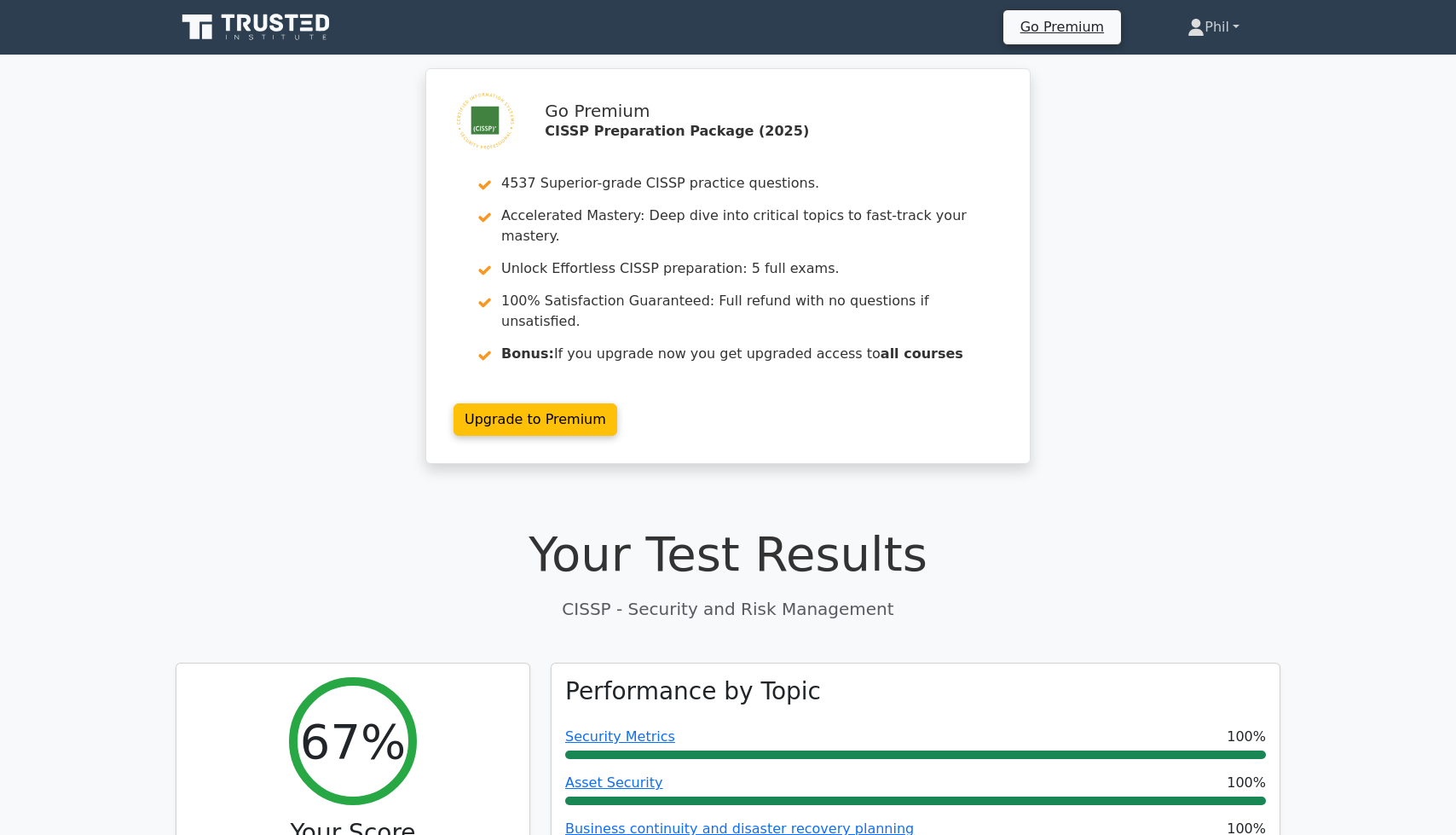
click at [1238, 29] on link "Phil" at bounding box center [1213, 28] width 134 height 34
click at [1209, 60] on link "Profile" at bounding box center [1215, 67] width 135 height 28
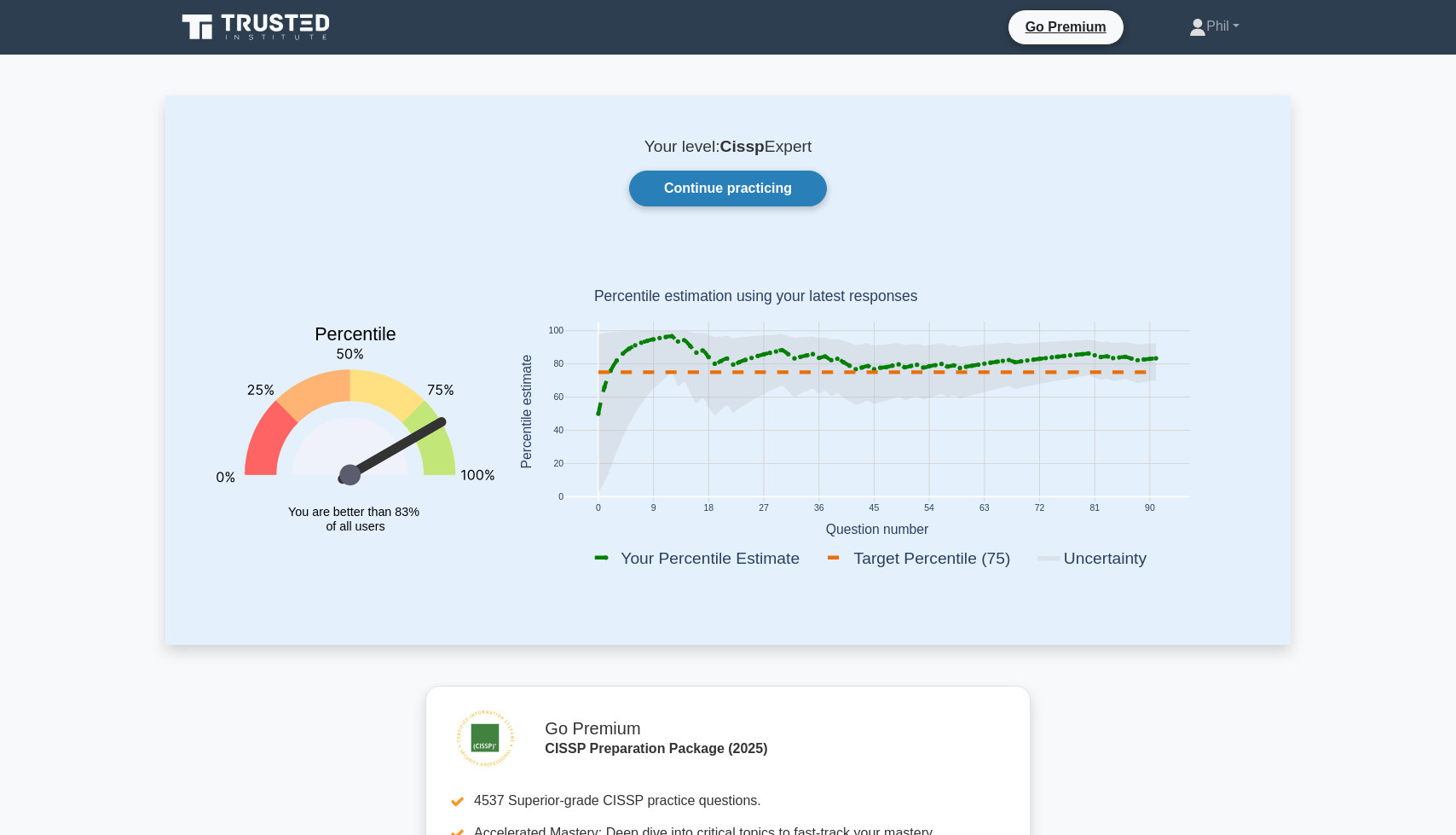
click at [748, 185] on link "Continue practicing" at bounding box center [728, 189] width 198 height 36
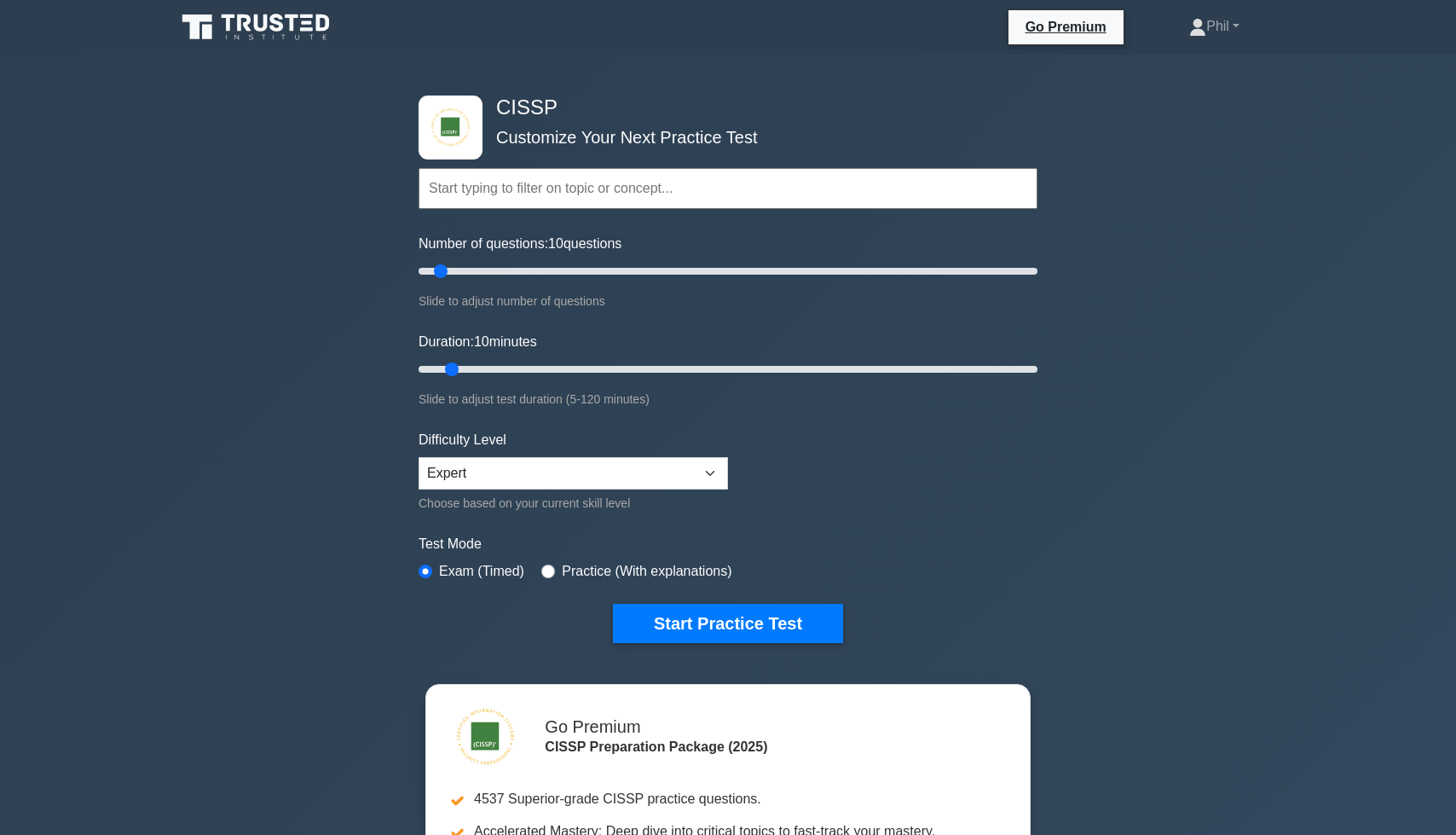
drag, startPoint x: 533, startPoint y: 207, endPoint x: 532, endPoint y: 195, distance: 12.0
click at [533, 207] on input "text" at bounding box center [728, 189] width 619 height 41
paste input "In conducting a risk assessment for a new software deployment, which of the fol…"
click at [549, 177] on input "In conducting a risk assessment for a new software deployment, which of the fol…" at bounding box center [728, 189] width 619 height 41
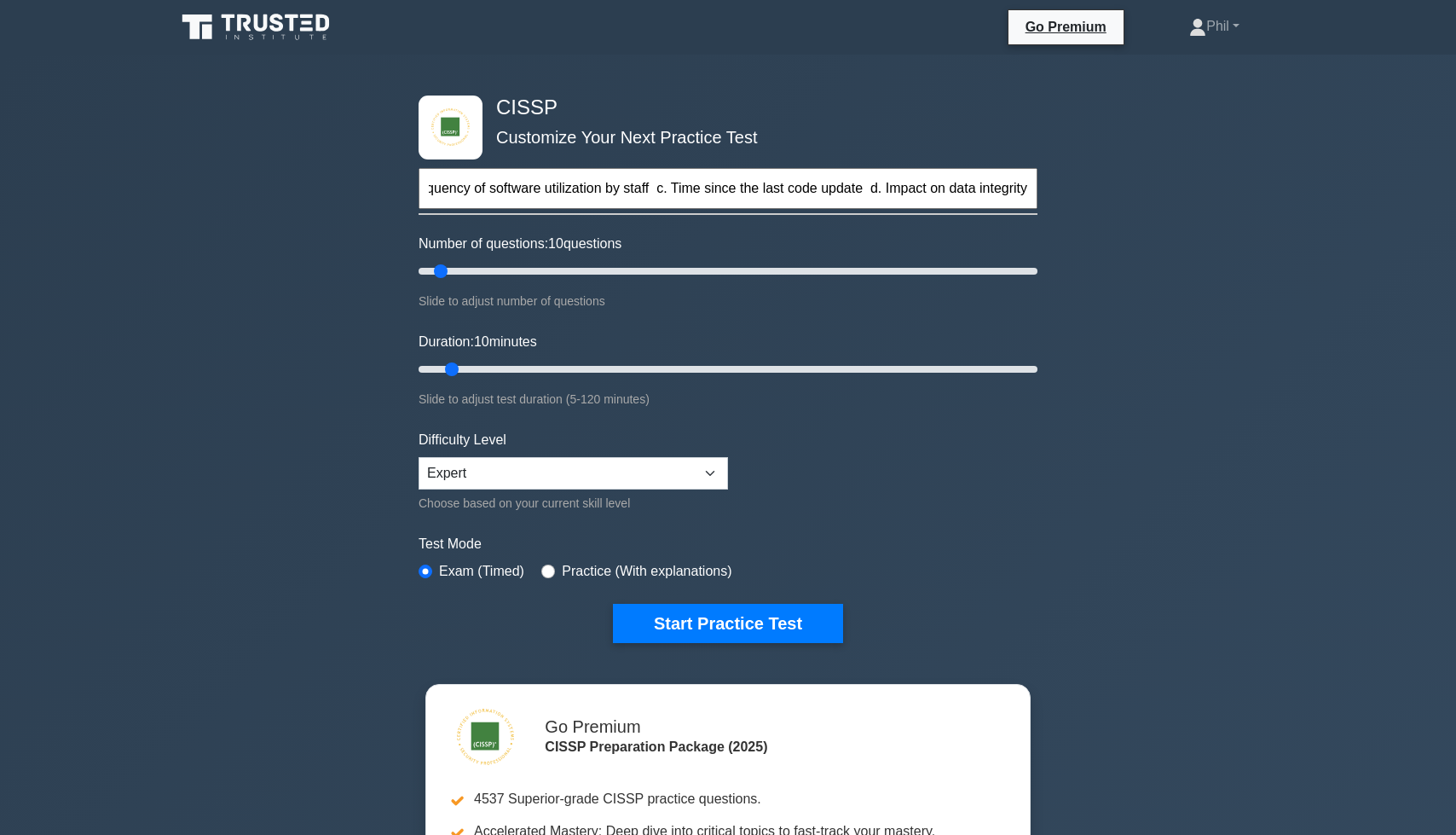
click at [549, 177] on input "In conducting a risk assessment for a new software deployment, which of the fol…" at bounding box center [728, 189] width 619 height 41
click at [558, 200] on input "In conducting a risk assessment for a new software deployment, which of the fol…" at bounding box center [728, 189] width 619 height 41
click at [557, 198] on input "In conducting a risk assessment for a new software deployment, which of the fol…" at bounding box center [728, 189] width 619 height 41
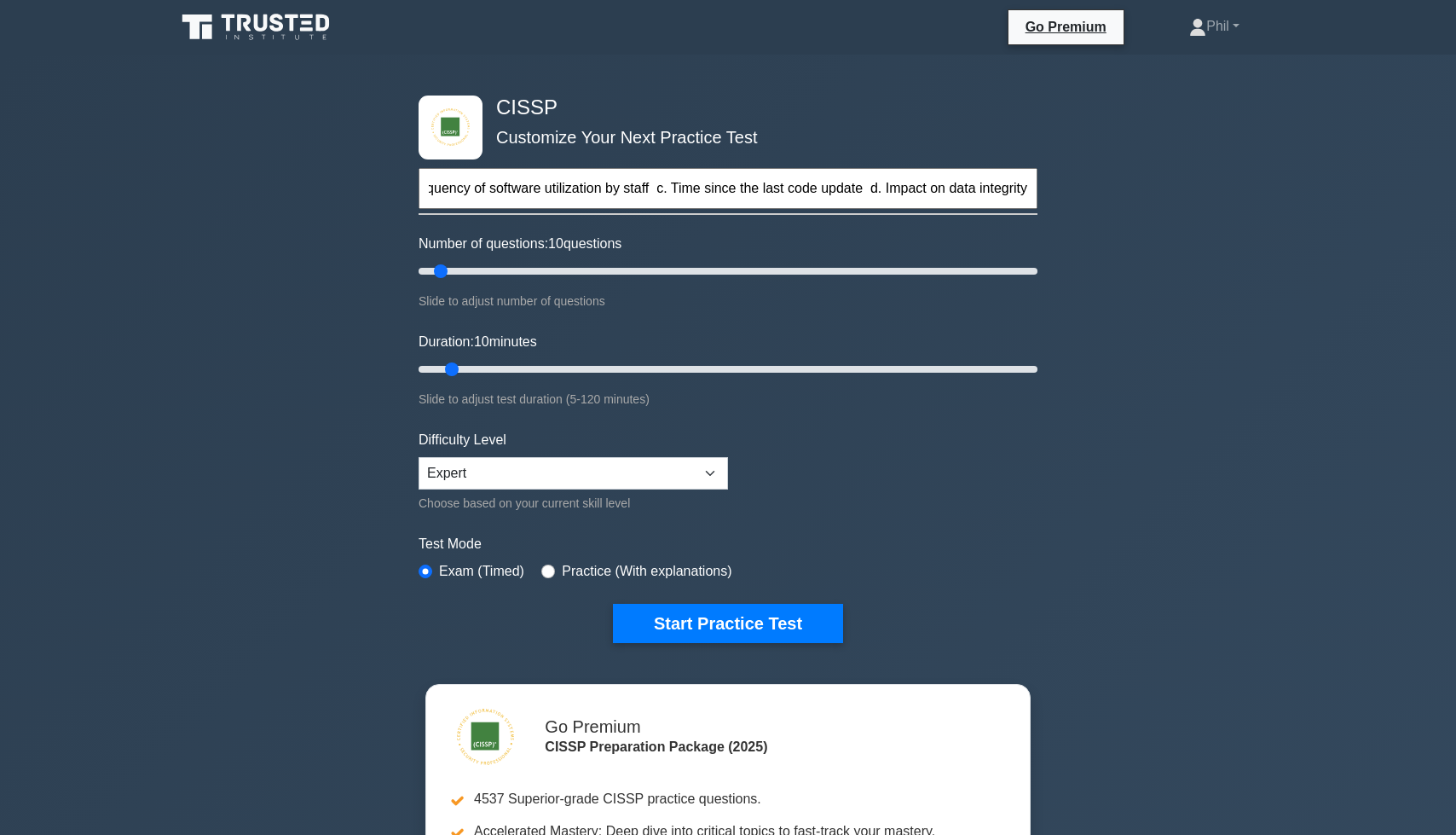
click at [558, 197] on input "In conducting a risk assessment for a new software deployment, which of the fol…" at bounding box center [728, 189] width 619 height 41
click at [558, 195] on input "In conducting a risk assessment for a new software deployment, which of the fol…" at bounding box center [728, 189] width 619 height 41
click at [559, 193] on input "In conducting a risk assessment for a new software deployment, which of the fol…" at bounding box center [728, 189] width 619 height 41
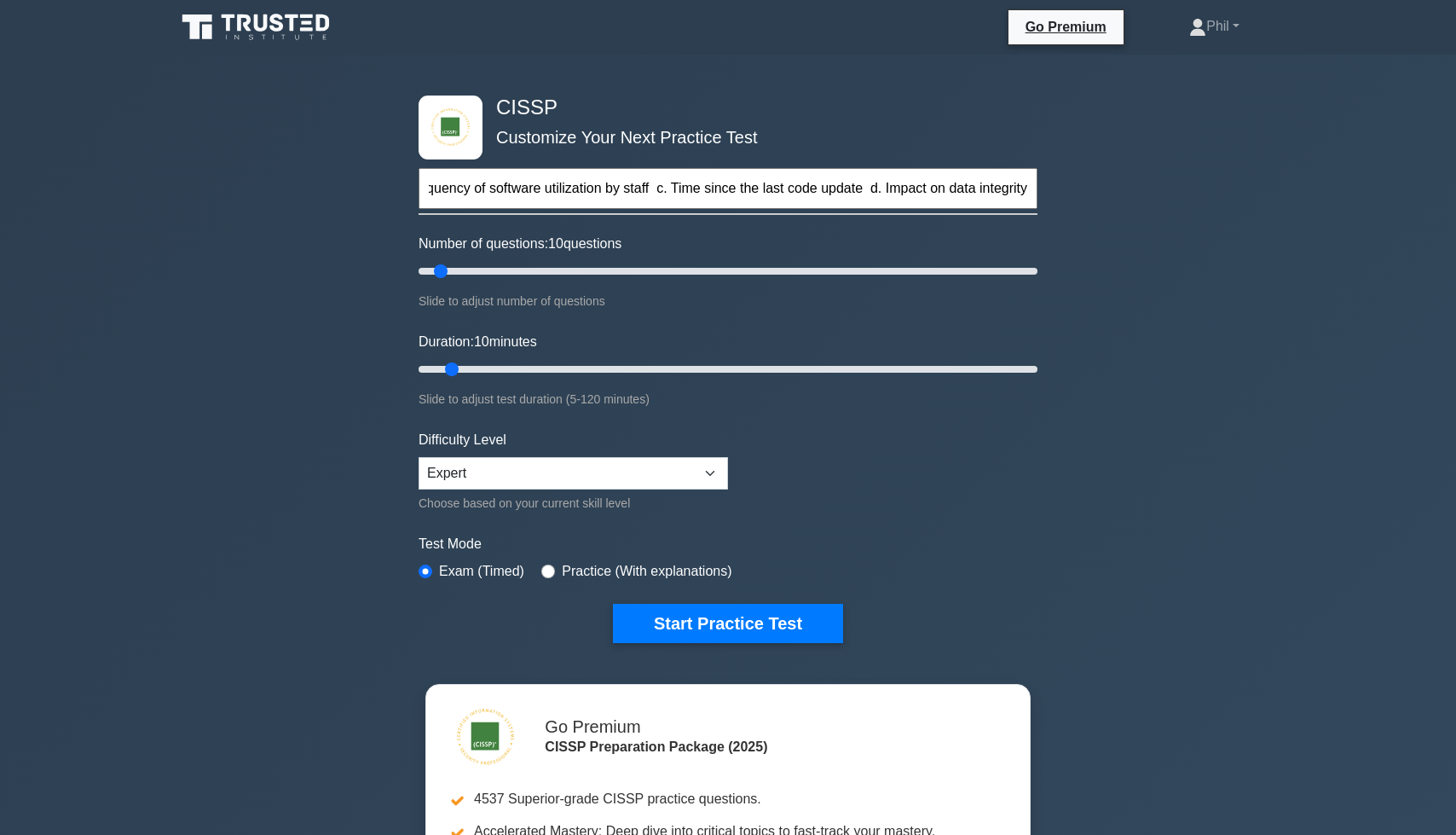
click at [559, 193] on input "In conducting a risk assessment for a new software deployment, which of the fol…" at bounding box center [728, 189] width 619 height 41
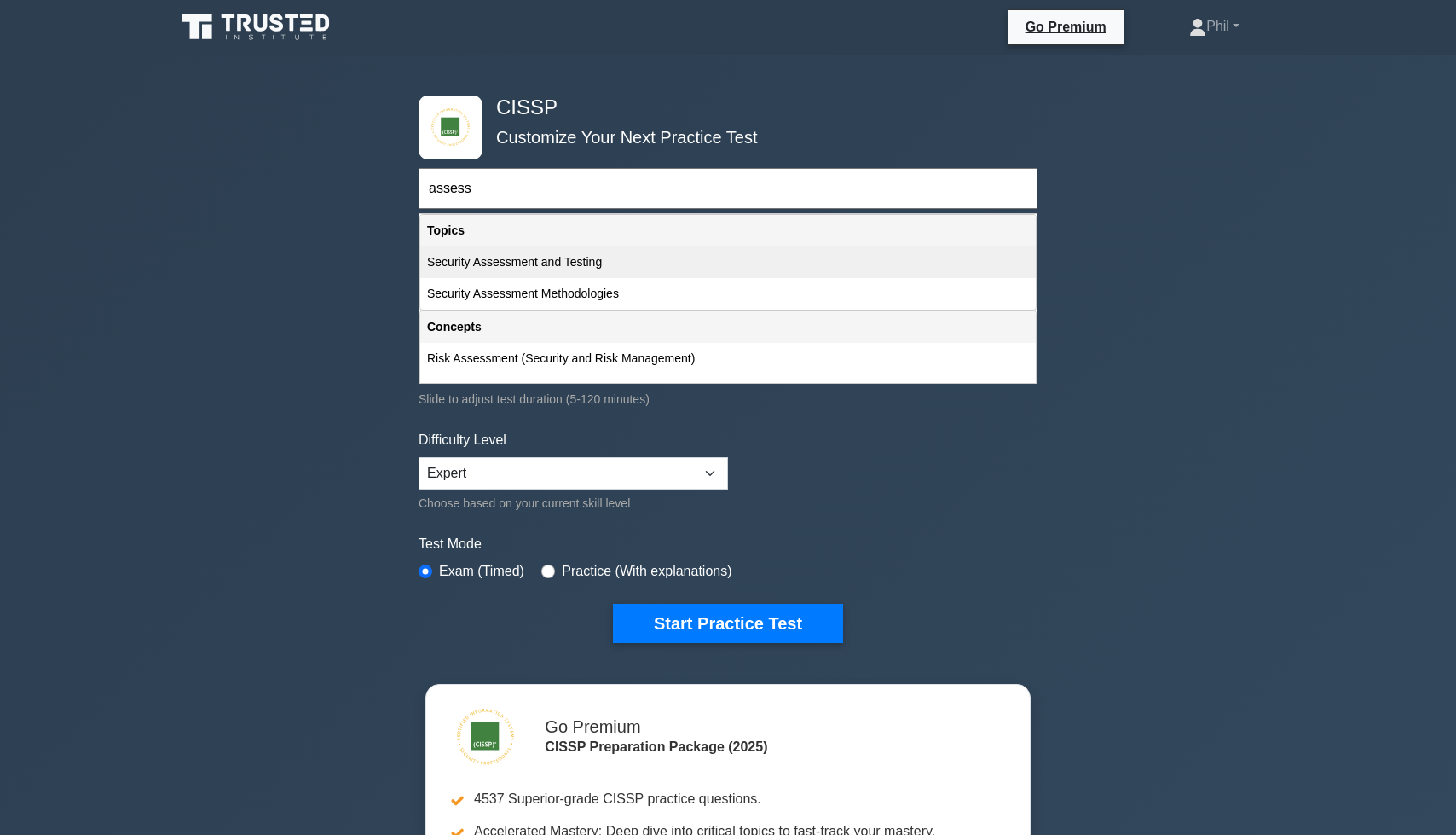
click at [625, 261] on div "Security Assessment and Testing" at bounding box center [728, 261] width 615 height 31
type input "Security Assessment and Testing"
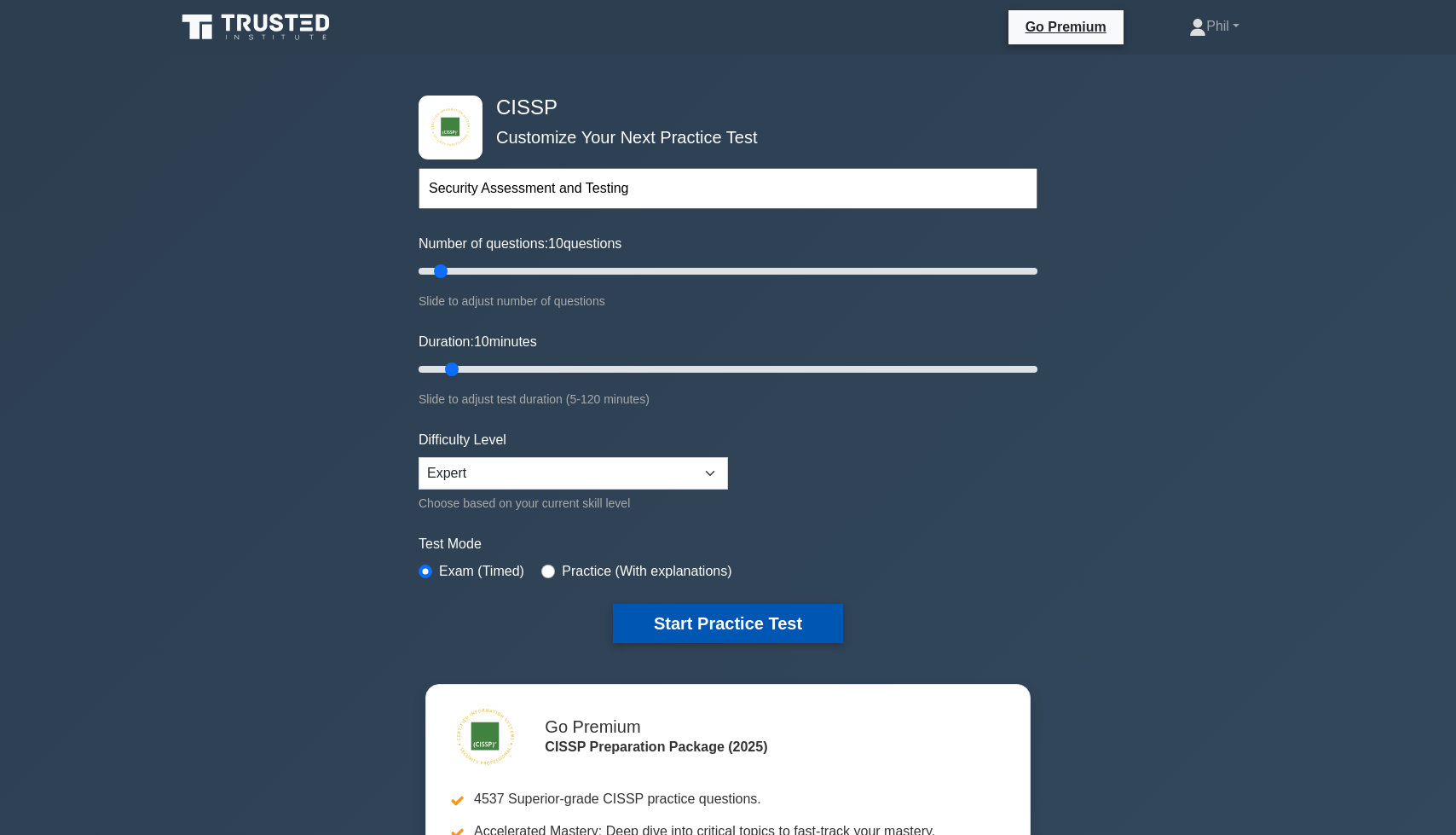
click at [735, 631] on button "Start Practice Test" at bounding box center [728, 623] width 230 height 39
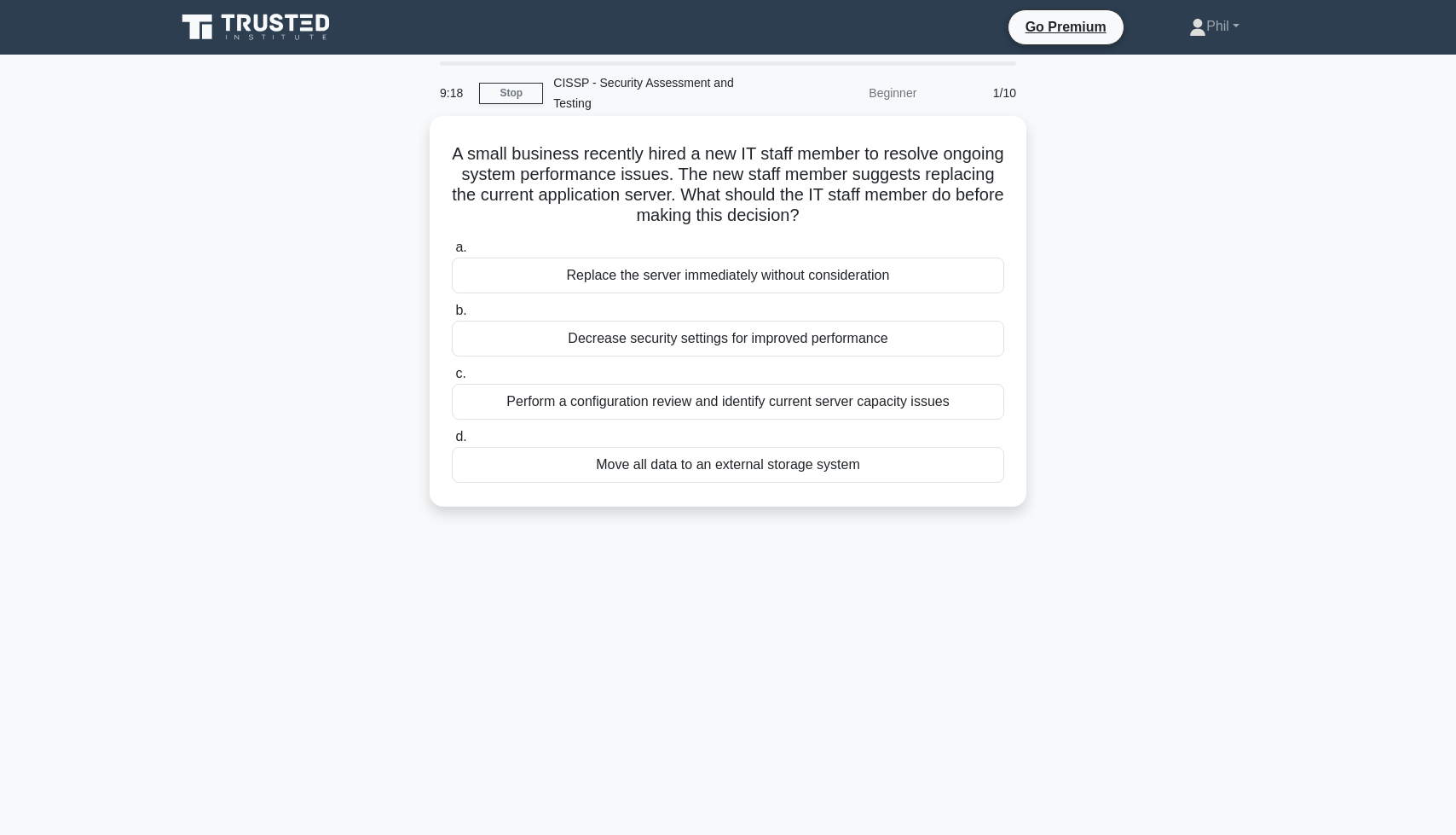
click at [891, 406] on div "Perform a configuration review and identify current server capacity issues" at bounding box center [727, 402] width 552 height 36
click at [452, 380] on input "c. Perform a configuration review and identify current server capacity issues" at bounding box center [452, 373] width 0 height 11
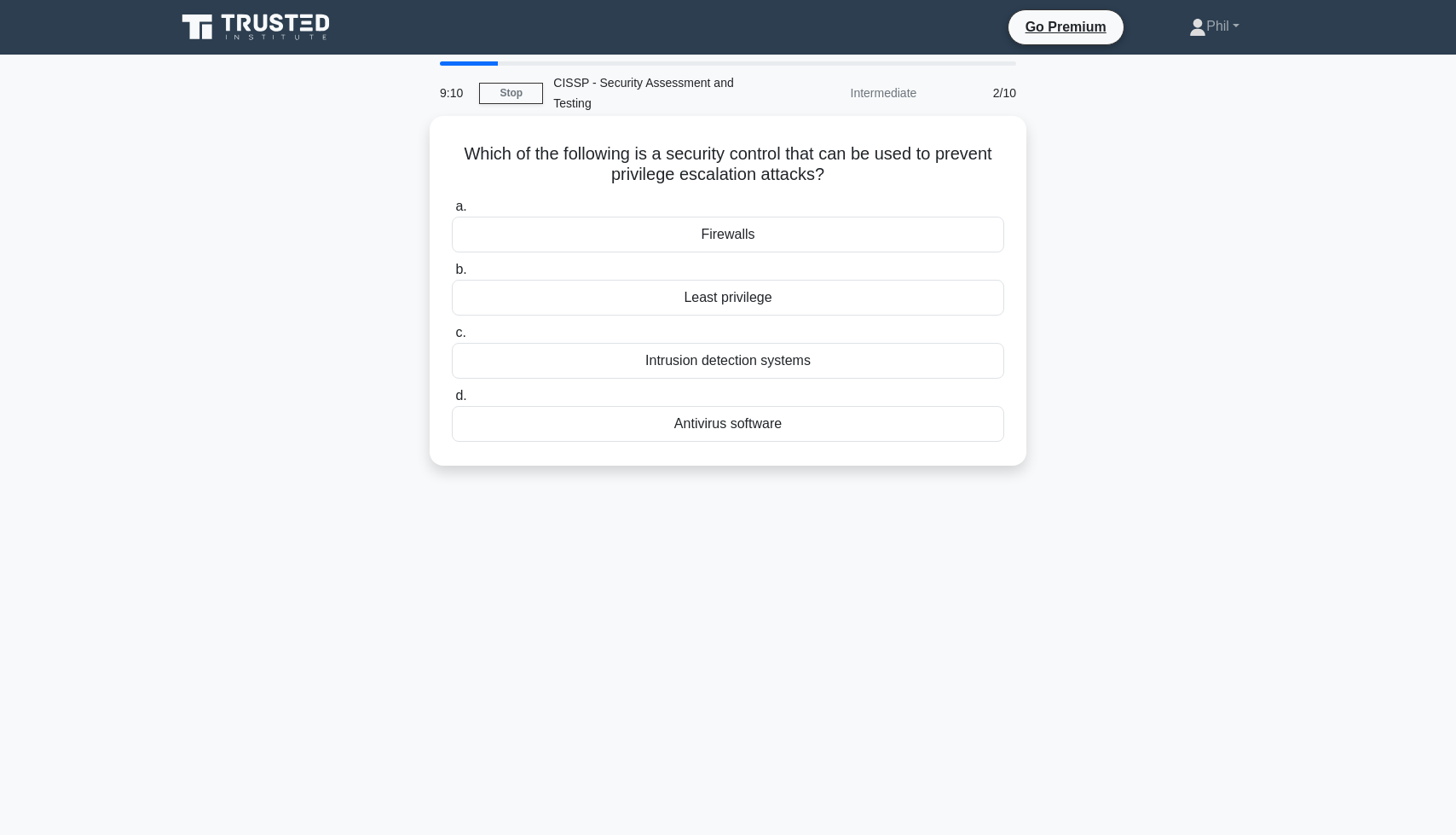
click at [833, 296] on div "Least privilege" at bounding box center [727, 298] width 552 height 36
click at [452, 276] on input "b. Least privilege" at bounding box center [452, 269] width 0 height 11
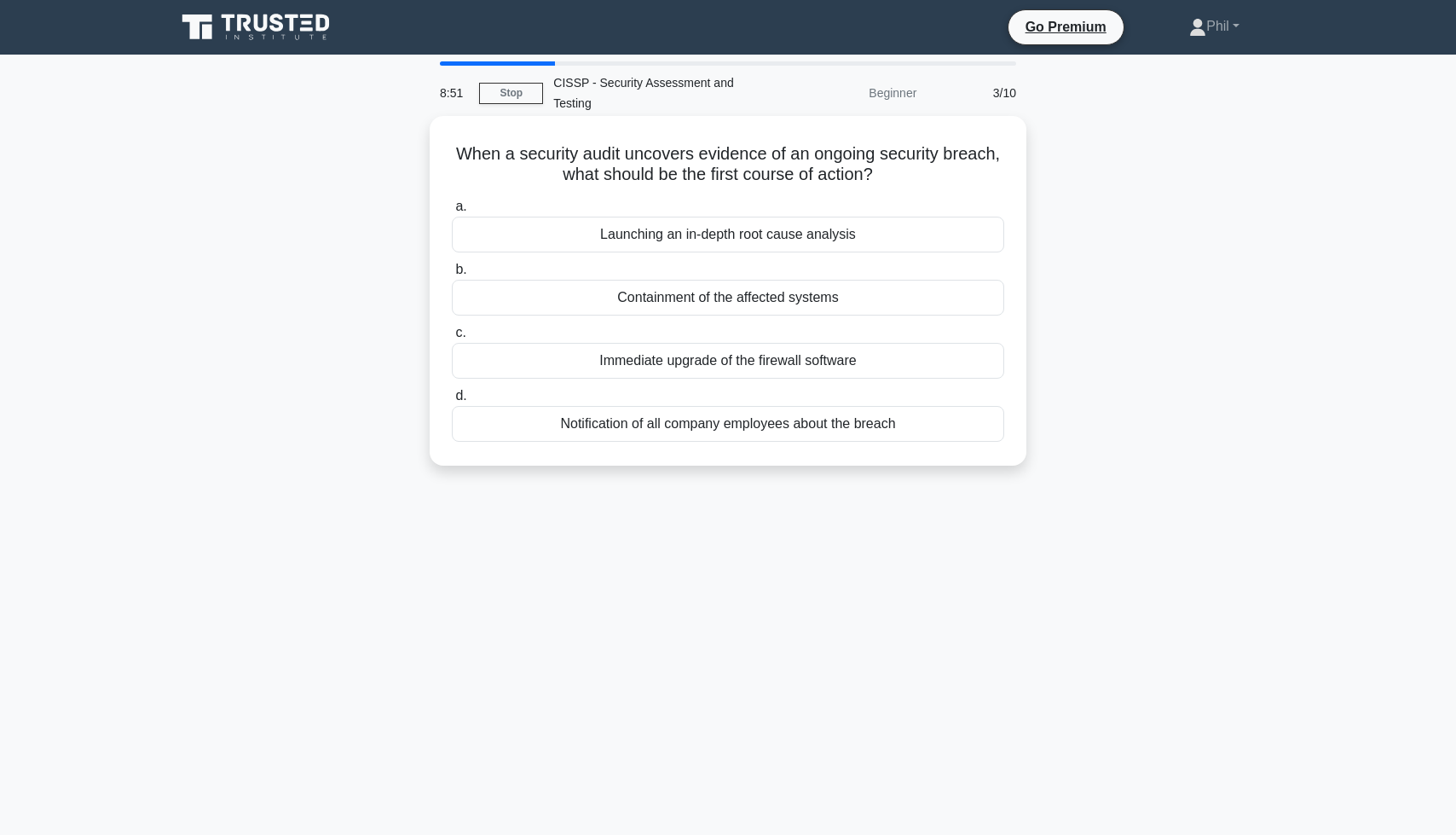
click at [880, 299] on div "Containment of the affected systems" at bounding box center [727, 298] width 552 height 36
click at [452, 276] on input "b. Containment of the affected systems" at bounding box center [452, 269] width 0 height 11
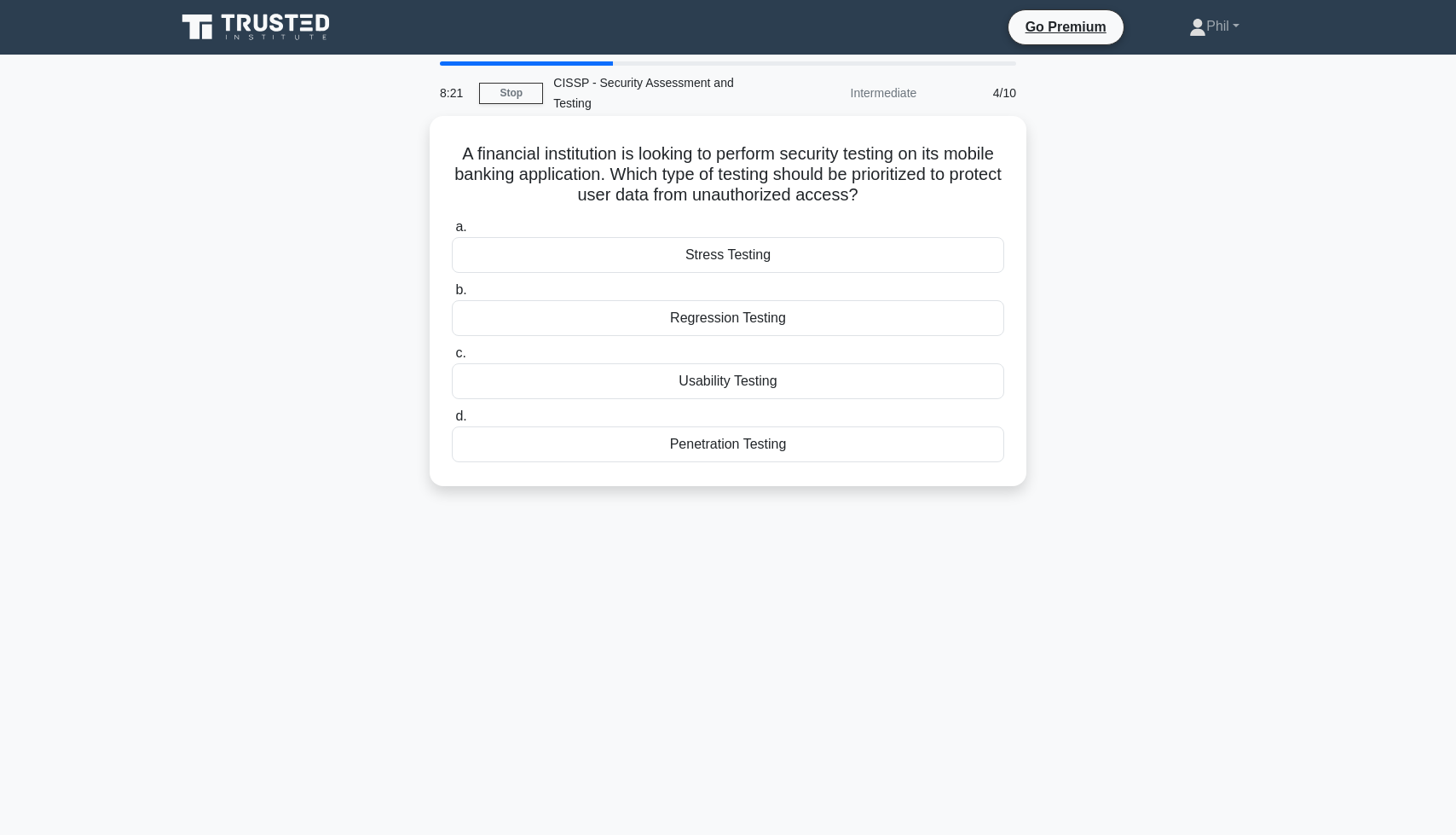
click at [809, 444] on div "Penetration Testing" at bounding box center [727, 445] width 552 height 36
click at [452, 422] on input "d. Penetration Testing" at bounding box center [452, 416] width 0 height 11
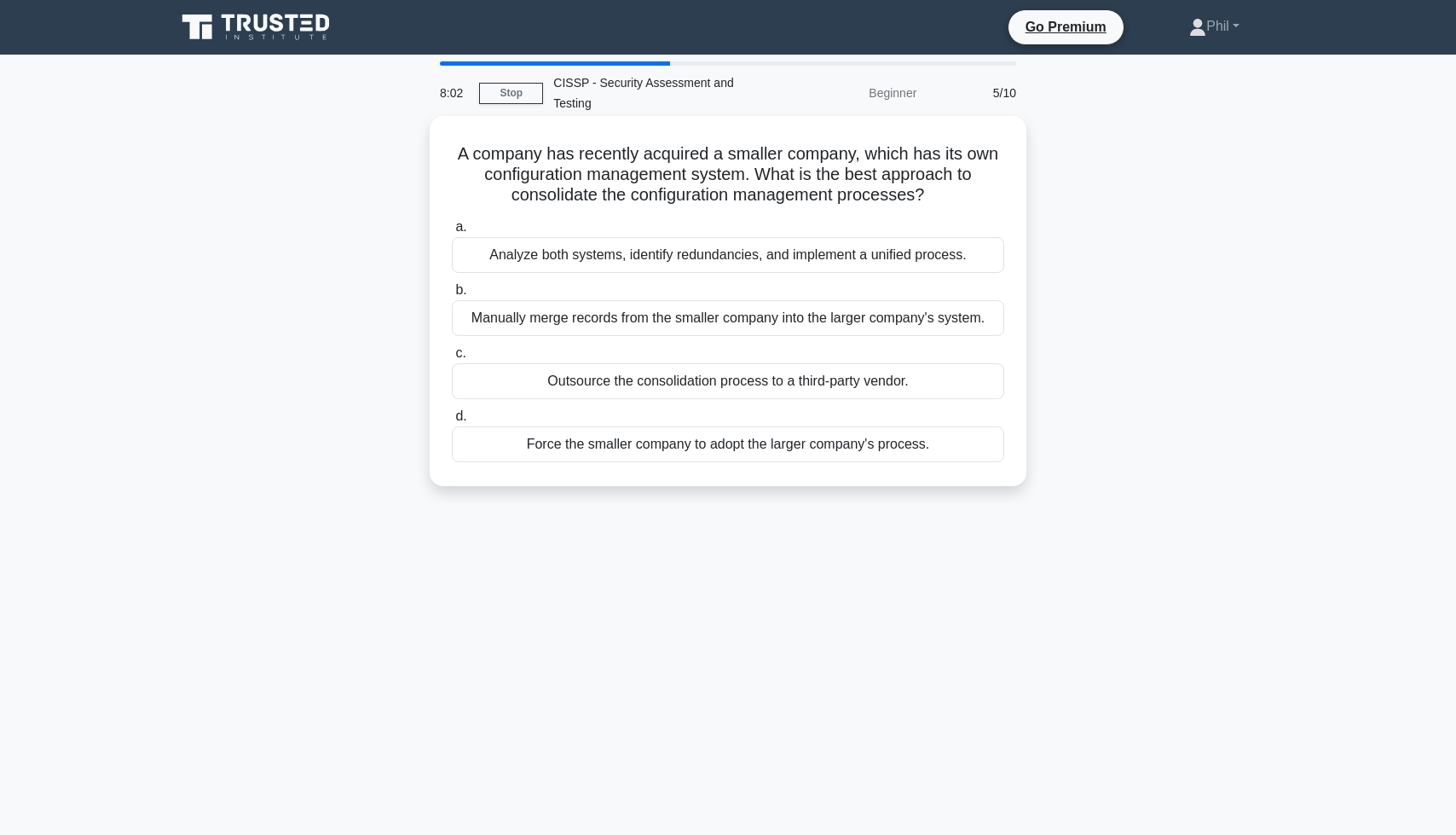
click at [885, 240] on div "Analyze both systems, identify redundancies, and implement a unified process." at bounding box center [727, 255] width 552 height 36
click at [452, 233] on input "a. Analyze both systems, identify redundancies, and implement a unified process." at bounding box center [452, 227] width 0 height 11
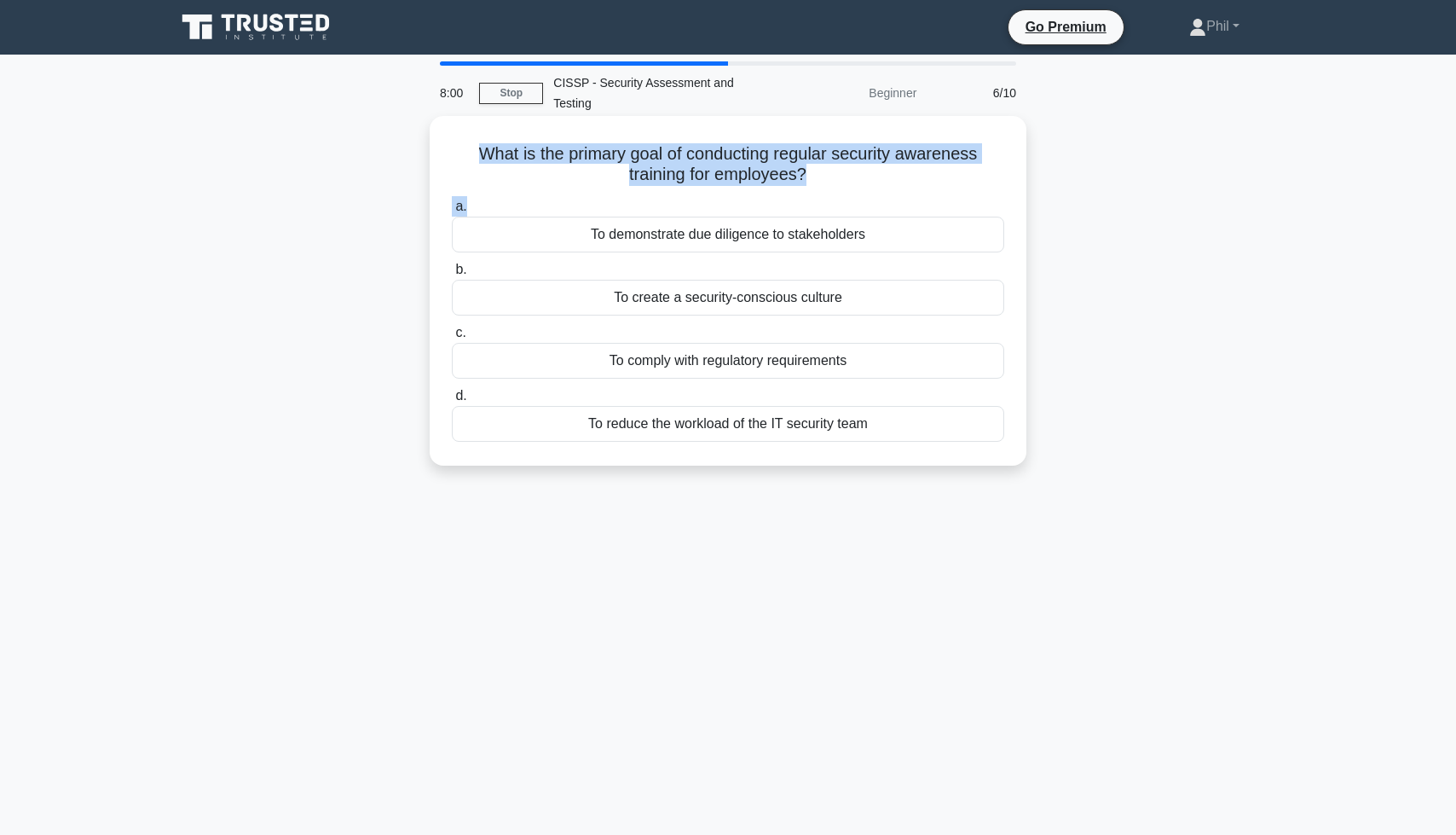
drag, startPoint x: 468, startPoint y: 146, endPoint x: 939, endPoint y: 211, distance: 475.5
click at [939, 211] on div "What is the primary goal of conducting regular security awareness training for …" at bounding box center [728, 291] width 583 height 336
click at [884, 194] on div "a. To demonstrate due diligence to stakeholders b. To create a security-conscio…" at bounding box center [728, 319] width 573 height 253
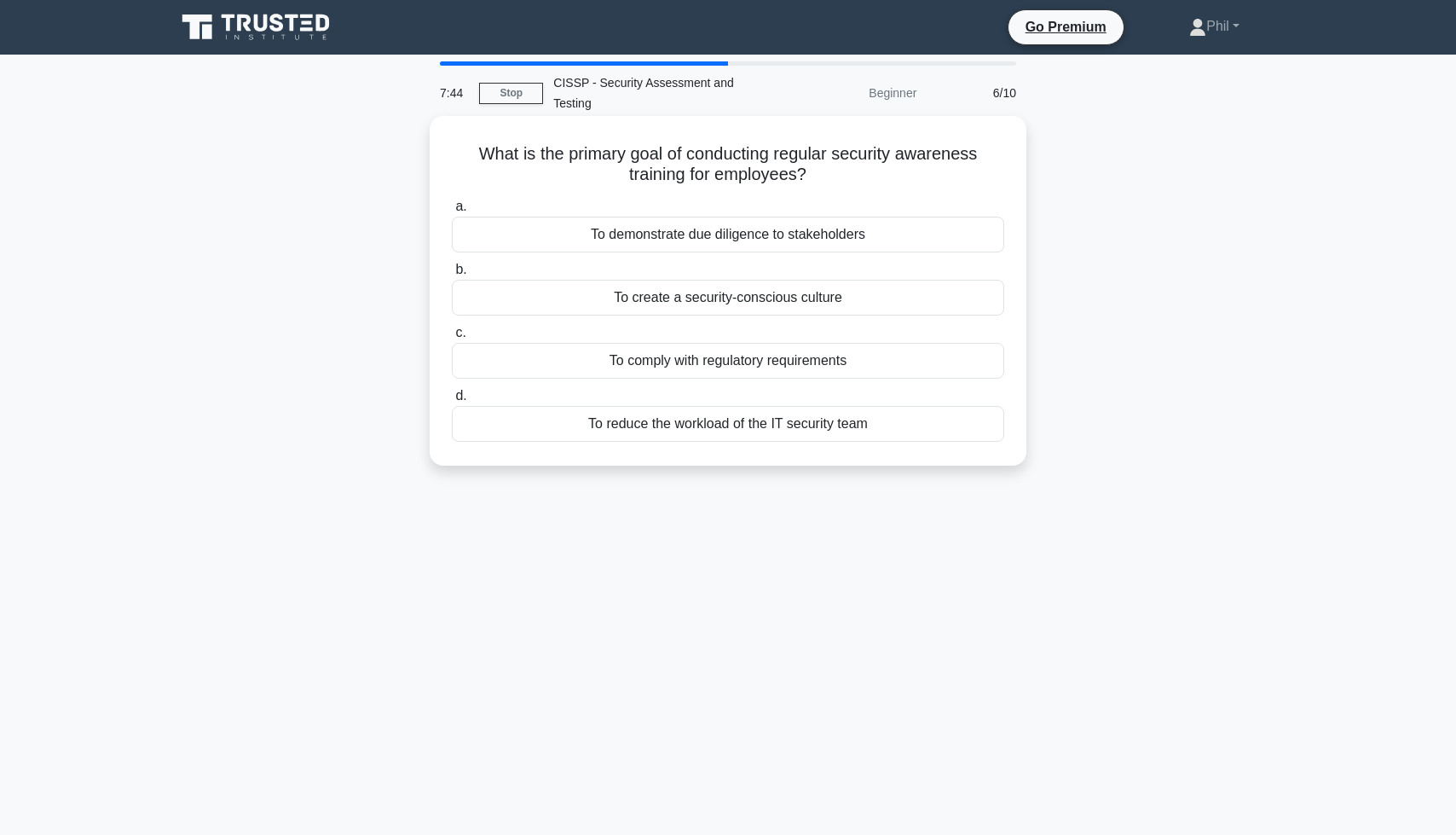
click at [889, 312] on div "To create a security-conscious culture" at bounding box center [727, 298] width 552 height 36
click at [452, 276] on input "b. To create a security-conscious culture" at bounding box center [452, 269] width 0 height 11
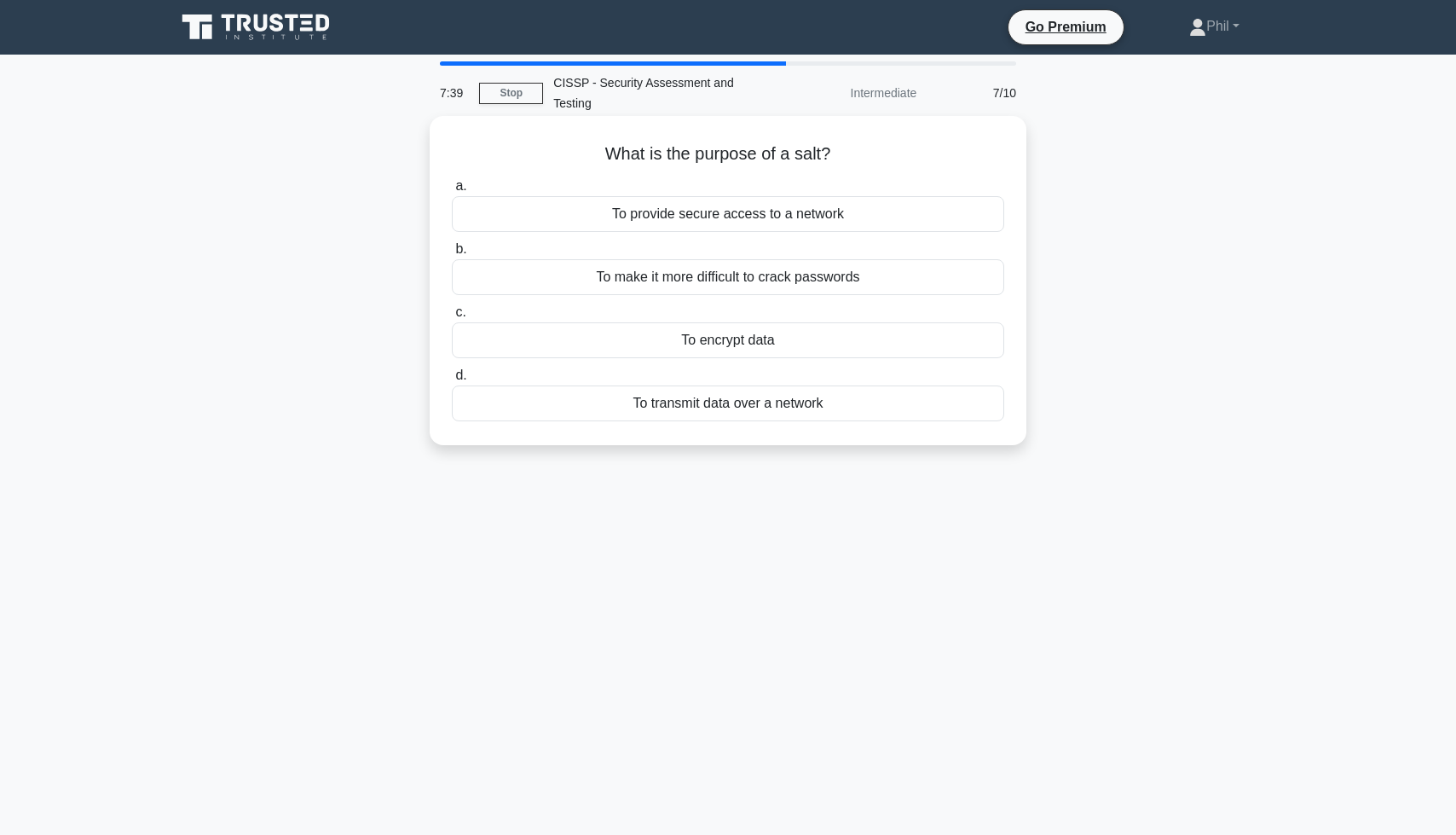
click at [816, 274] on div "To make it more difficult to crack passwords" at bounding box center [727, 277] width 552 height 36
click at [452, 255] on input "b. To make it more difficult to crack passwords" at bounding box center [452, 249] width 0 height 11
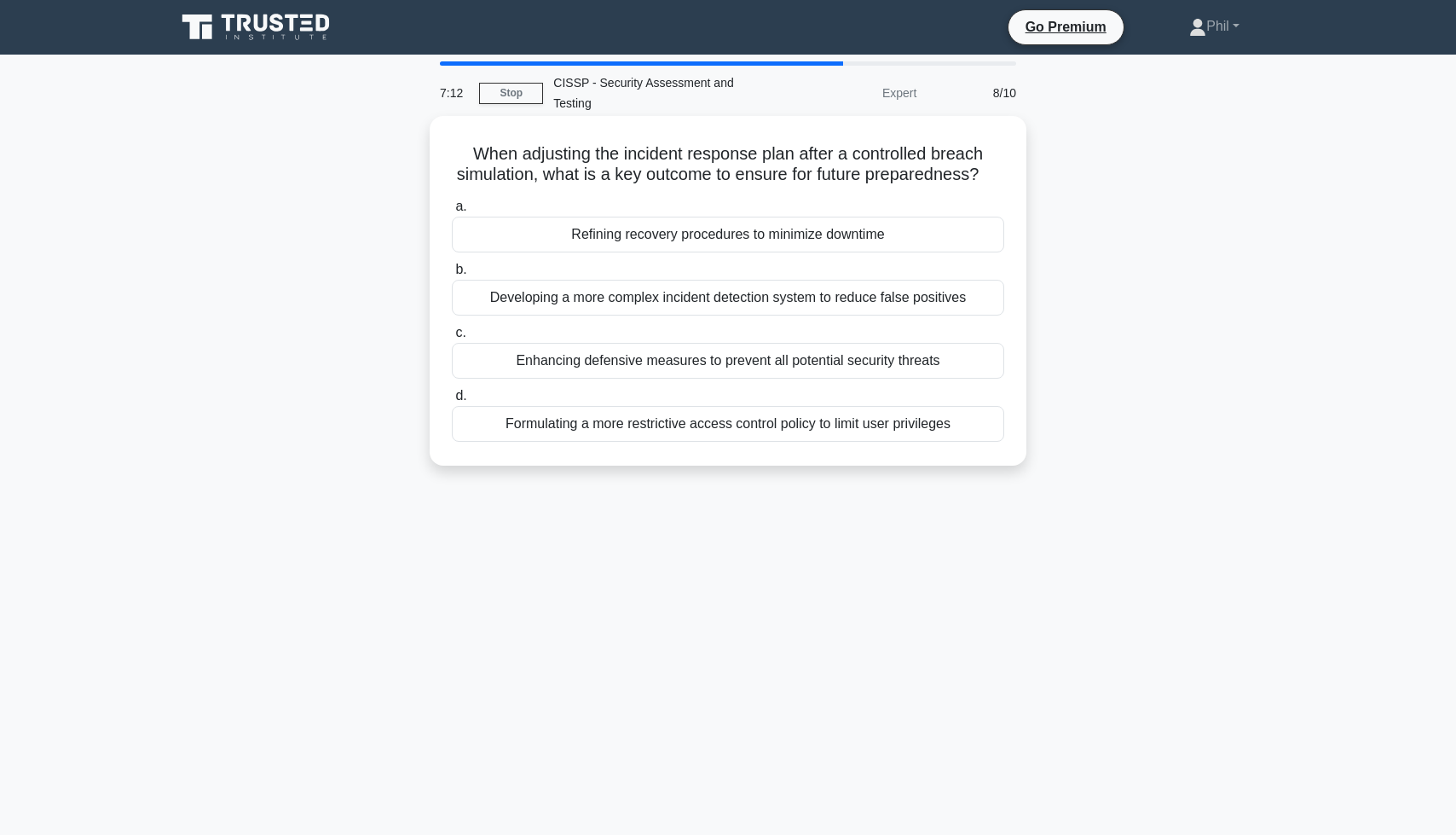
click at [948, 365] on div "Enhancing defensive measures to prevent all potential security threats" at bounding box center [727, 361] width 552 height 36
click at [452, 339] on input "c. Enhancing defensive measures to prevent all potential security threats" at bounding box center [452, 333] width 0 height 11
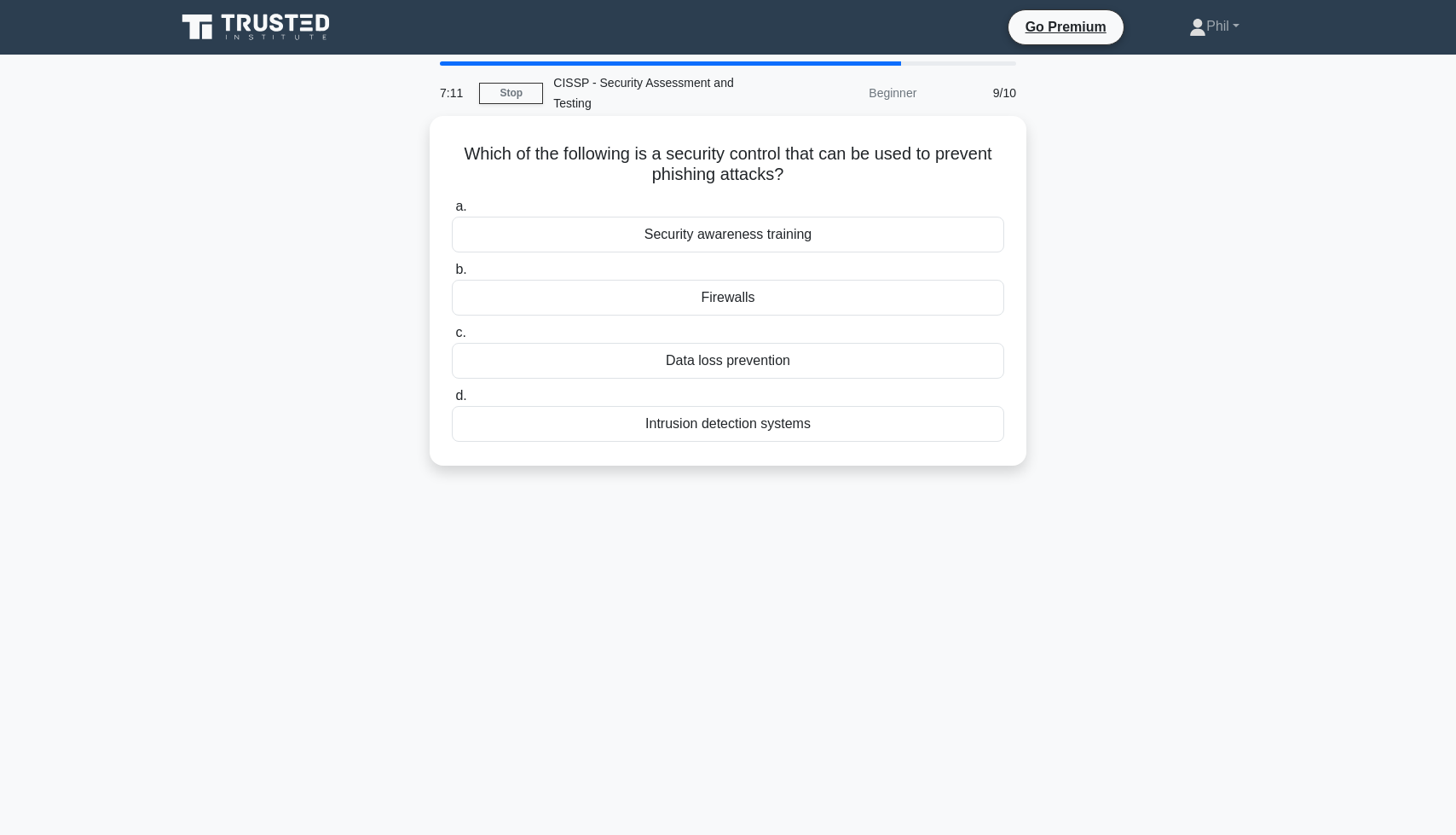
drag, startPoint x: 722, startPoint y: 164, endPoint x: 877, endPoint y: 176, distance: 155.5
click at [877, 176] on h5 "Which of the following is a security control that can be used to prevent phishi…" at bounding box center [727, 165] width 556 height 43
click at [877, 237] on div "Security awareness training" at bounding box center [727, 235] width 552 height 36
click at [452, 213] on input "a. Security awareness training" at bounding box center [452, 206] width 0 height 11
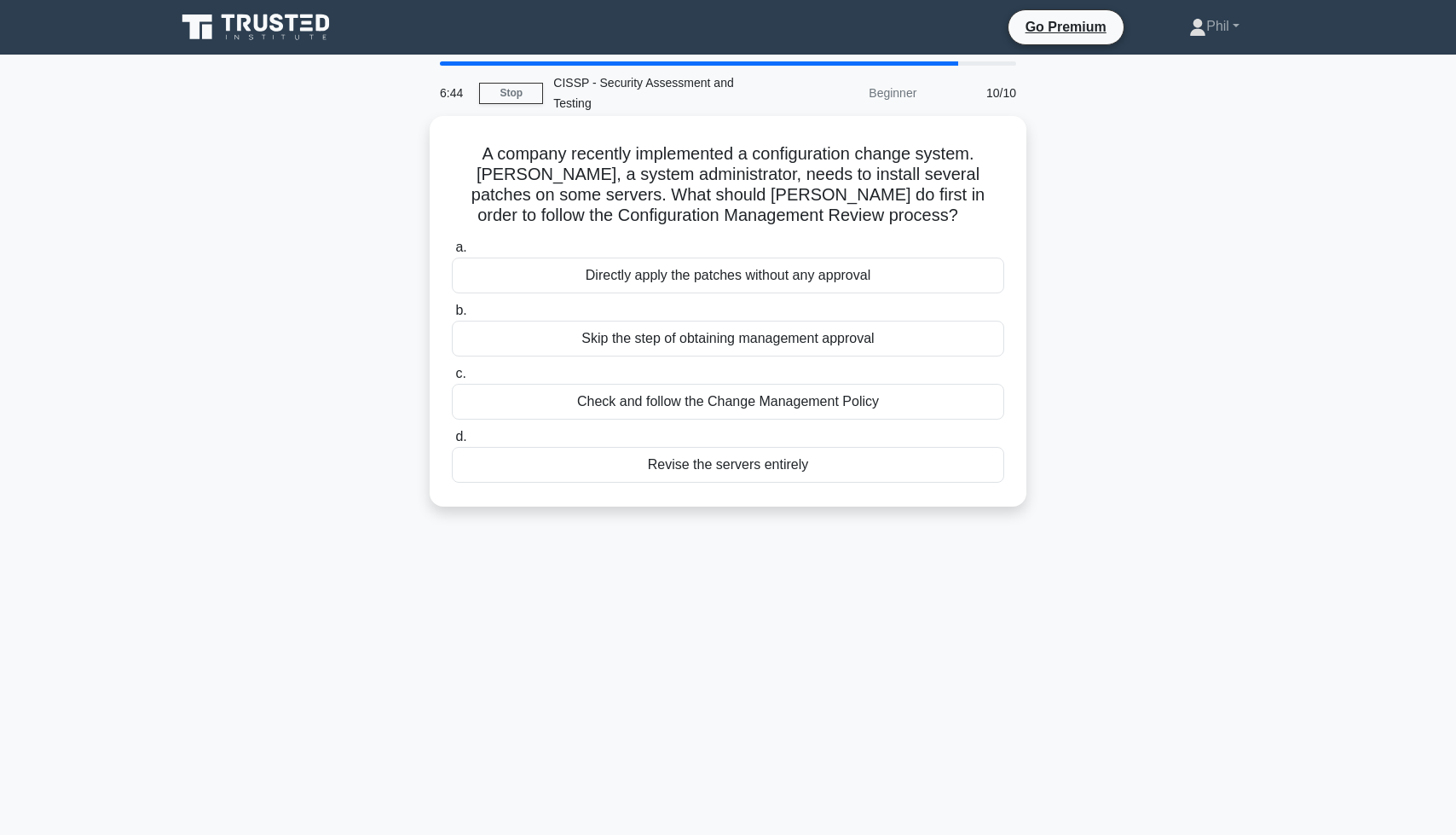
click at [803, 405] on div "Check and follow the Change Management Policy" at bounding box center [727, 402] width 552 height 36
click at [452, 380] on input "c. Check and follow the Change Management Policy" at bounding box center [452, 373] width 0 height 11
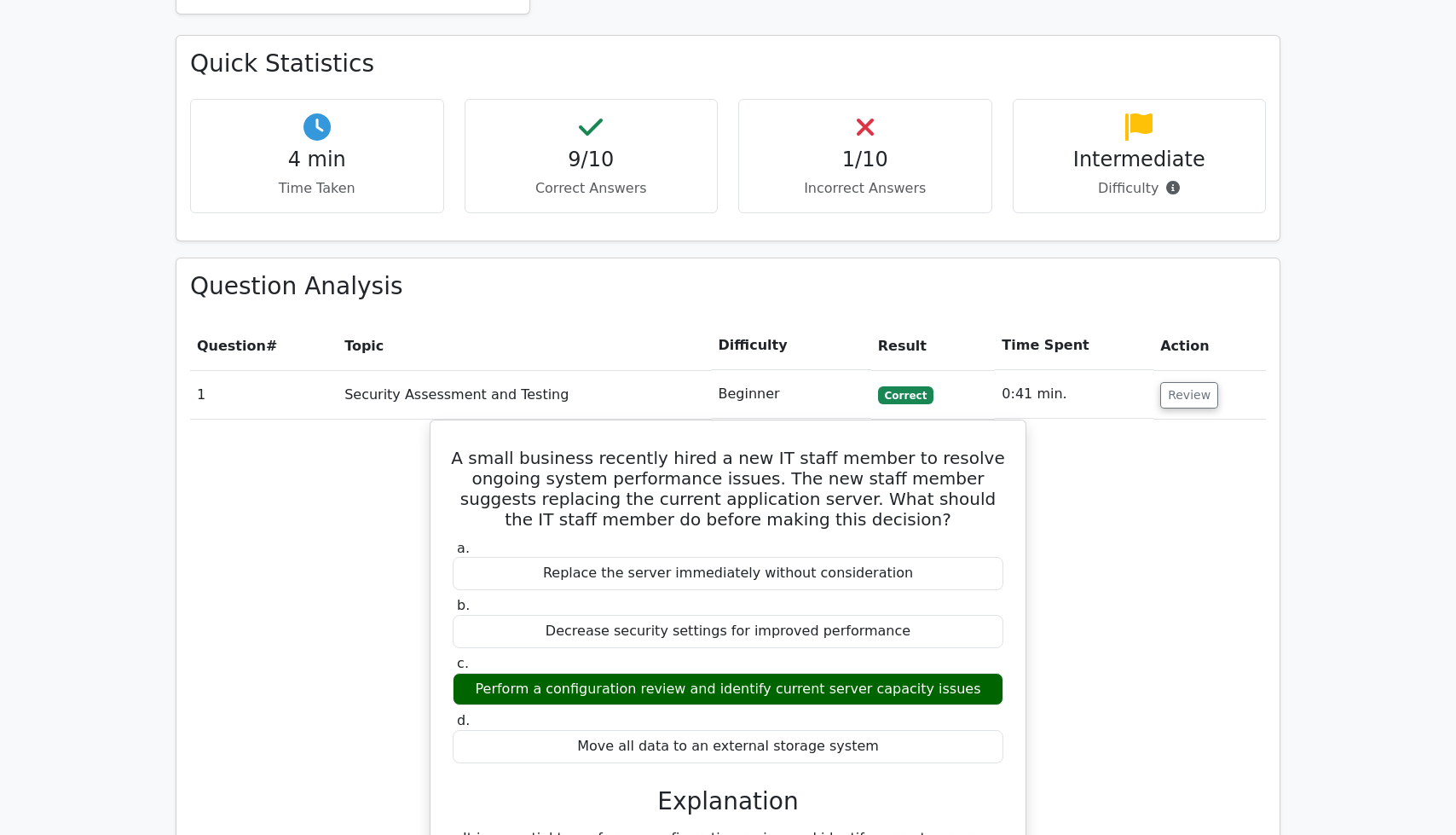
scroll to position [1676, 0]
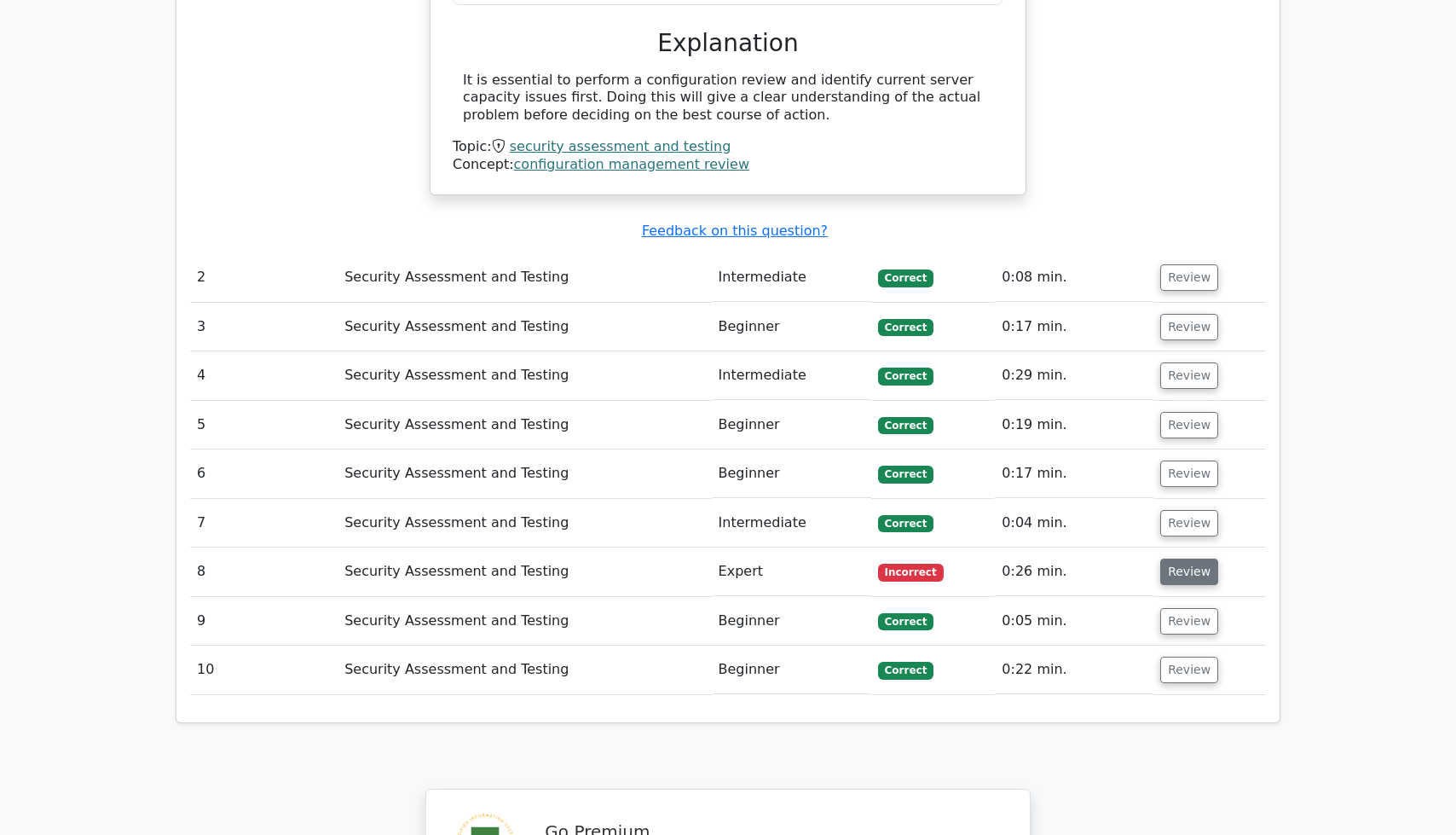
click at [1178, 558] on button "Review" at bounding box center [1188, 572] width 58 height 27
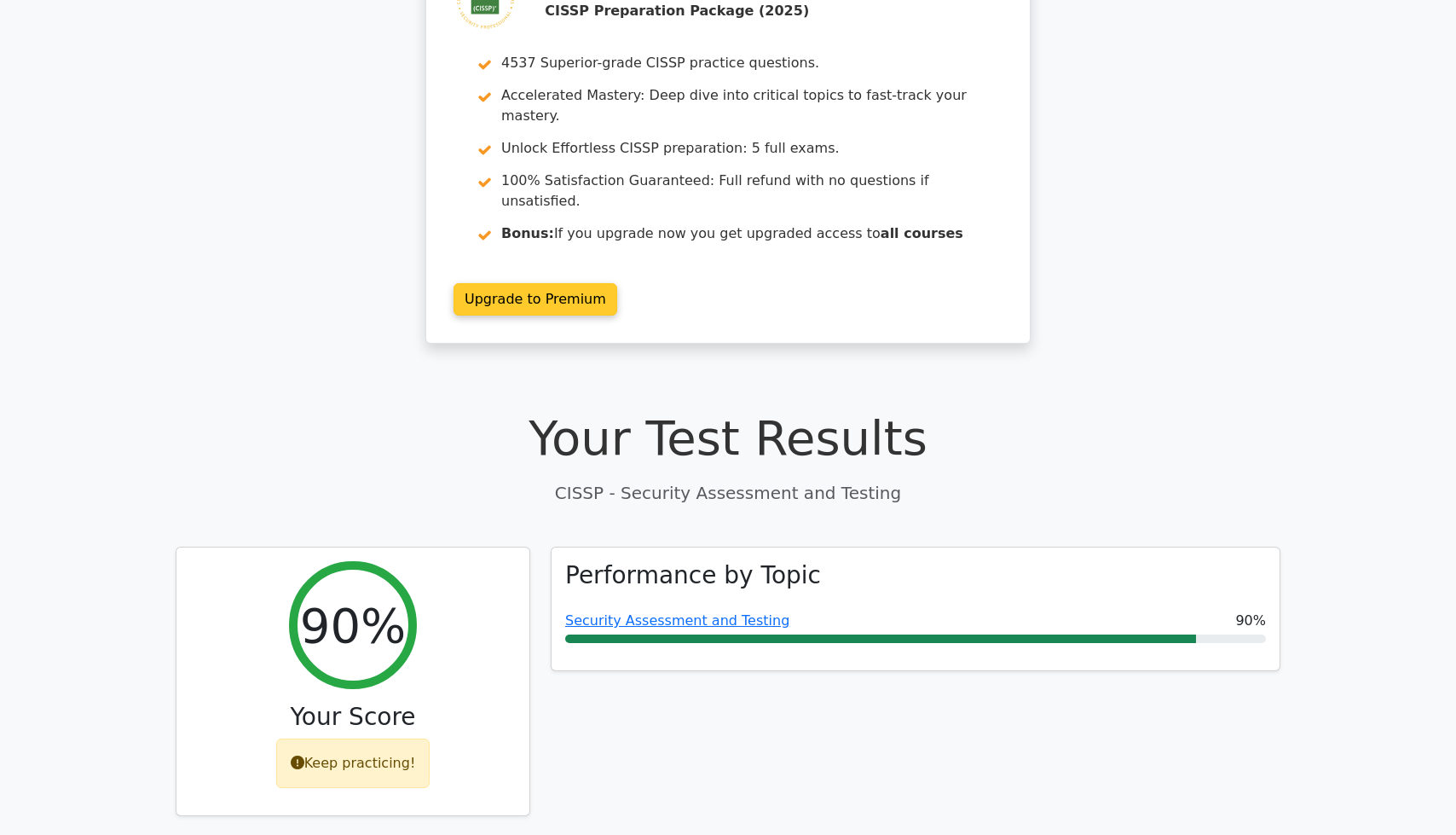
scroll to position [0, 0]
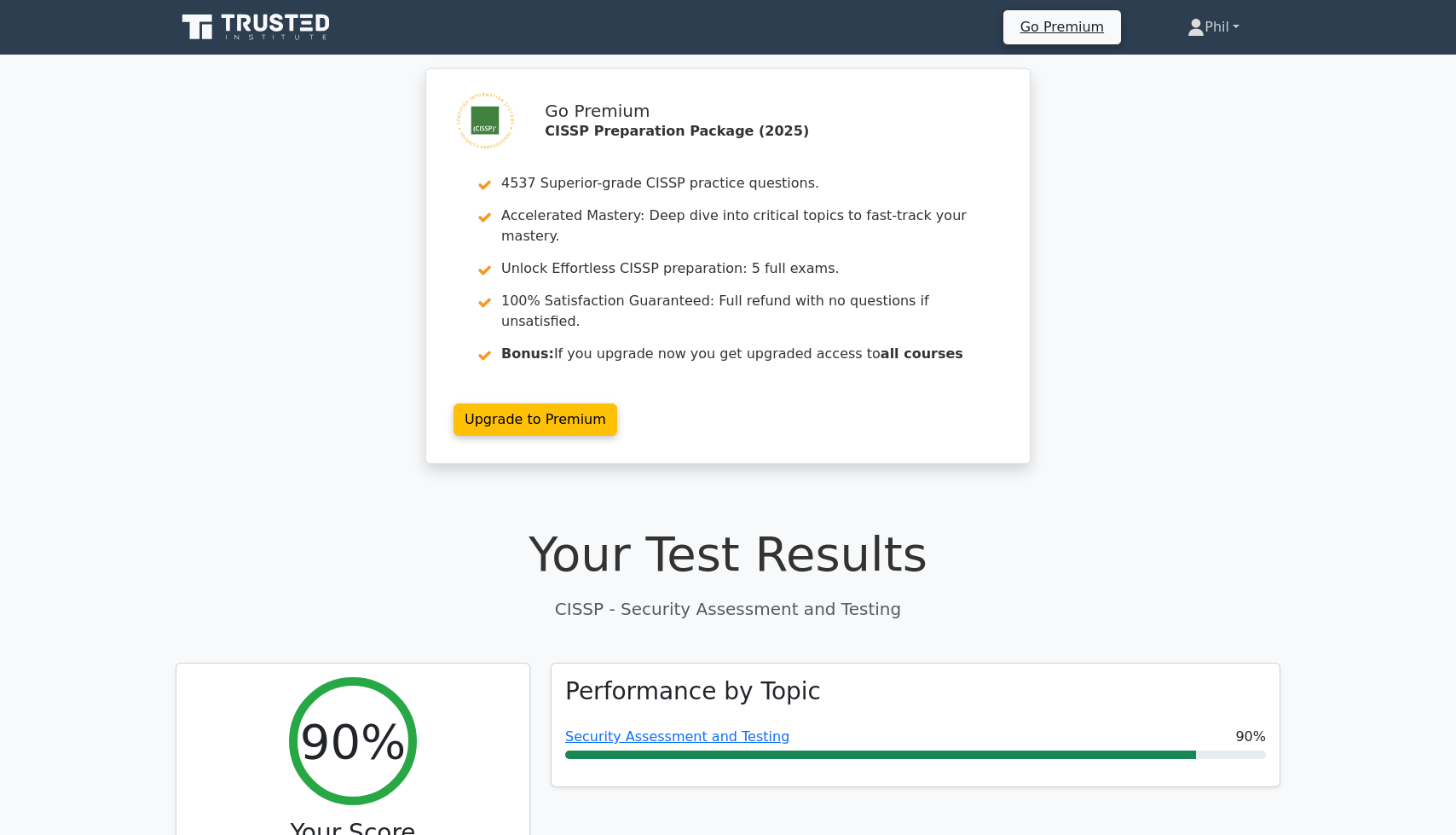
click at [1202, 33] on link "Phil" at bounding box center [1213, 28] width 134 height 34
click at [1205, 64] on link "Profile" at bounding box center [1215, 67] width 135 height 28
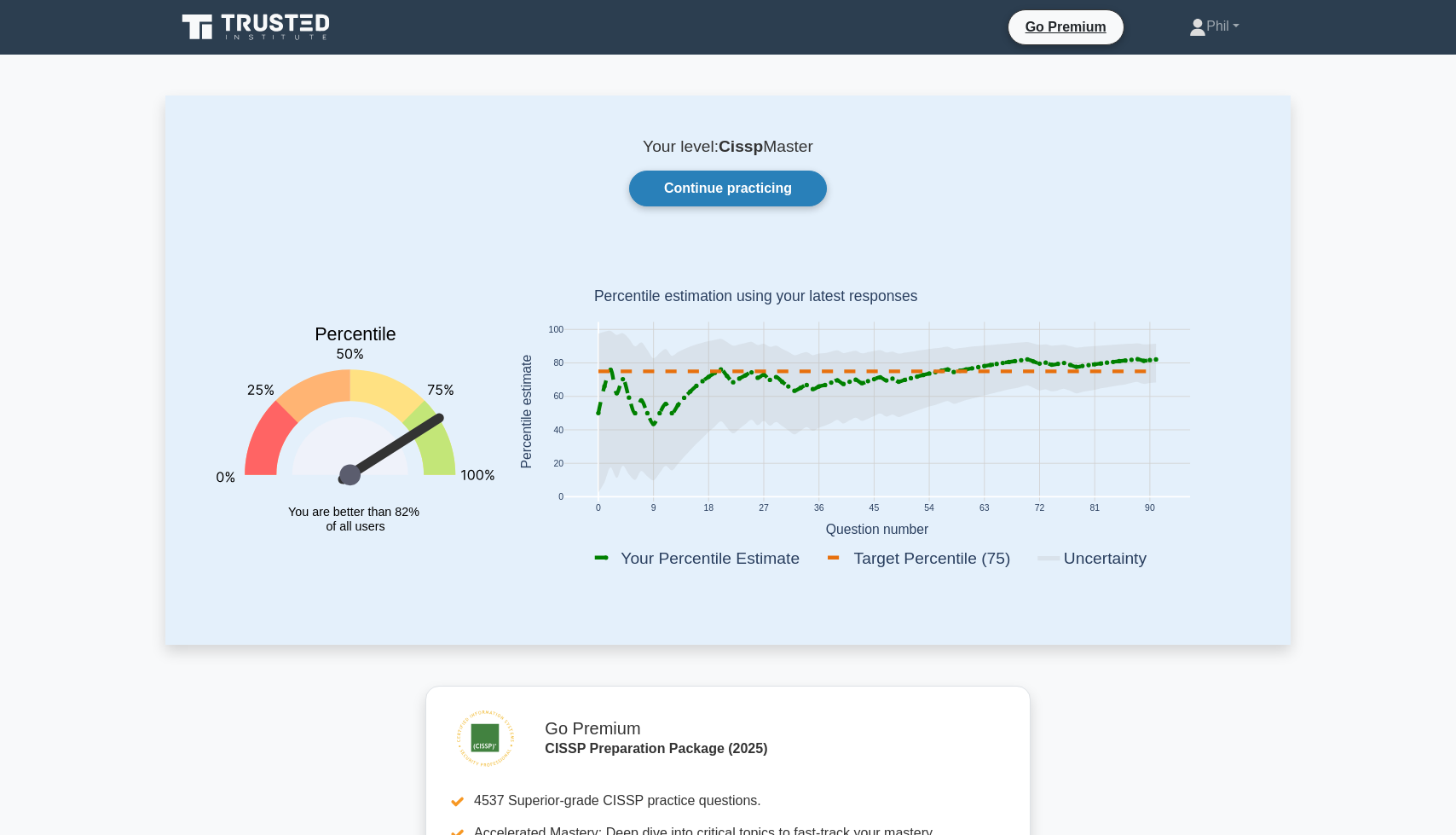
drag, startPoint x: 762, startPoint y: 204, endPoint x: 686, endPoint y: 203, distance: 76.0
click at [762, 203] on link "Continue practicing" at bounding box center [728, 189] width 198 height 36
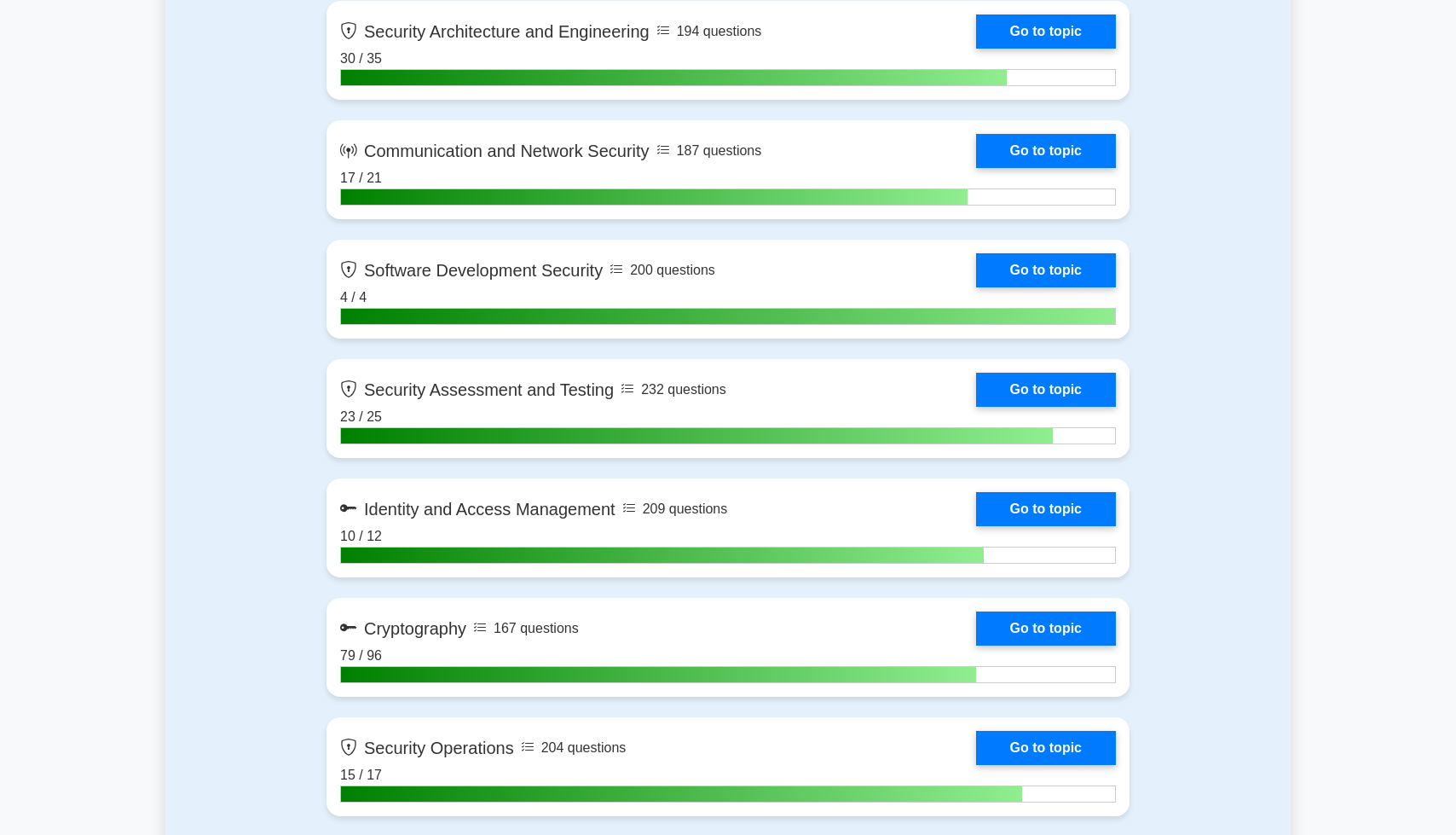
scroll to position [2522, 0]
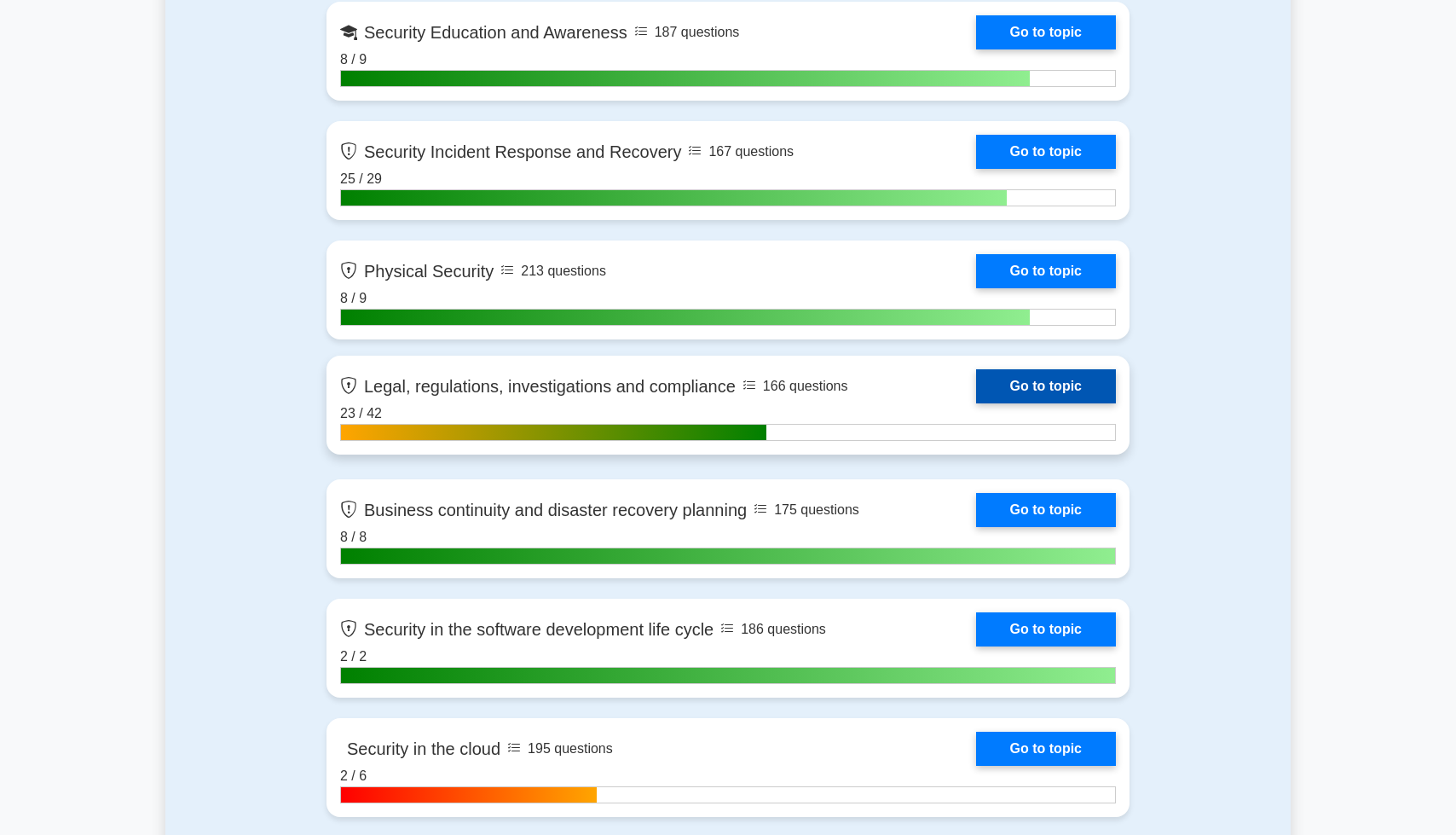
click at [1057, 399] on link "Go to topic" at bounding box center [1045, 386] width 140 height 34
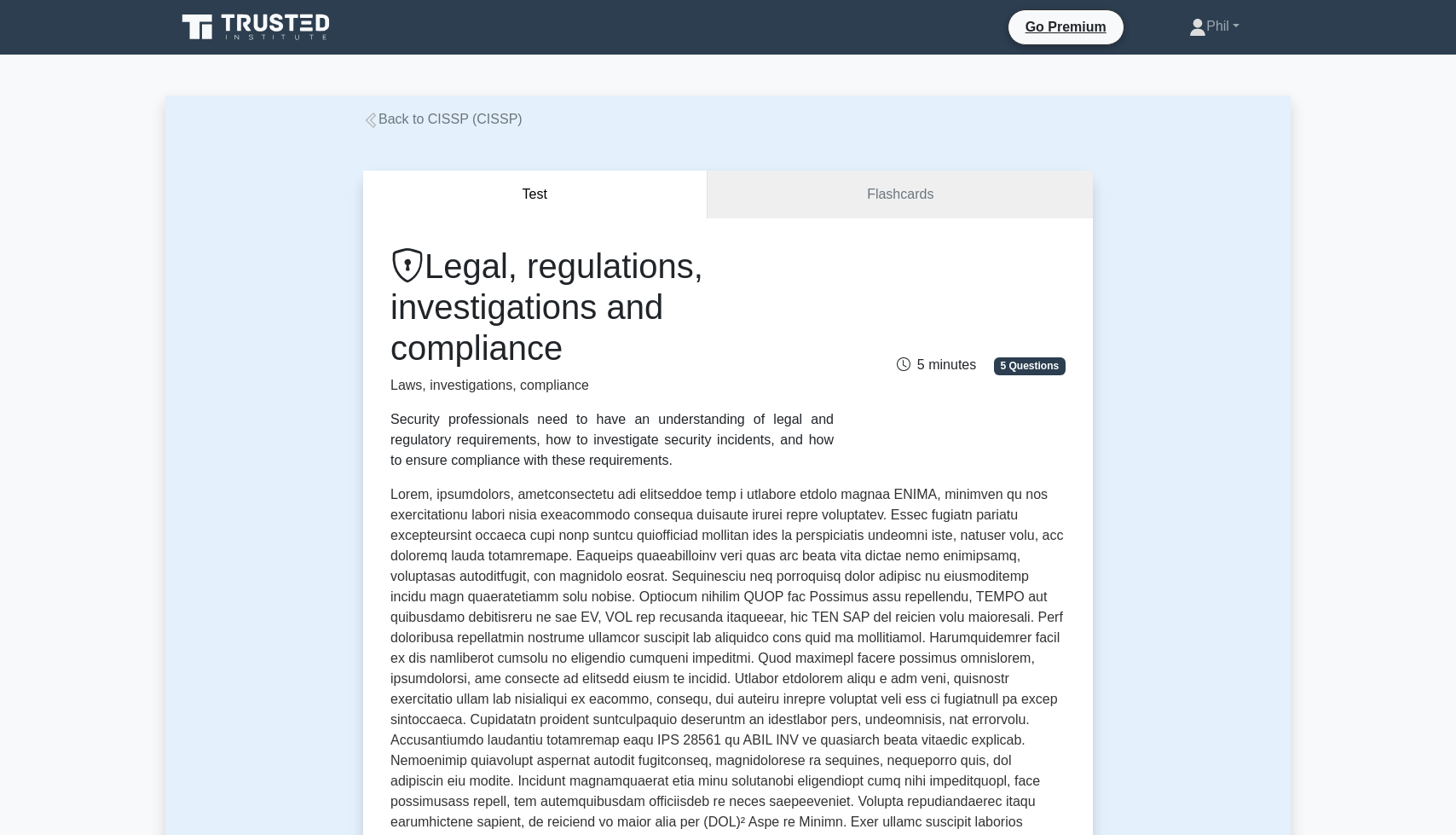
click at [371, 118] on icon at bounding box center [371, 120] width 15 height 15
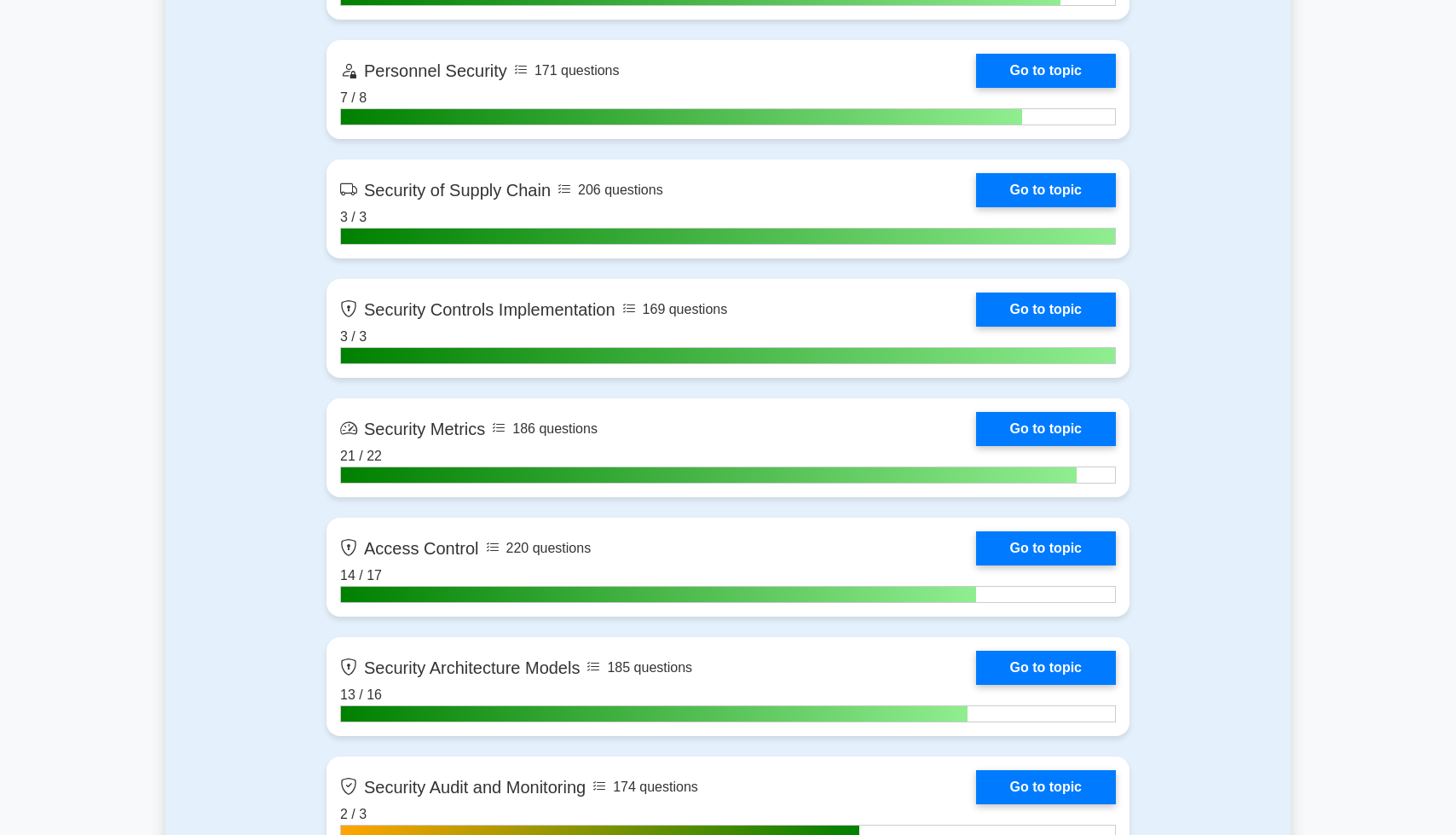
scroll to position [4062, 0]
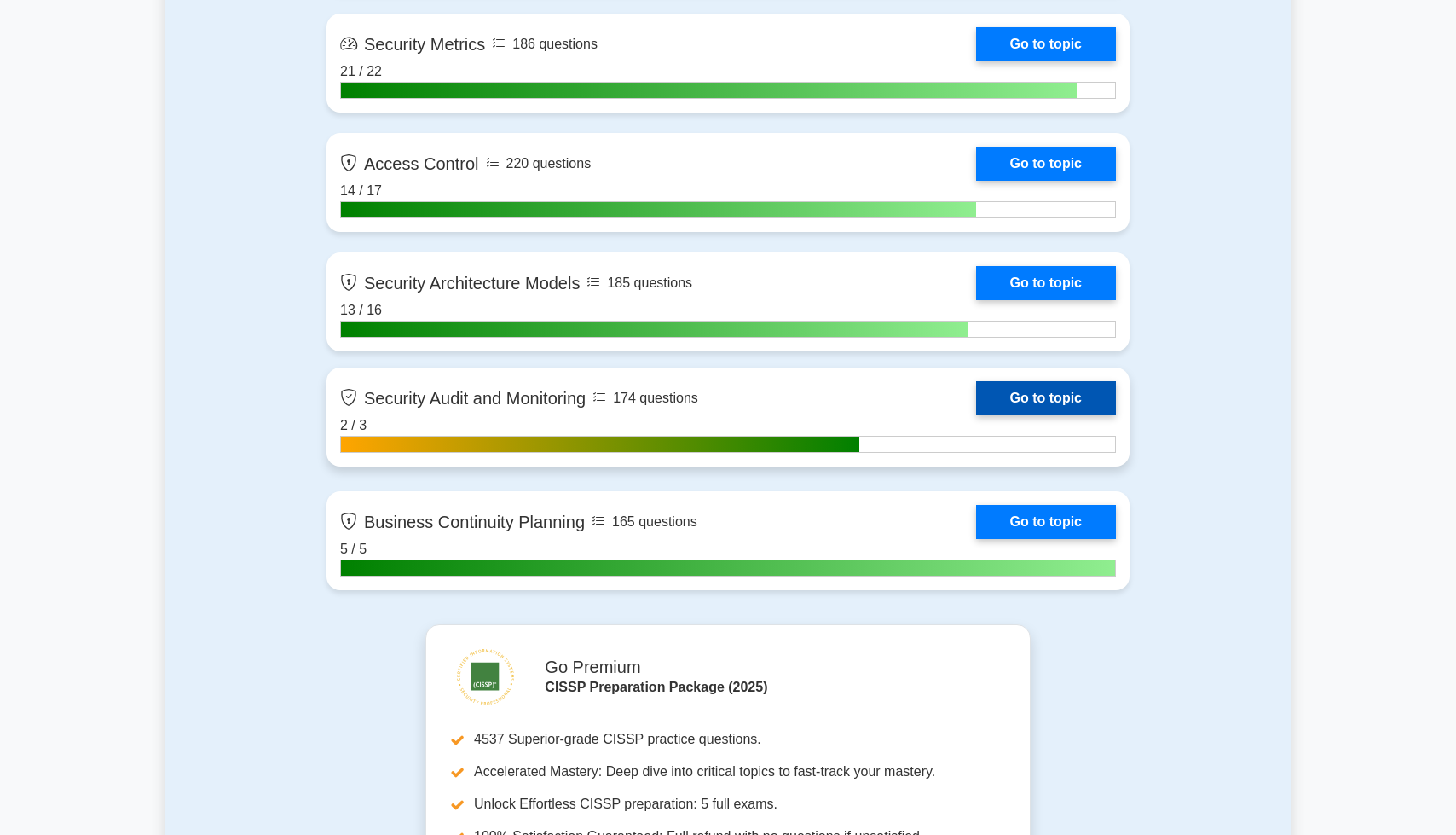
click at [998, 398] on link "Go to topic" at bounding box center [1045, 398] width 140 height 34
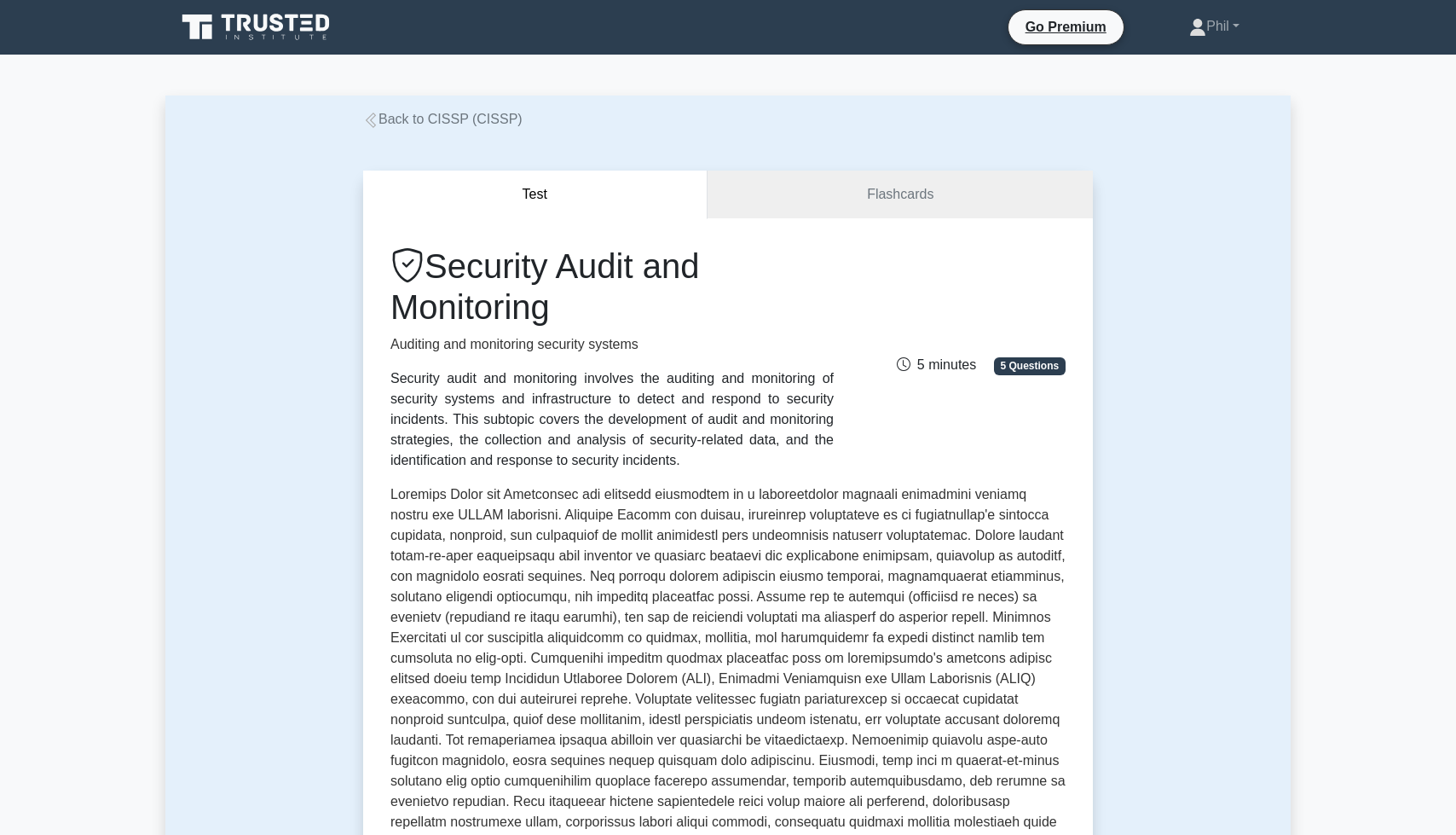
click at [372, 116] on icon at bounding box center [371, 120] width 15 height 15
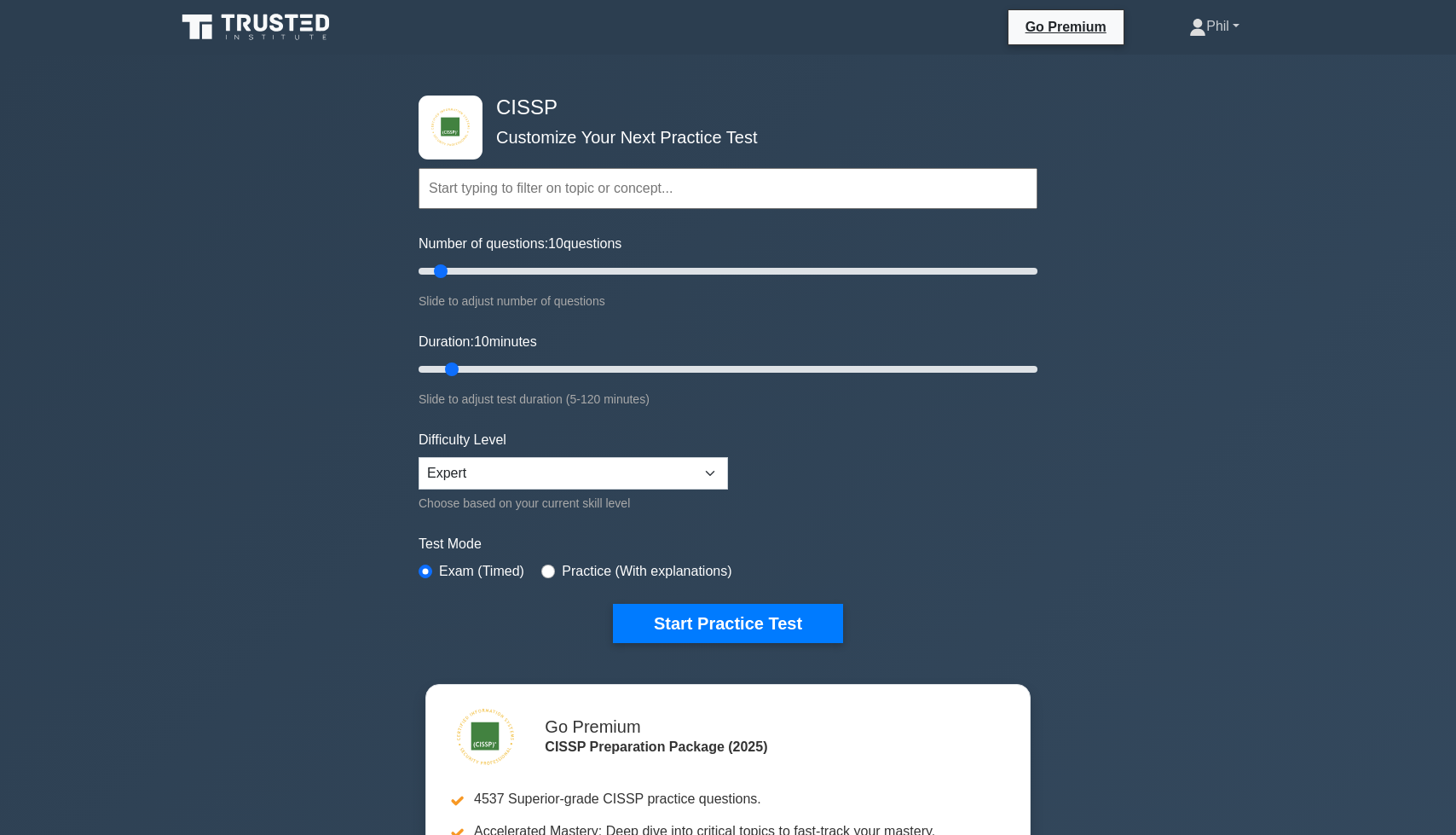
click at [1228, 19] on link "Phil" at bounding box center [1214, 27] width 132 height 34
drag, startPoint x: 1215, startPoint y: 59, endPoint x: 1188, endPoint y: 80, distance: 34.2
click at [1215, 59] on link "Profile" at bounding box center [1217, 66] width 135 height 28
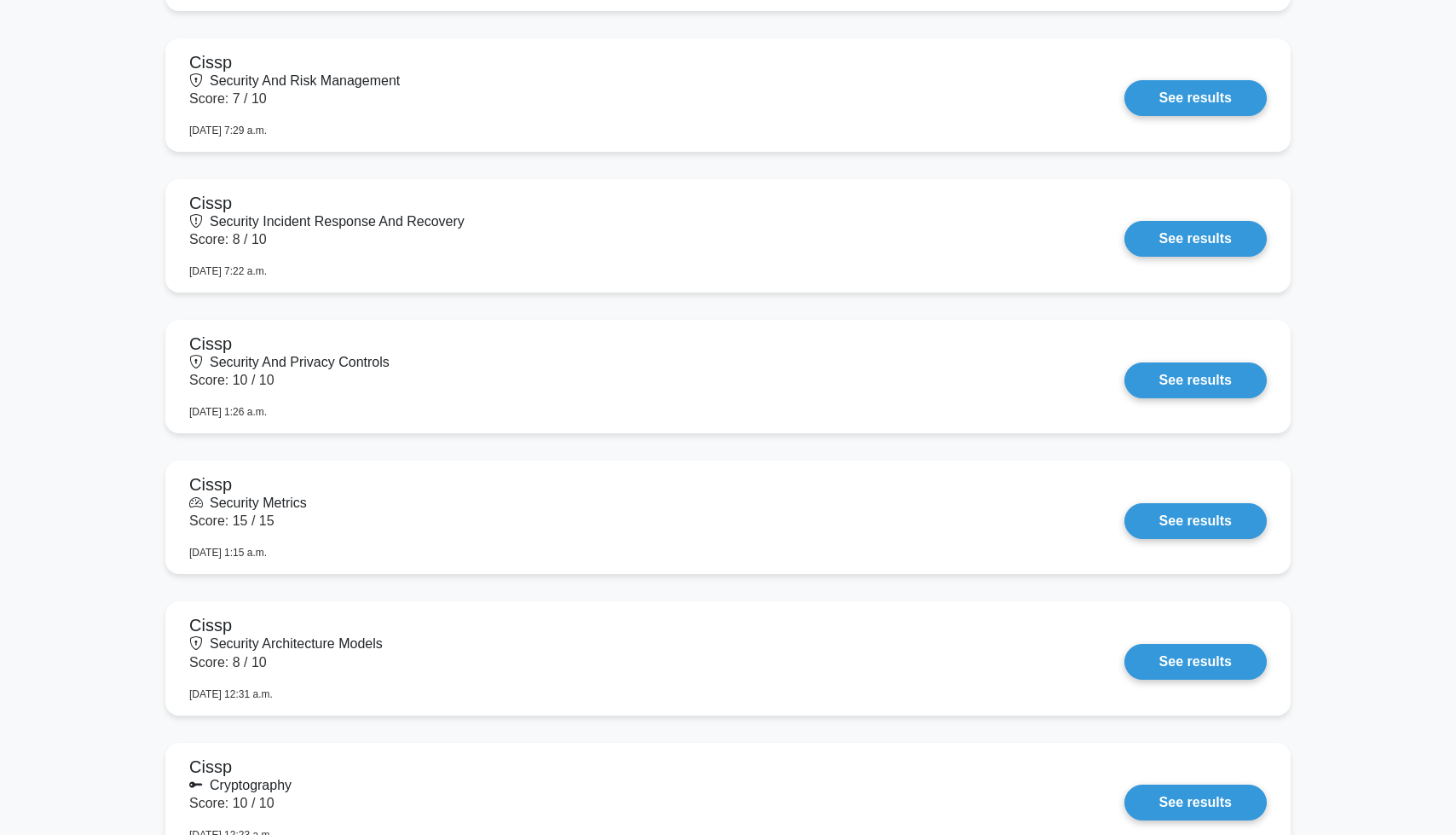
scroll to position [3726, 0]
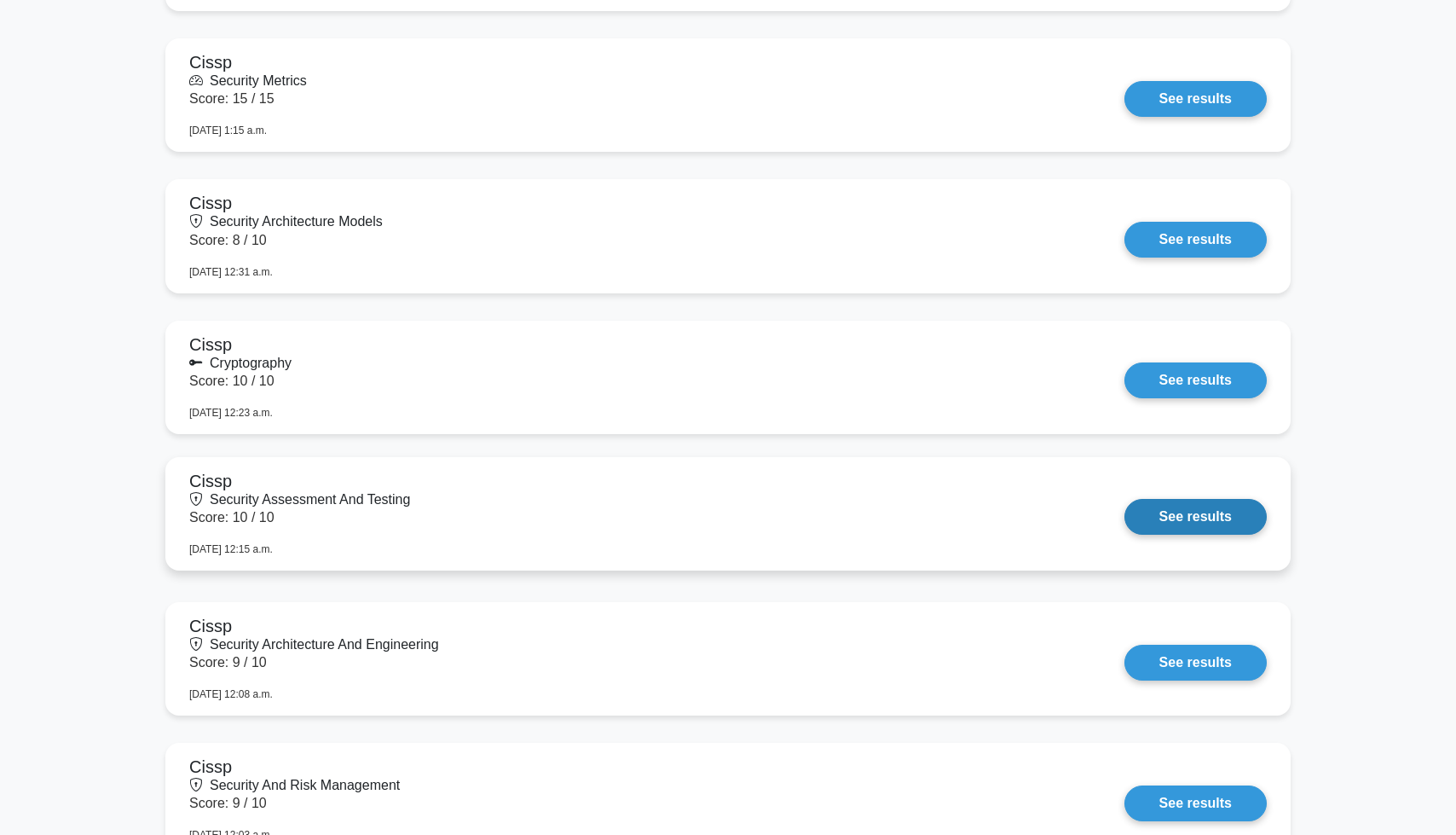
click at [1215, 518] on link "See results" at bounding box center [1196, 517] width 142 height 36
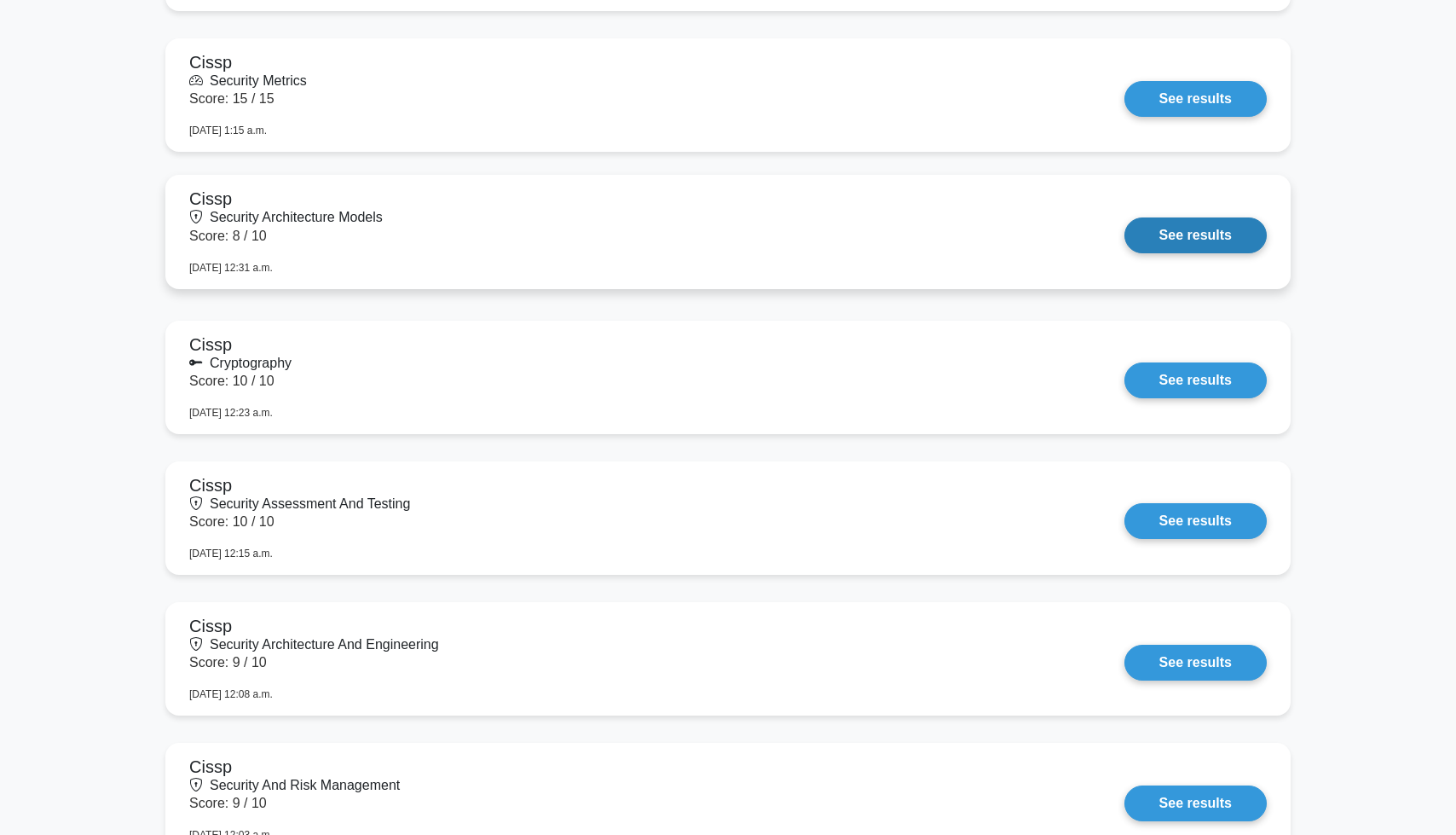
click at [1178, 245] on link "See results" at bounding box center [1196, 236] width 142 height 36
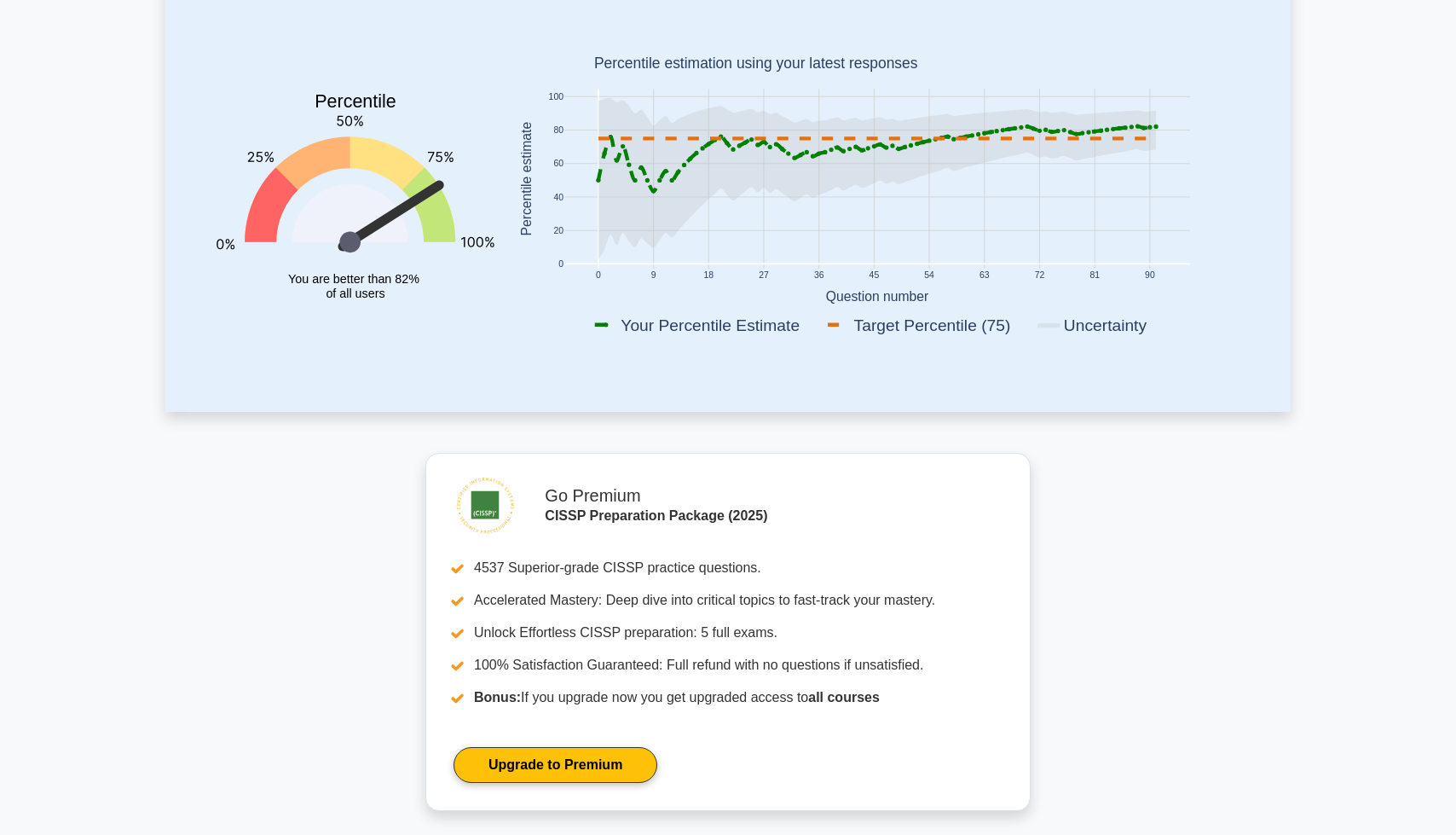
scroll to position [0, 0]
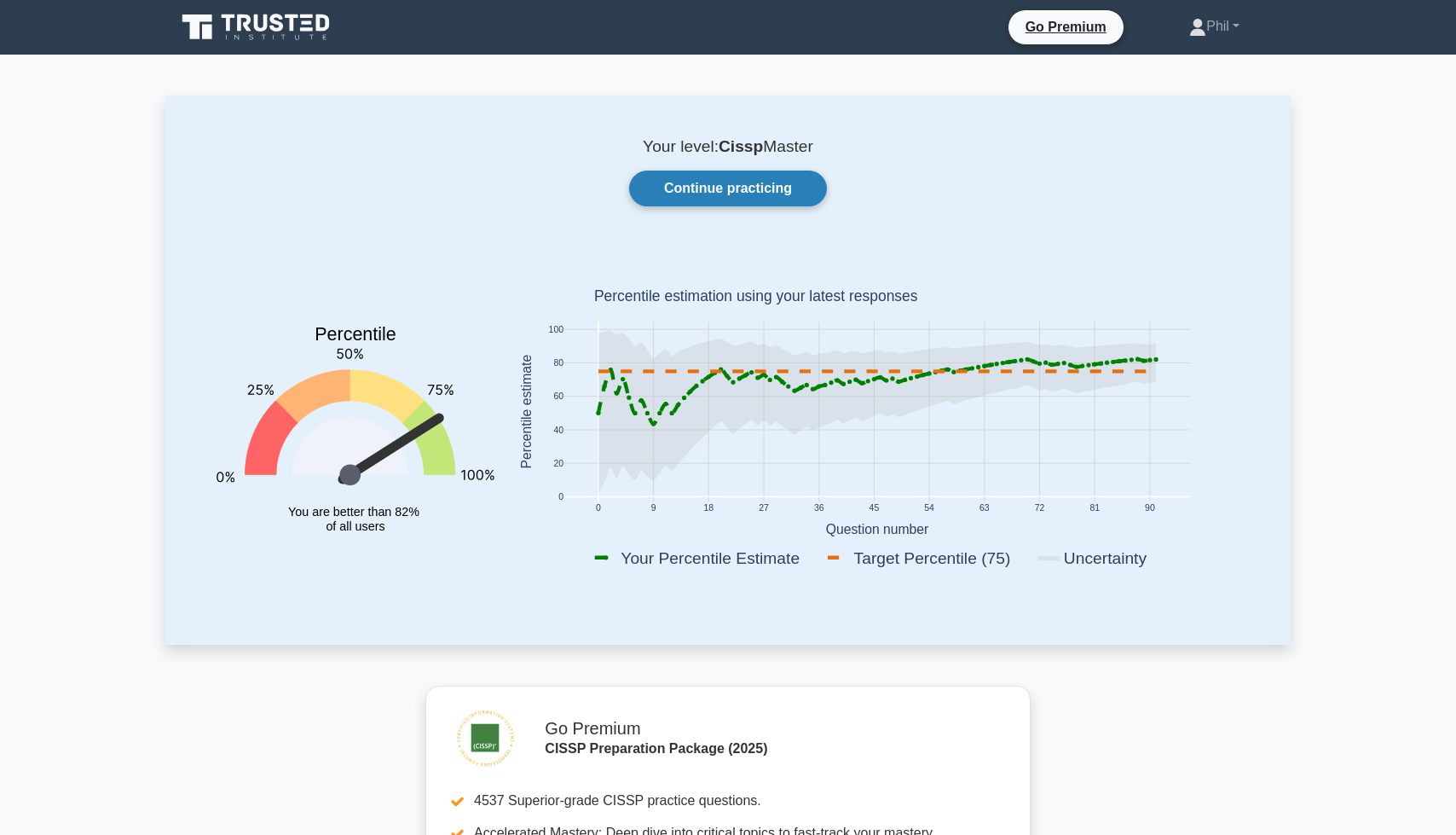
click at [761, 200] on link "Continue practicing" at bounding box center [728, 189] width 198 height 36
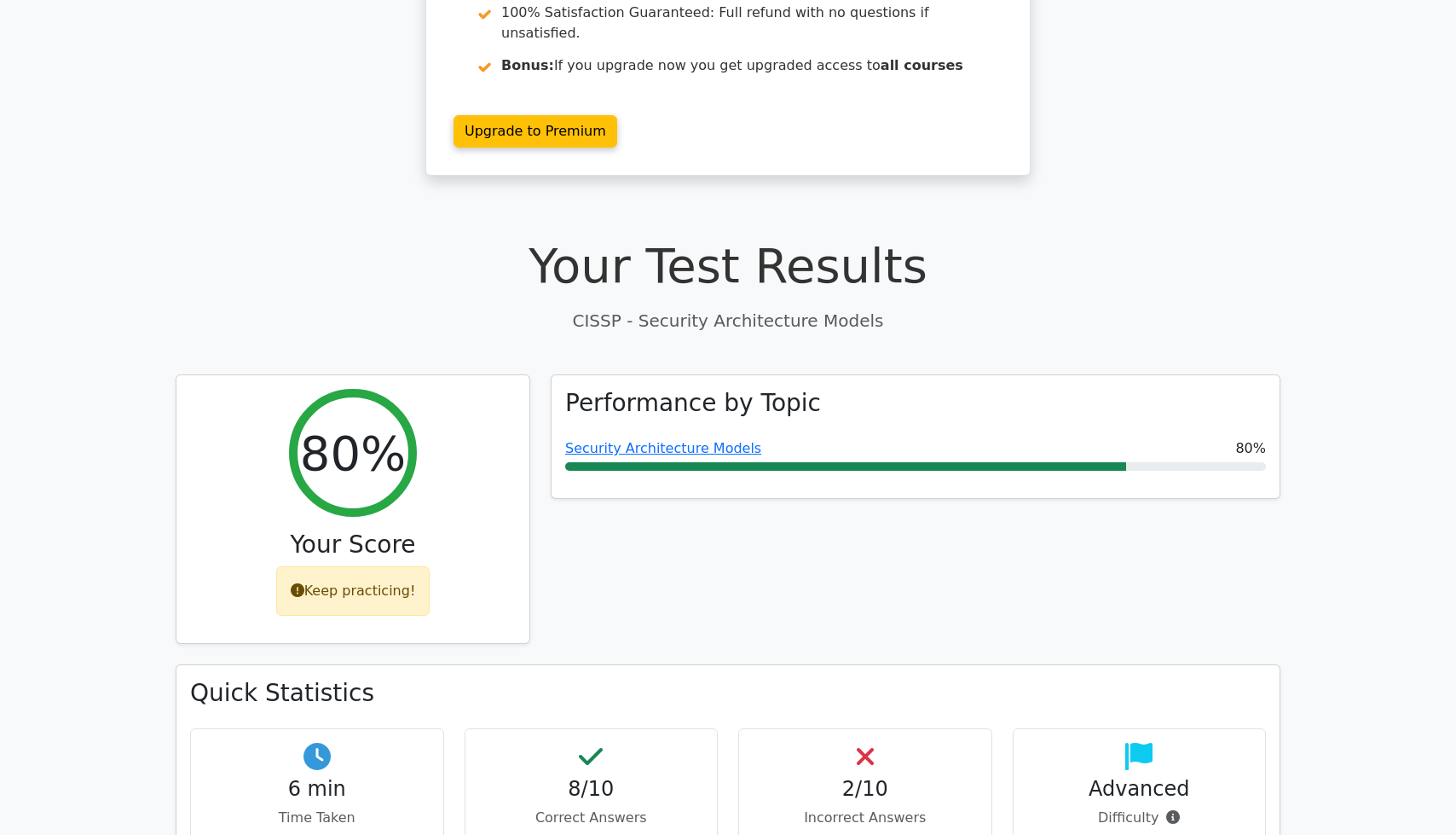
scroll to position [285, 0]
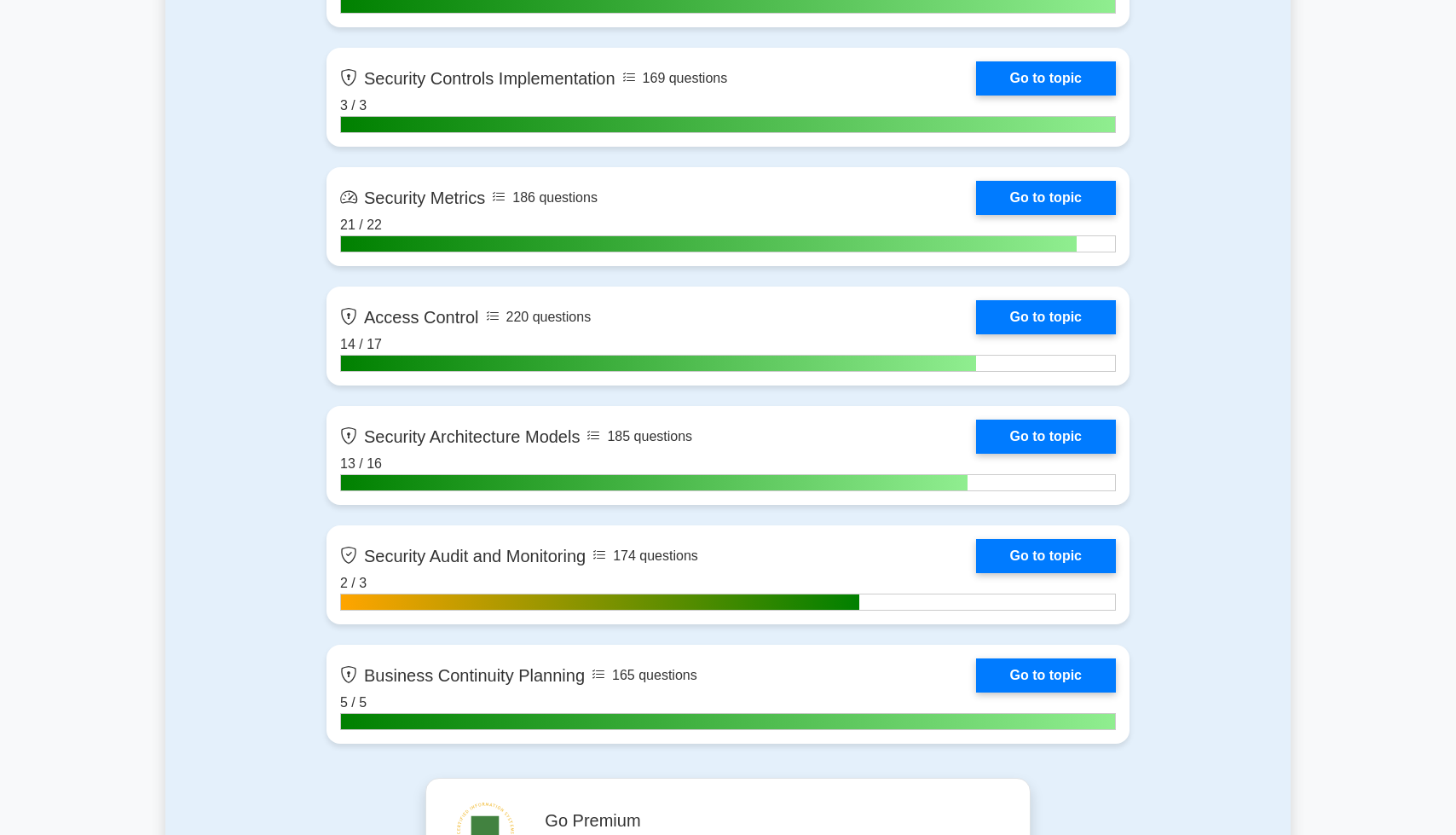
scroll to position [3554, 0]
